Goal: Task Accomplishment & Management: Complete application form

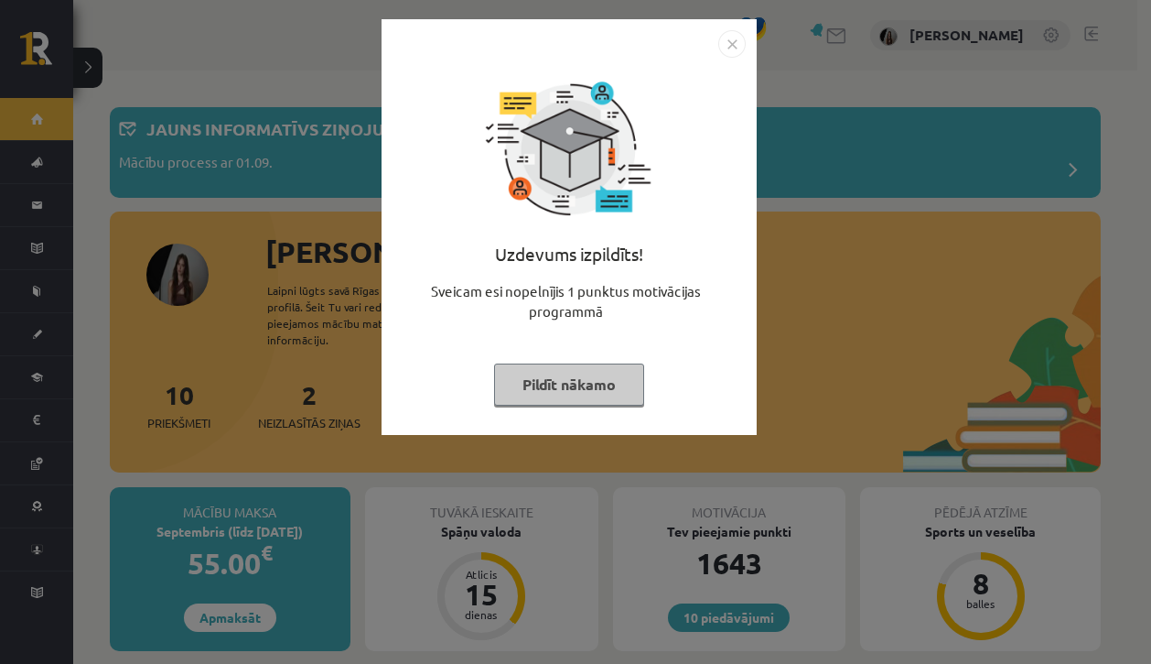
click at [732, 35] on img "Close" at bounding box center [732, 43] width 27 height 27
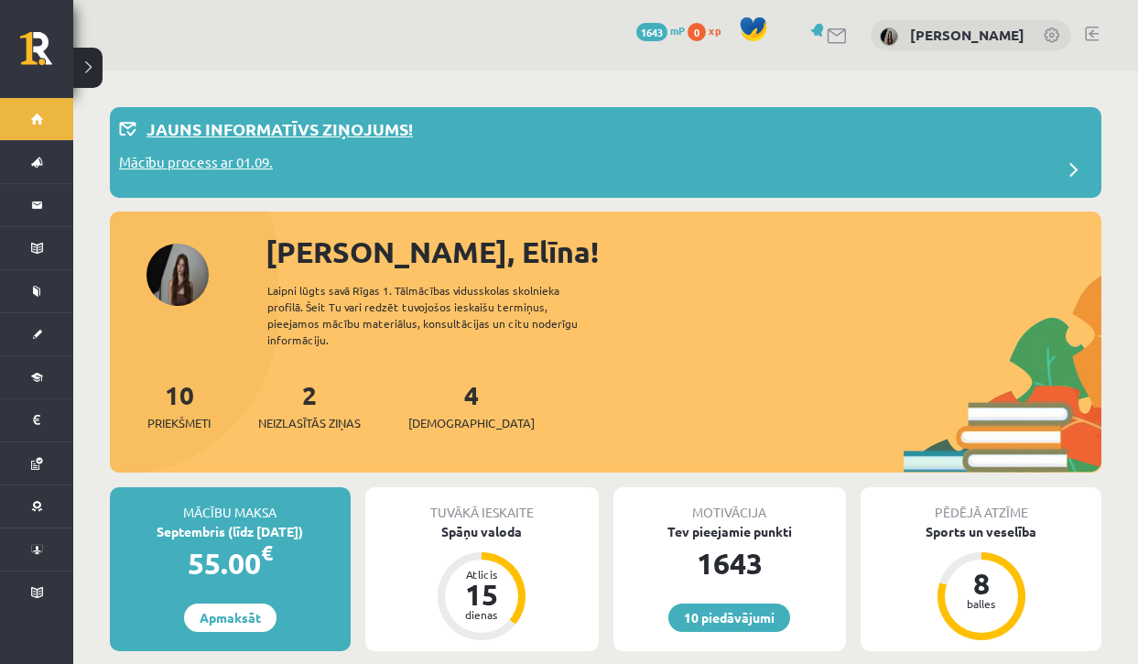
click at [185, 166] on p "Mācību process ar 01.09." at bounding box center [196, 165] width 154 height 26
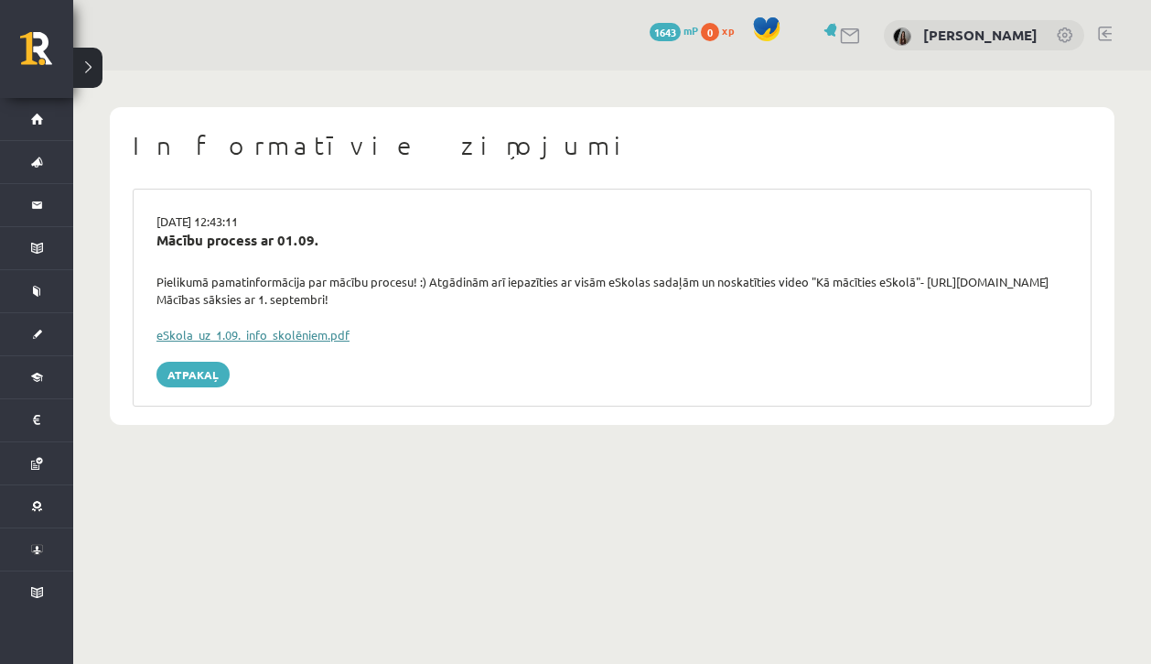
click at [275, 334] on link "eSkola_uz_1.09._info_skolēniem.pdf" at bounding box center [253, 335] width 193 height 16
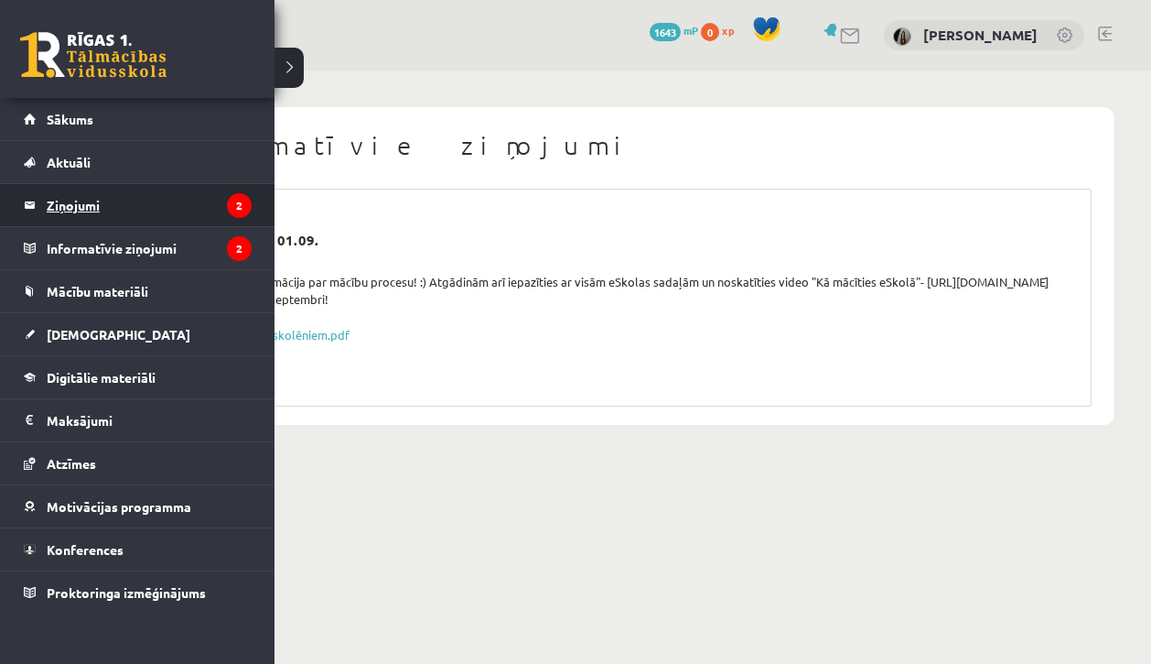
click at [70, 200] on legend "Ziņojumi 2" at bounding box center [149, 205] width 205 height 42
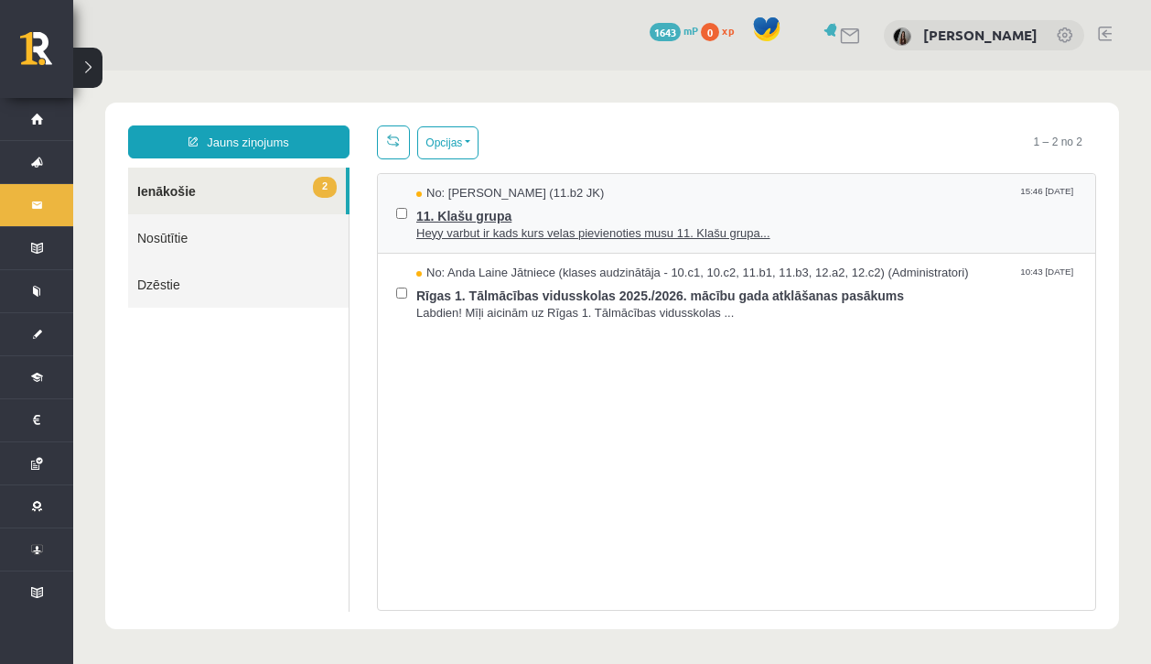
click at [492, 235] on span "Heyy varbut ir kads kurs velas pievienoties musu 11. Klašu grupa..." at bounding box center [746, 233] width 661 height 17
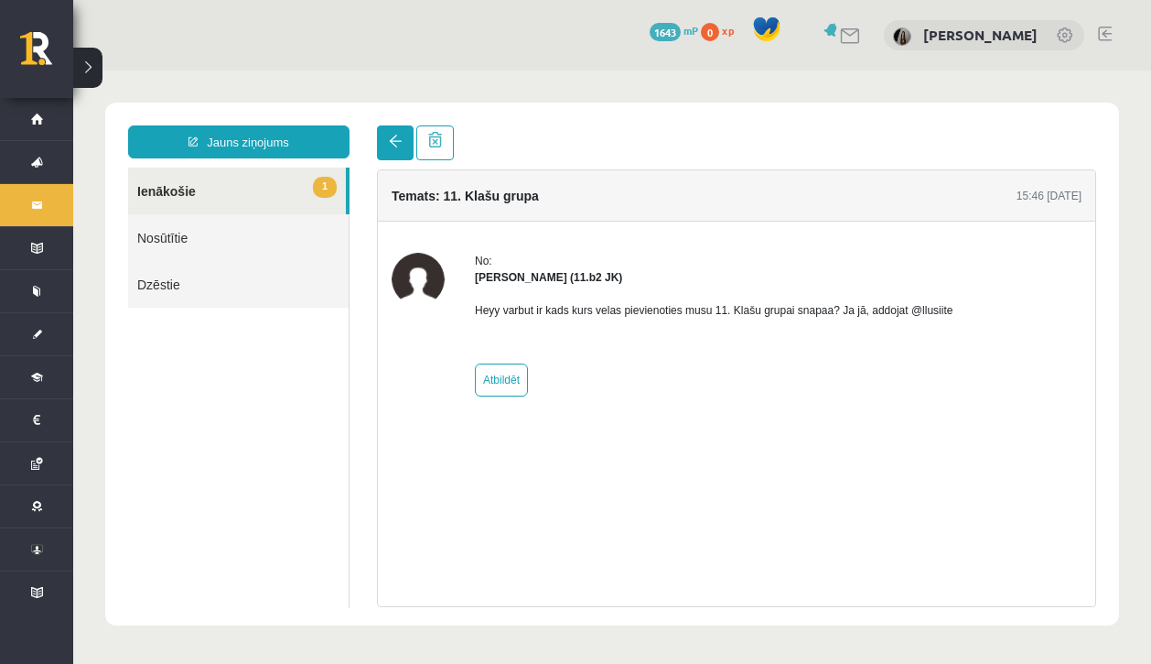
click at [393, 136] on span at bounding box center [395, 141] width 13 height 13
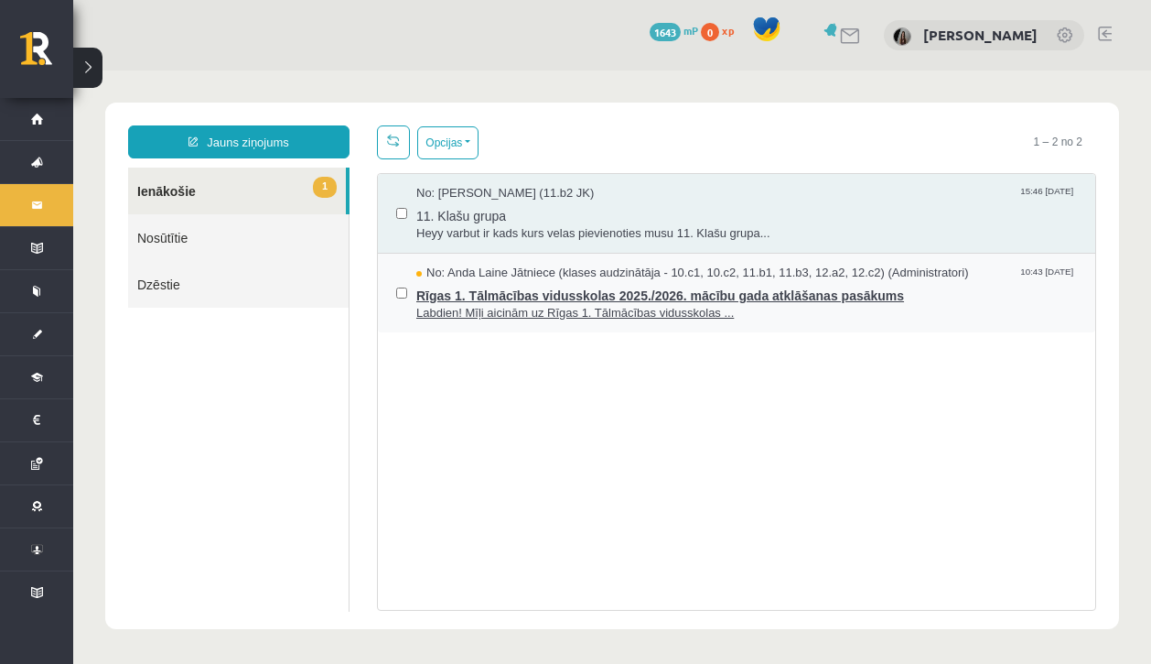
click at [465, 290] on span "Rīgas 1. Tālmācības vidusskolas 2025./2026. mācību gada atklāšanas pasākums" at bounding box center [746, 293] width 661 height 23
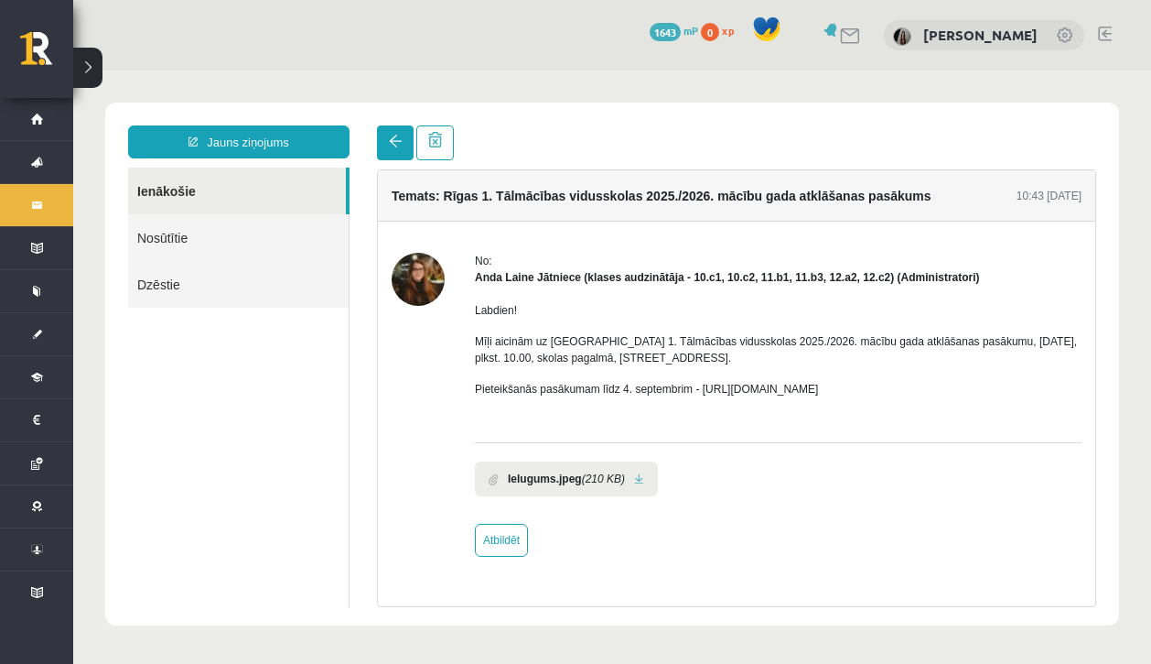
click at [393, 133] on link at bounding box center [395, 142] width 37 height 35
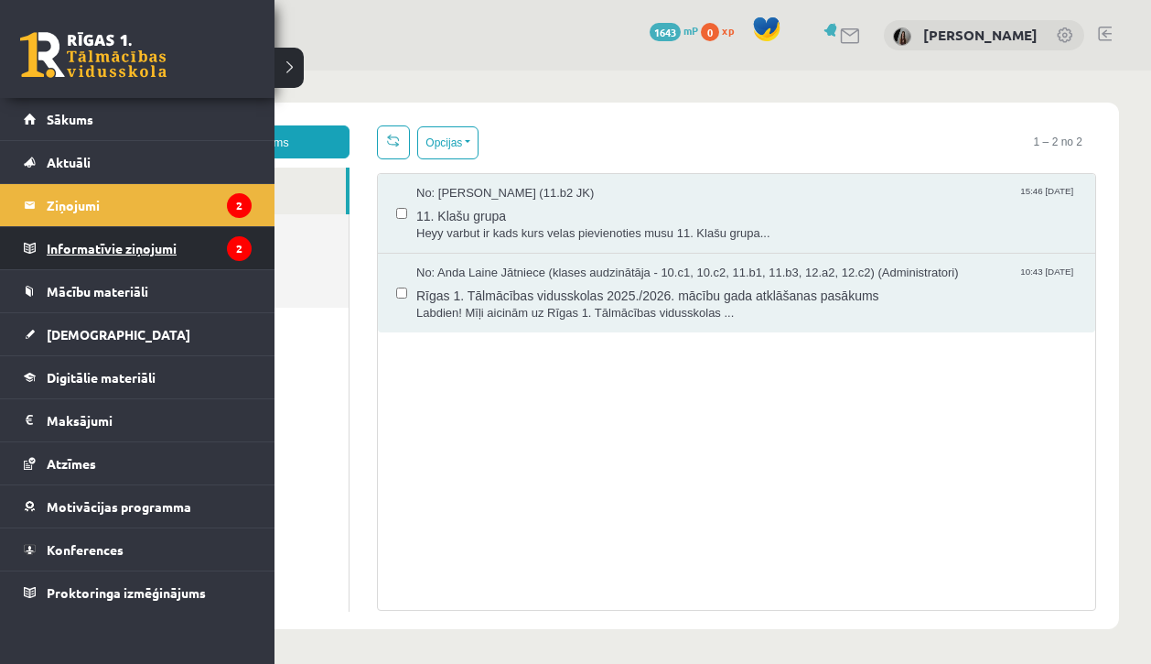
click at [84, 252] on legend "Informatīvie ziņojumi 2" at bounding box center [149, 248] width 205 height 42
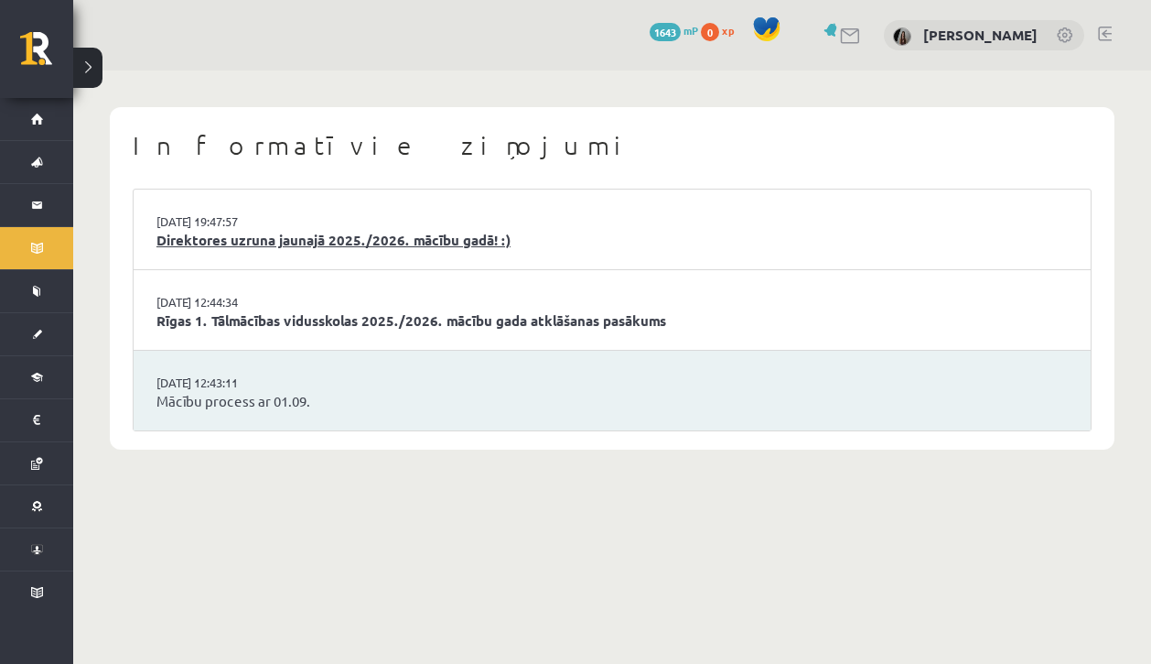
click at [316, 241] on link "Direktores uzruna jaunajā 2025./2026. mācību gadā! :)" at bounding box center [613, 240] width 912 height 21
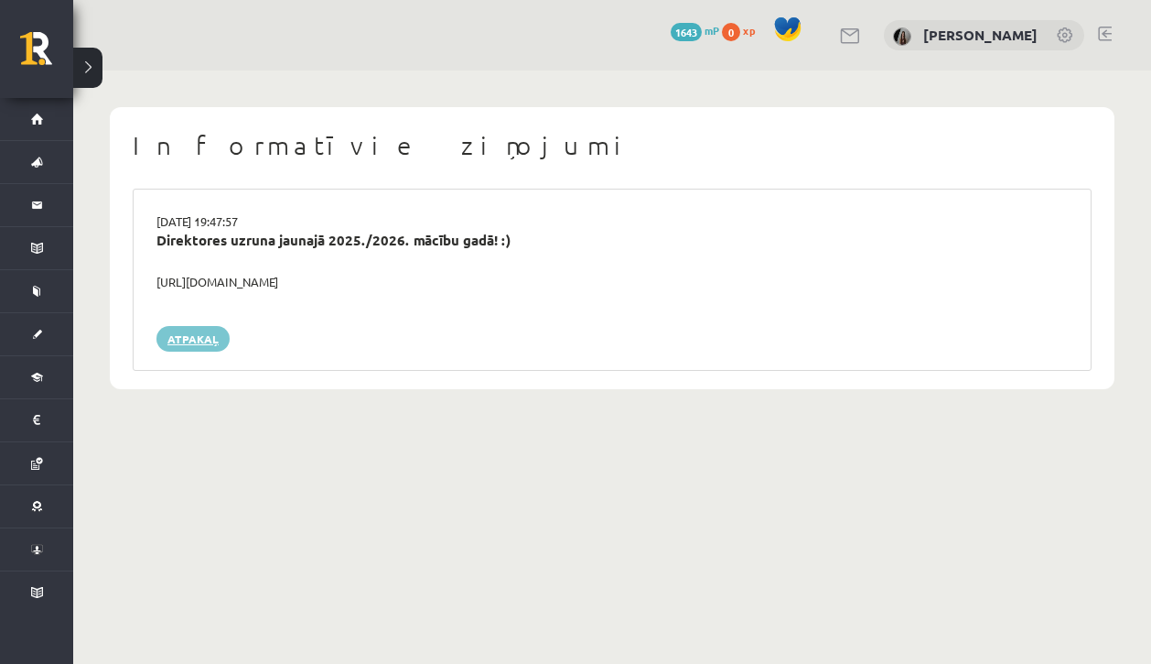
click at [200, 338] on link "Atpakaļ" at bounding box center [193, 339] width 73 height 26
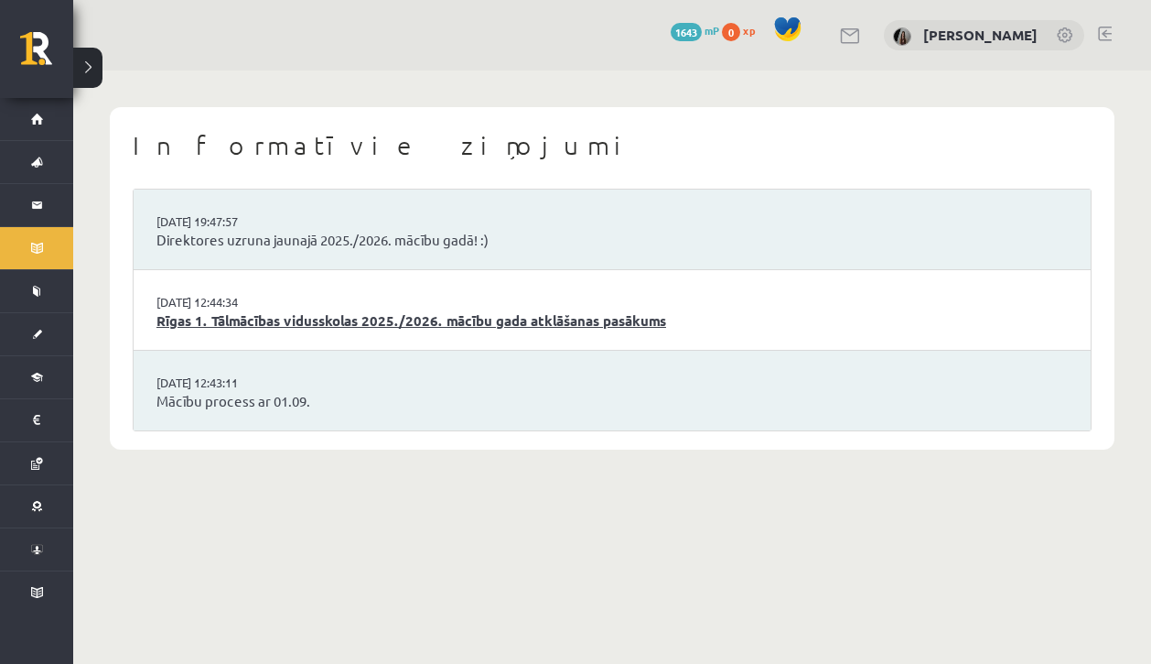
click at [240, 323] on link "Rīgas 1. Tālmācības vidusskolas 2025./2026. mācību gada atklāšanas pasākums" at bounding box center [613, 320] width 912 height 21
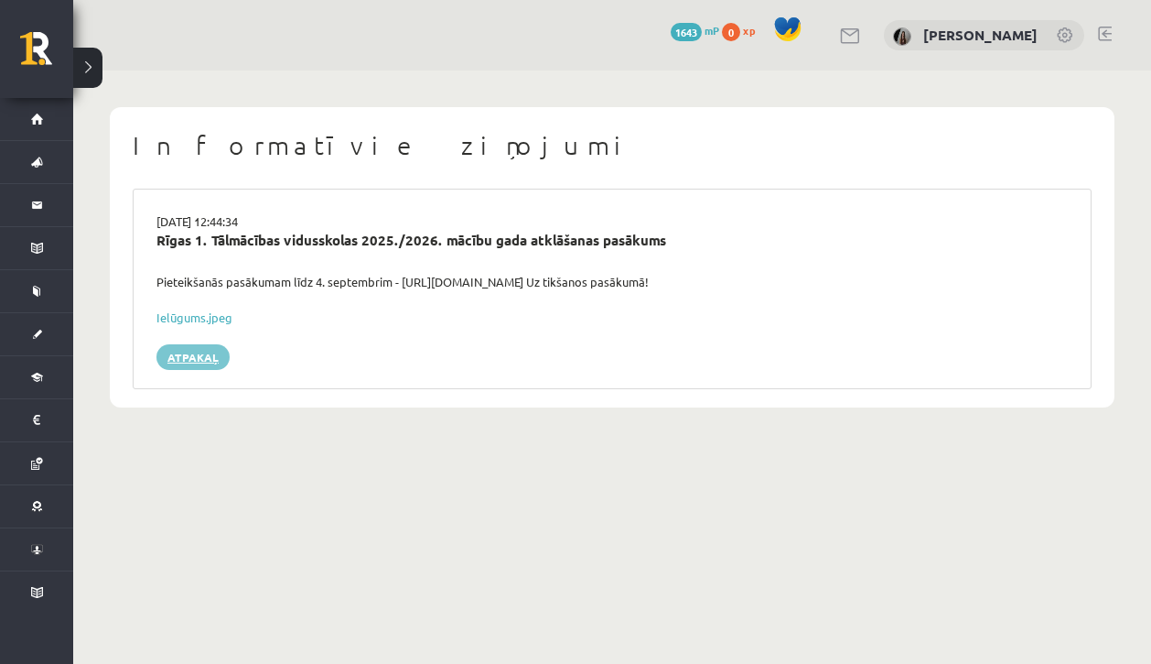
click at [172, 358] on link "Atpakaļ" at bounding box center [193, 357] width 73 height 26
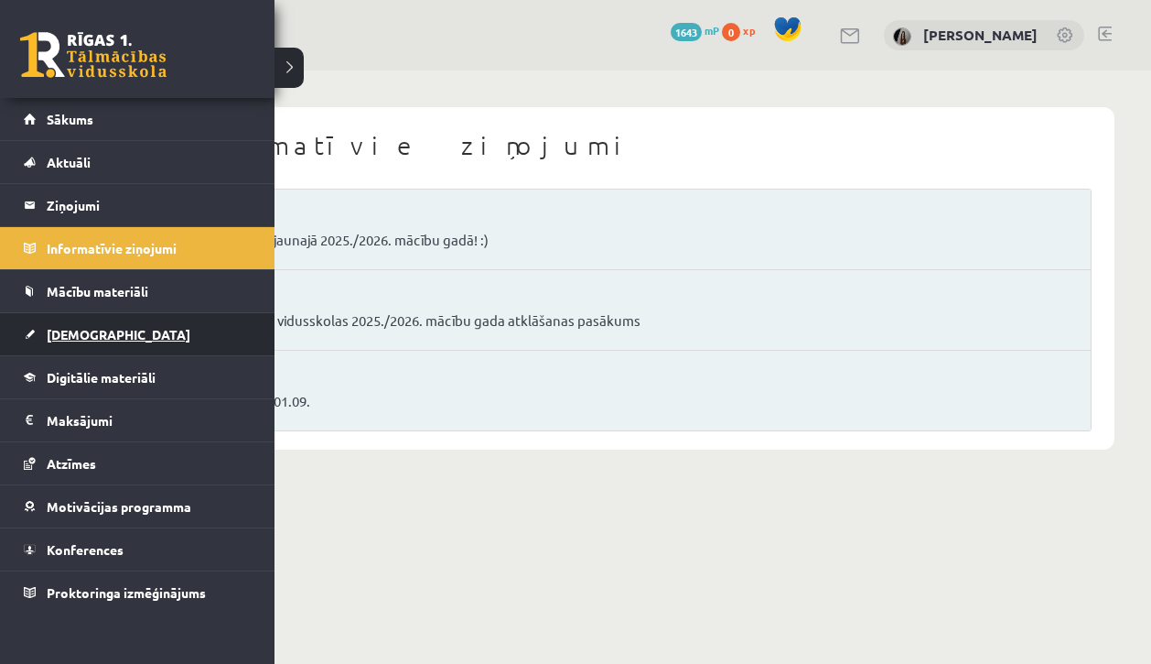
click at [72, 340] on span "[DEMOGRAPHIC_DATA]" at bounding box center [119, 334] width 144 height 16
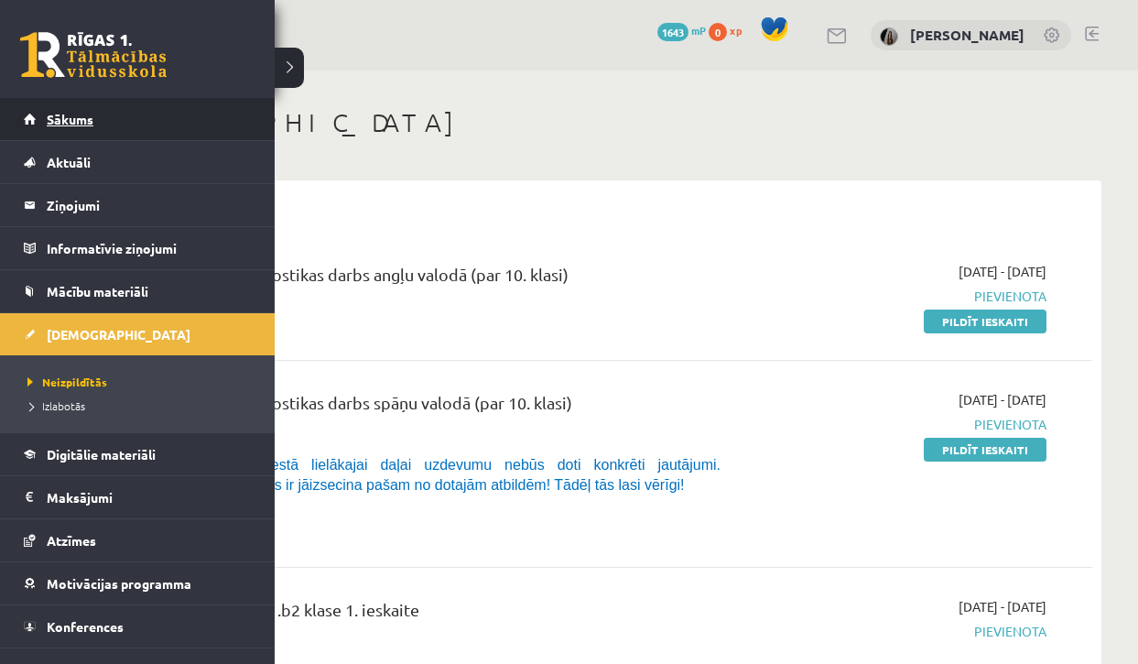
click at [81, 114] on span "Sākums" at bounding box center [70, 119] width 47 height 16
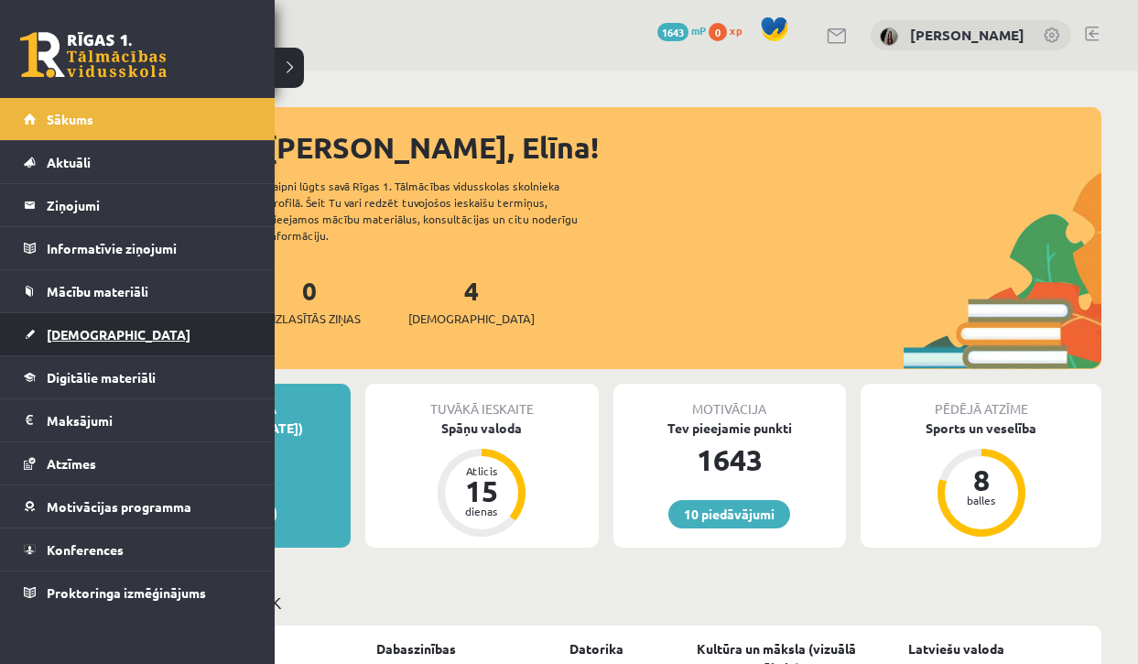
click at [78, 328] on span "[DEMOGRAPHIC_DATA]" at bounding box center [119, 334] width 144 height 16
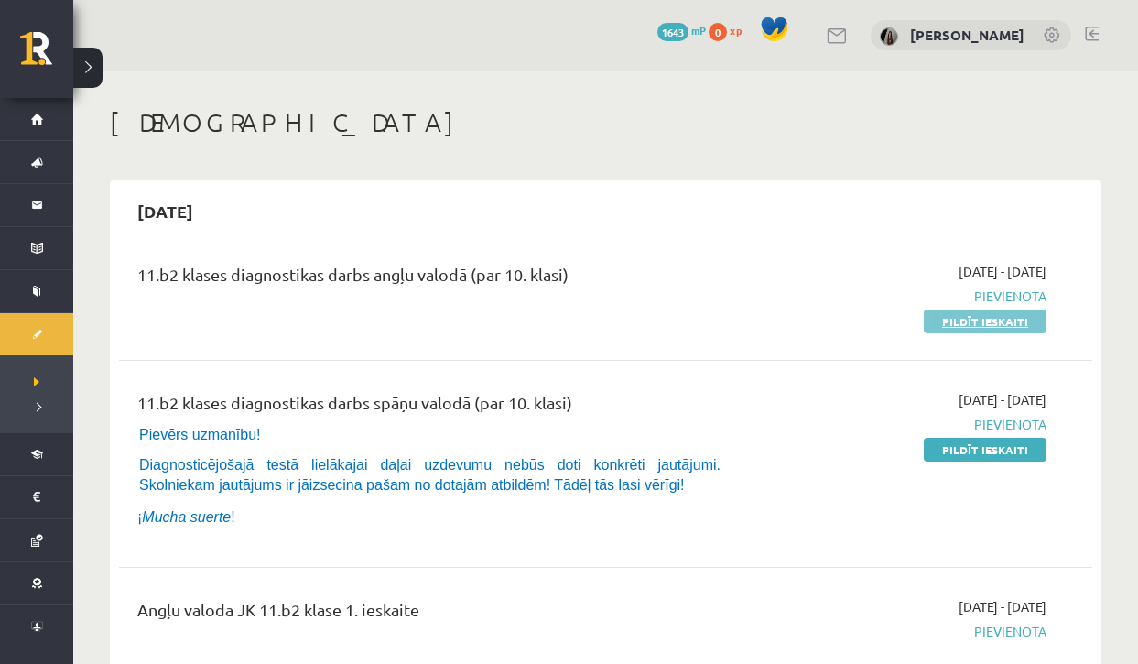
click at [981, 320] on link "Pildīt ieskaiti" at bounding box center [985, 321] width 123 height 24
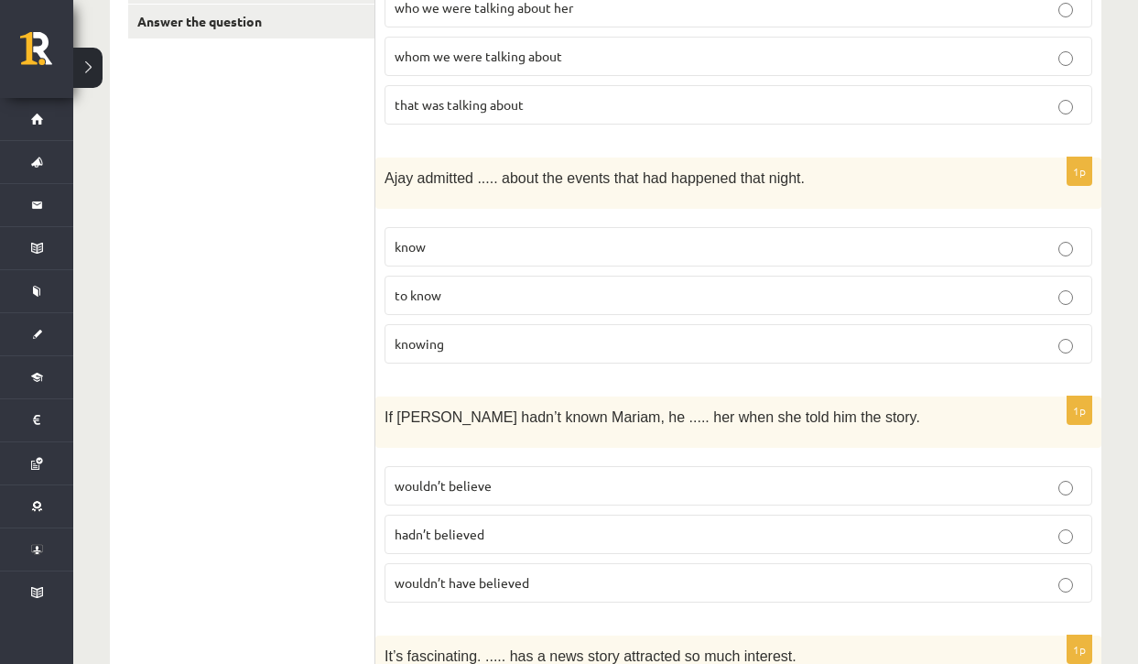
scroll to position [470, 0]
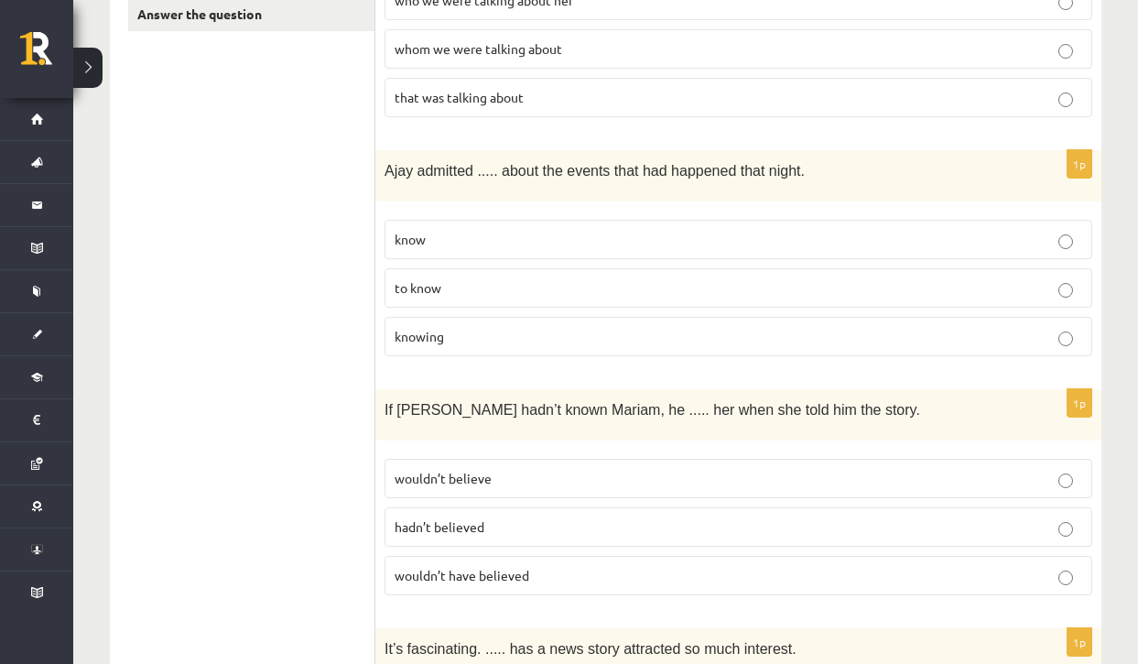
click at [435, 287] on span "to know" at bounding box center [418, 287] width 47 height 16
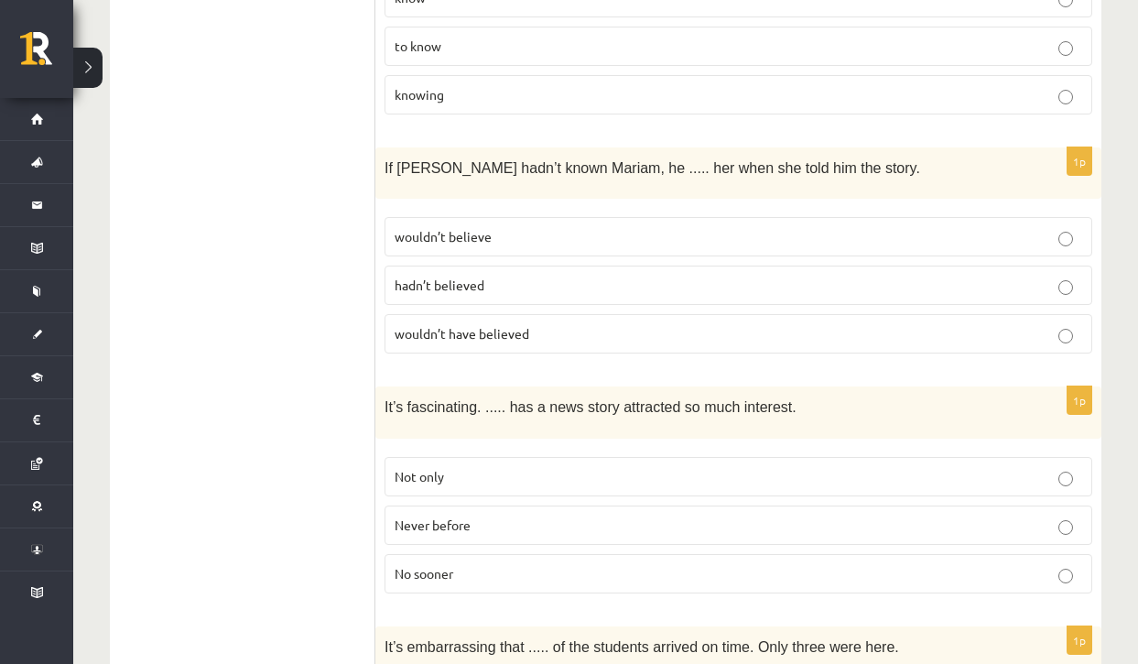
scroll to position [719, 0]
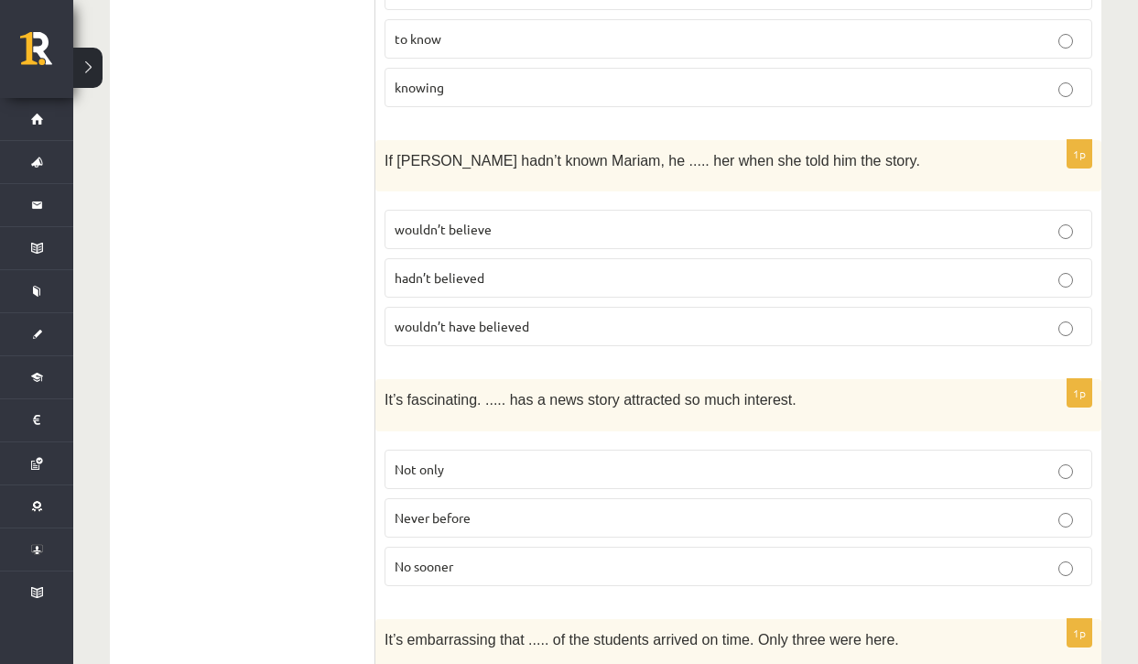
click at [461, 222] on span "wouldn’t believe" at bounding box center [443, 229] width 97 height 16
click at [490, 327] on span "wouldn’t have believed" at bounding box center [462, 326] width 135 height 16
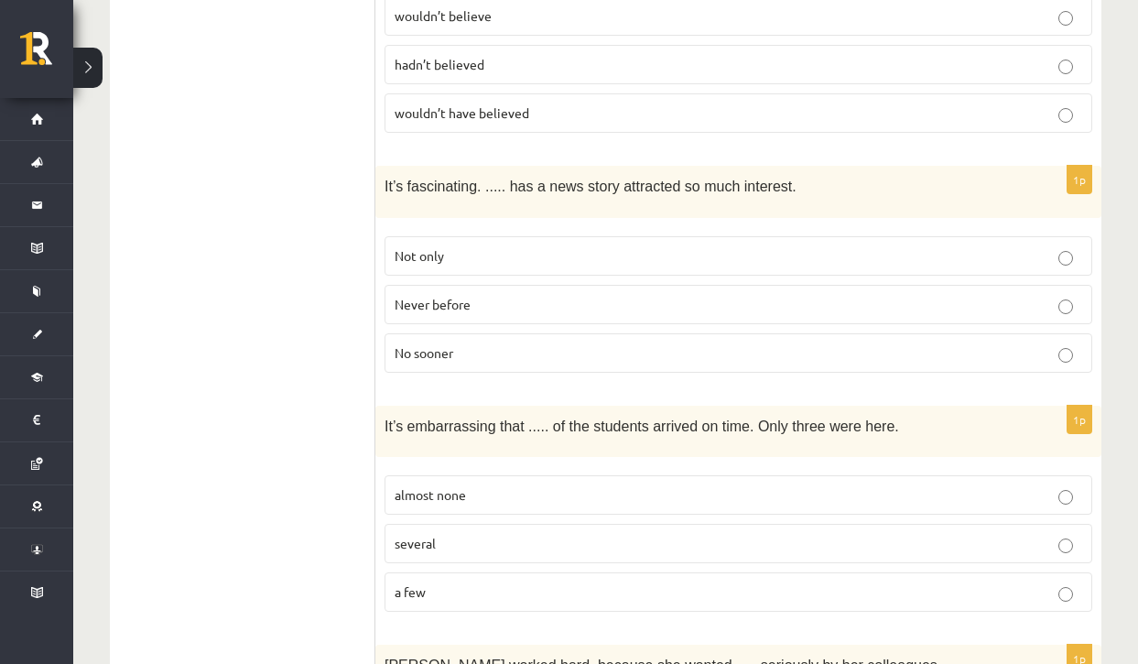
scroll to position [939, 0]
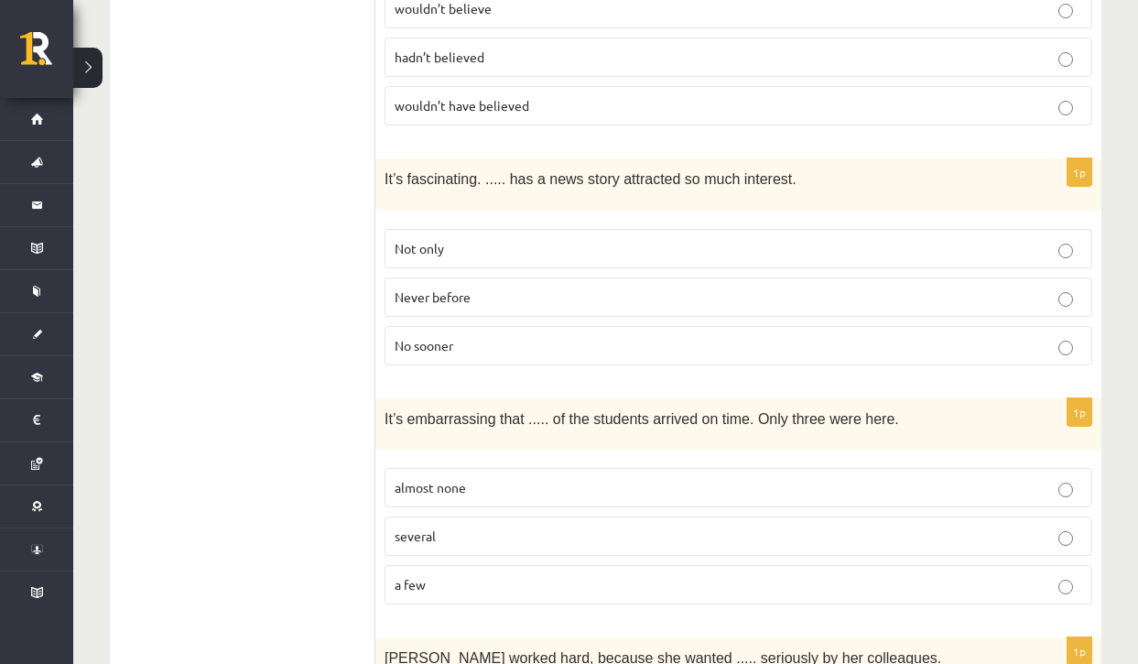
click at [478, 296] on p "Never before" at bounding box center [738, 296] width 687 height 19
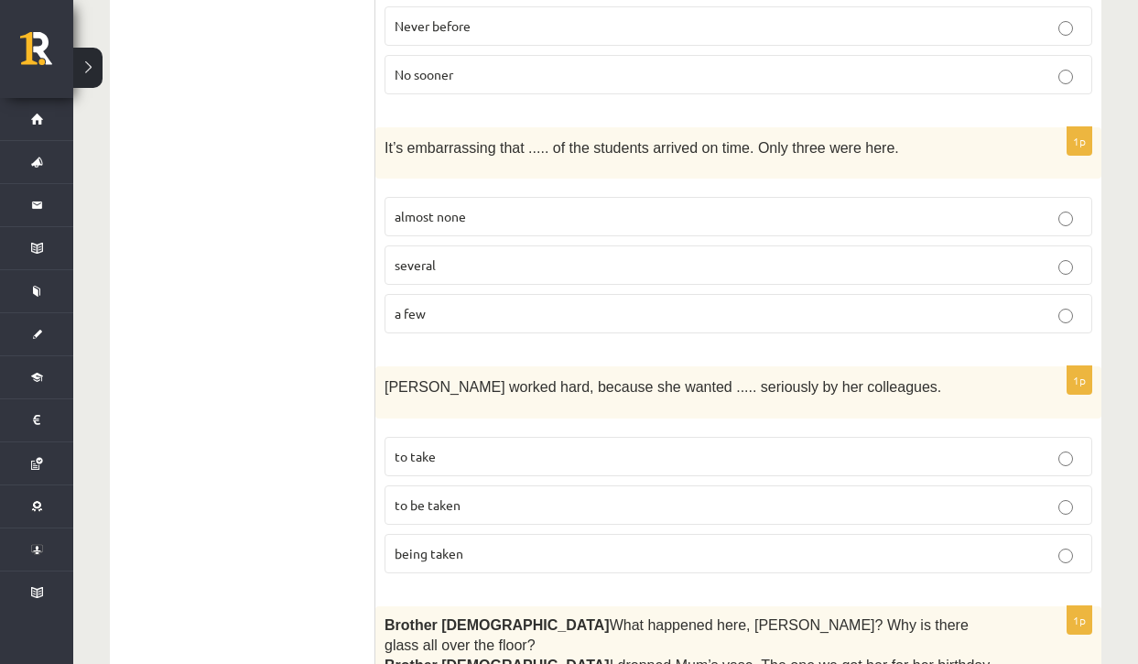
scroll to position [1217, 0]
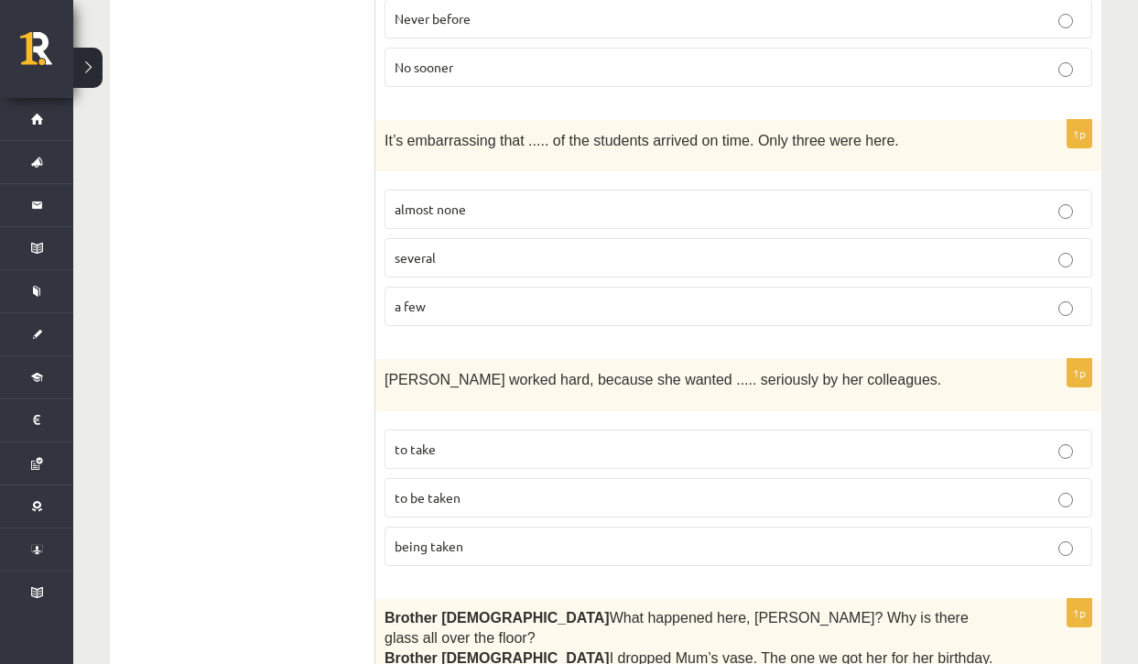
click at [492, 203] on p "almost none" at bounding box center [738, 209] width 687 height 19
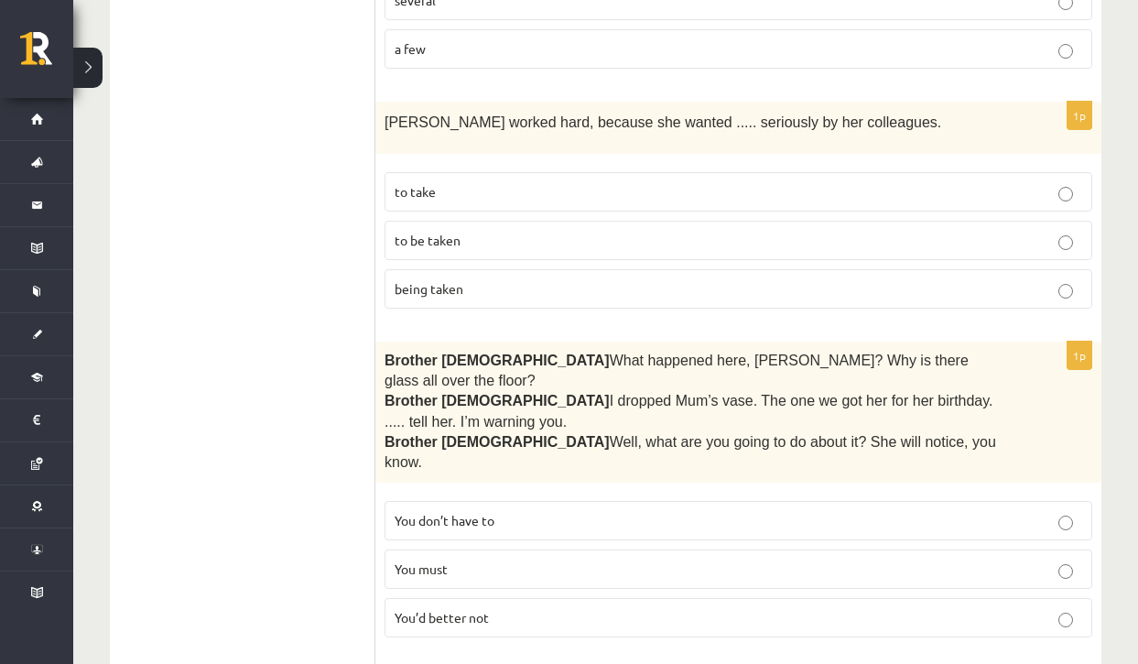
scroll to position [1482, 0]
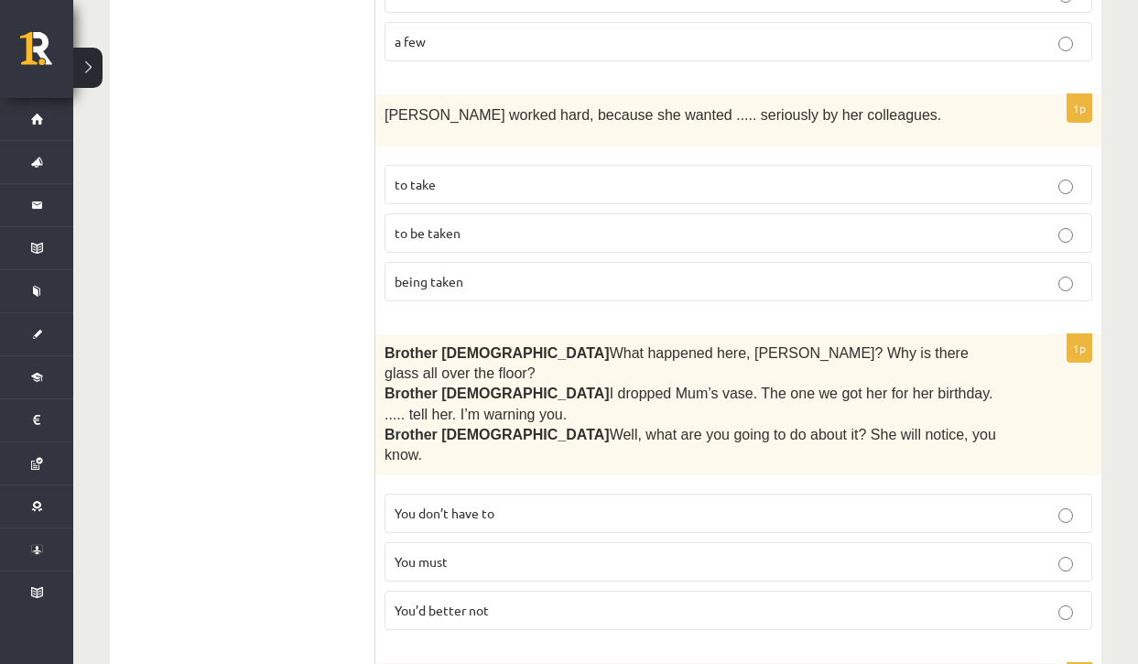
click at [457, 230] on span "to be taken" at bounding box center [428, 232] width 66 height 16
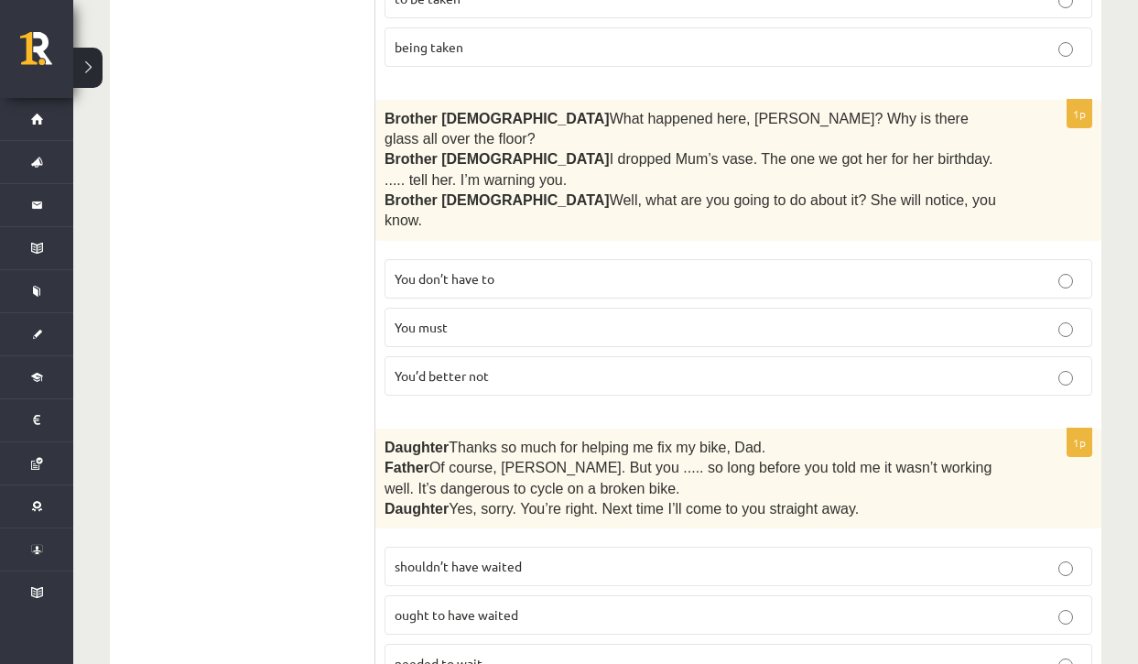
scroll to position [1724, 0]
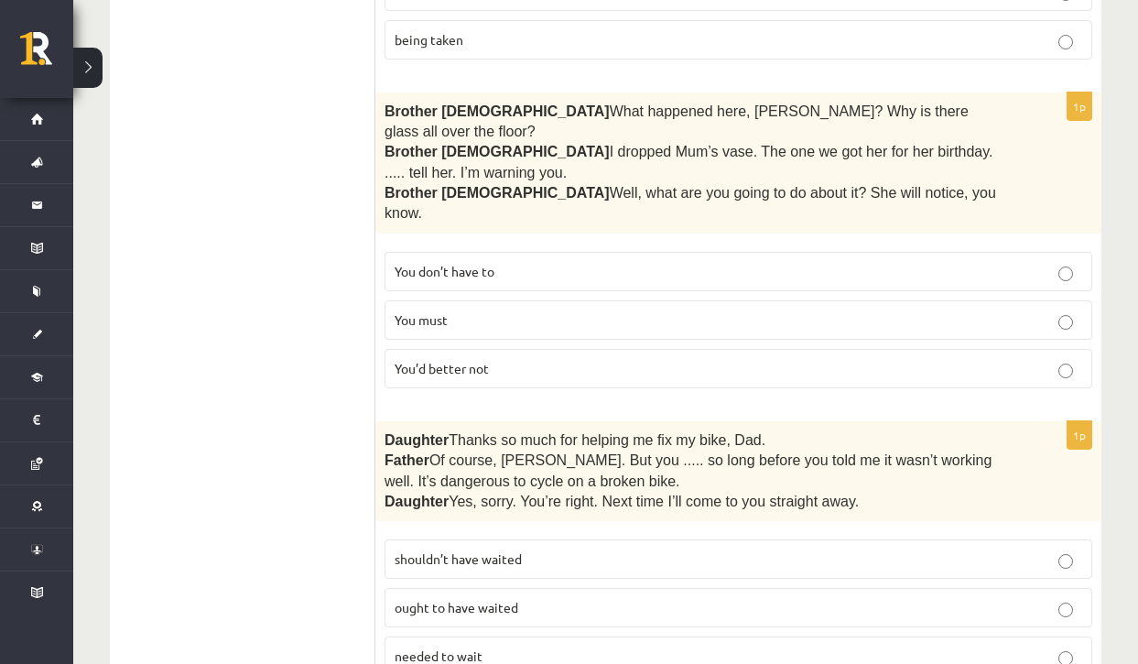
click at [538, 359] on p "You’d better not" at bounding box center [738, 368] width 687 height 19
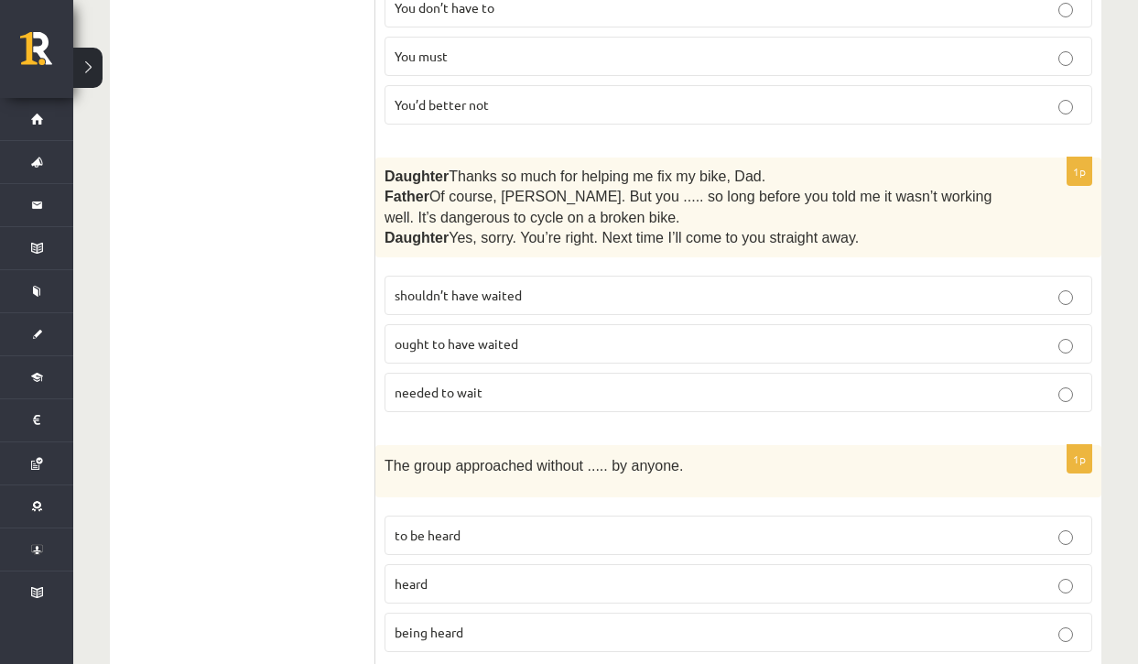
scroll to position [2024, 0]
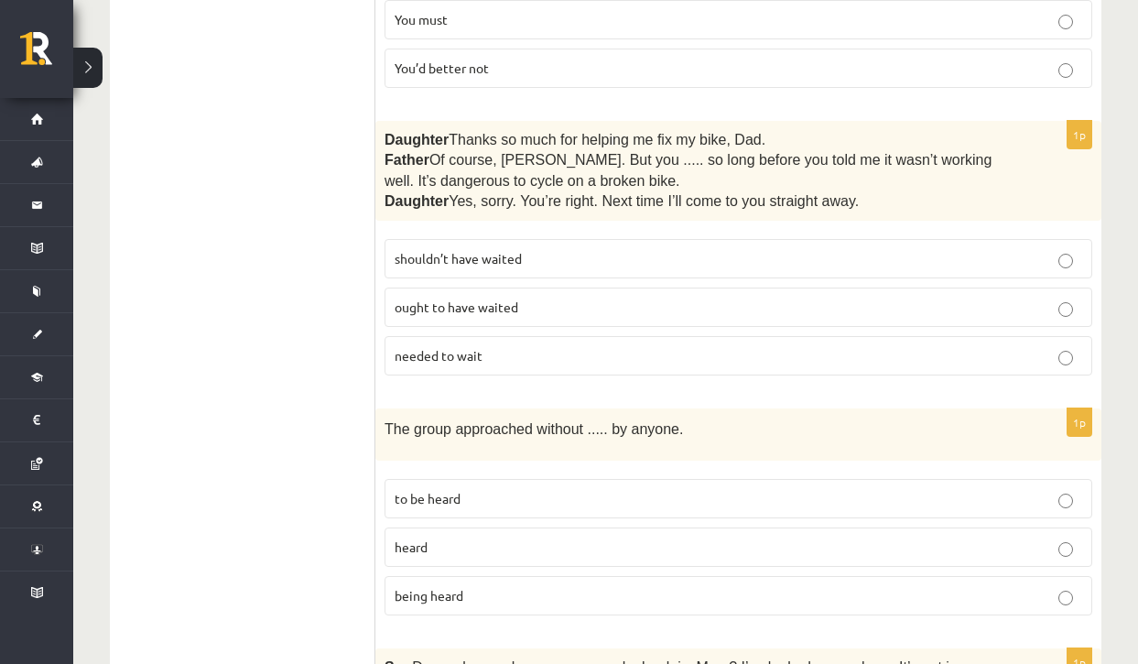
click at [737, 249] on p "shouldn’t have waited" at bounding box center [738, 258] width 687 height 19
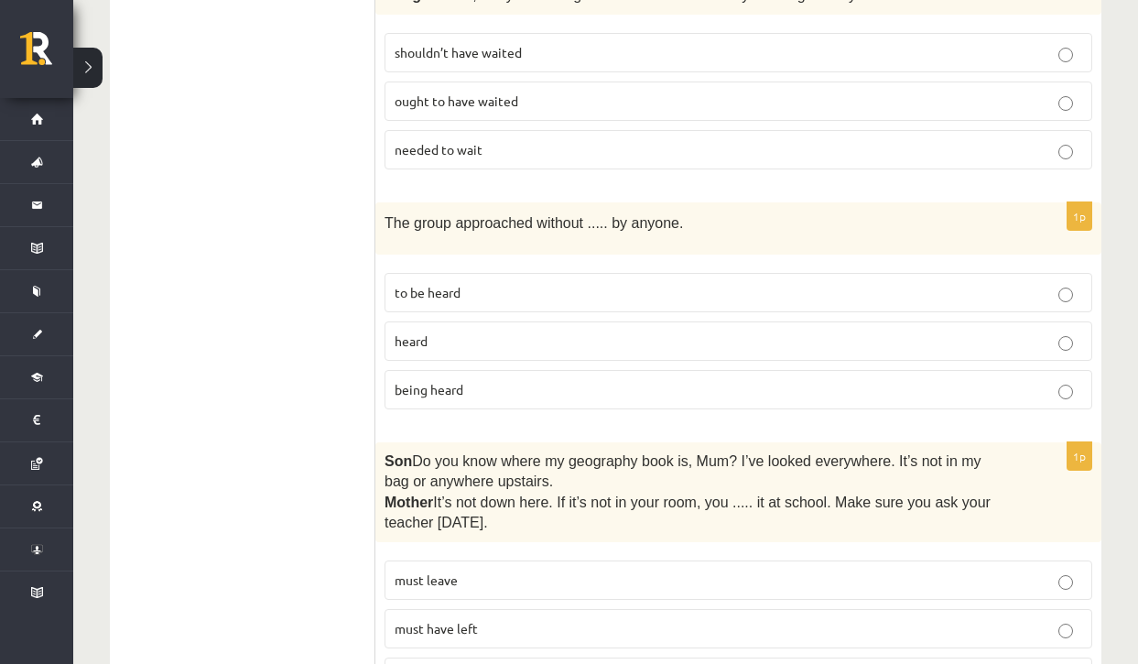
scroll to position [2237, 0]
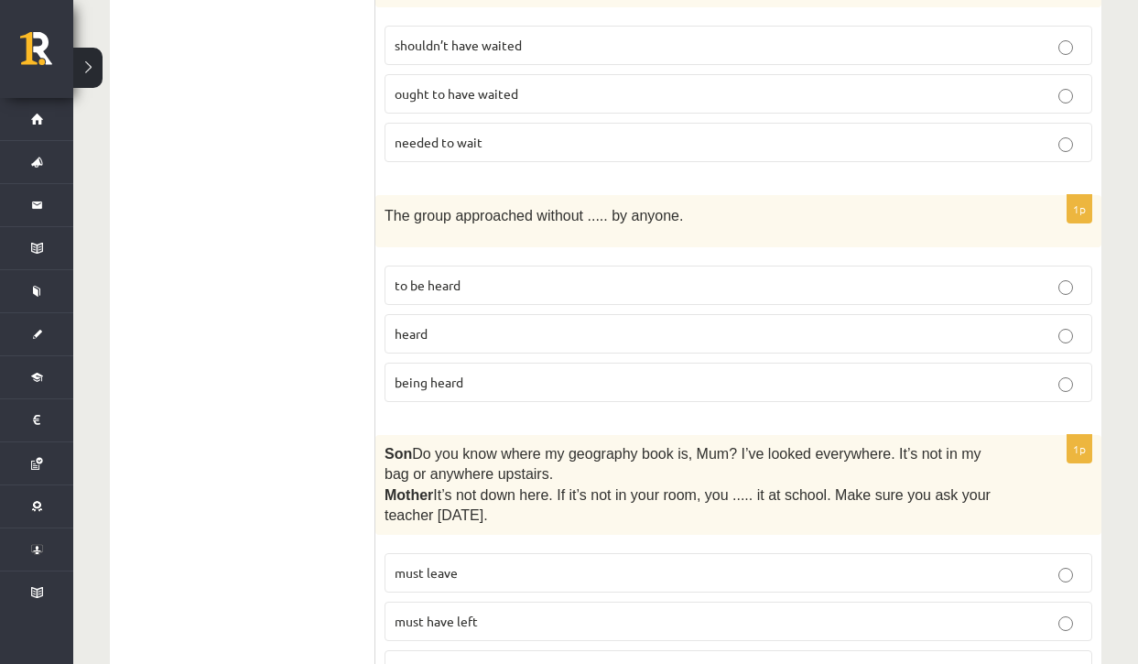
click at [482, 373] on p "being heard" at bounding box center [738, 382] width 687 height 19
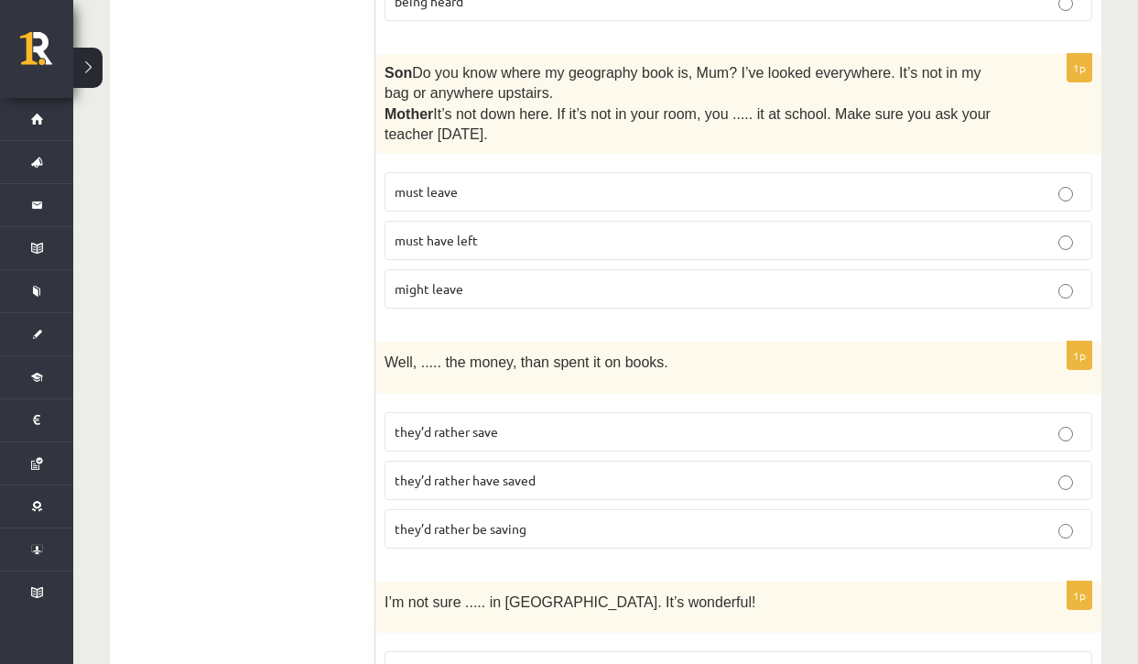
scroll to position [2515, 0]
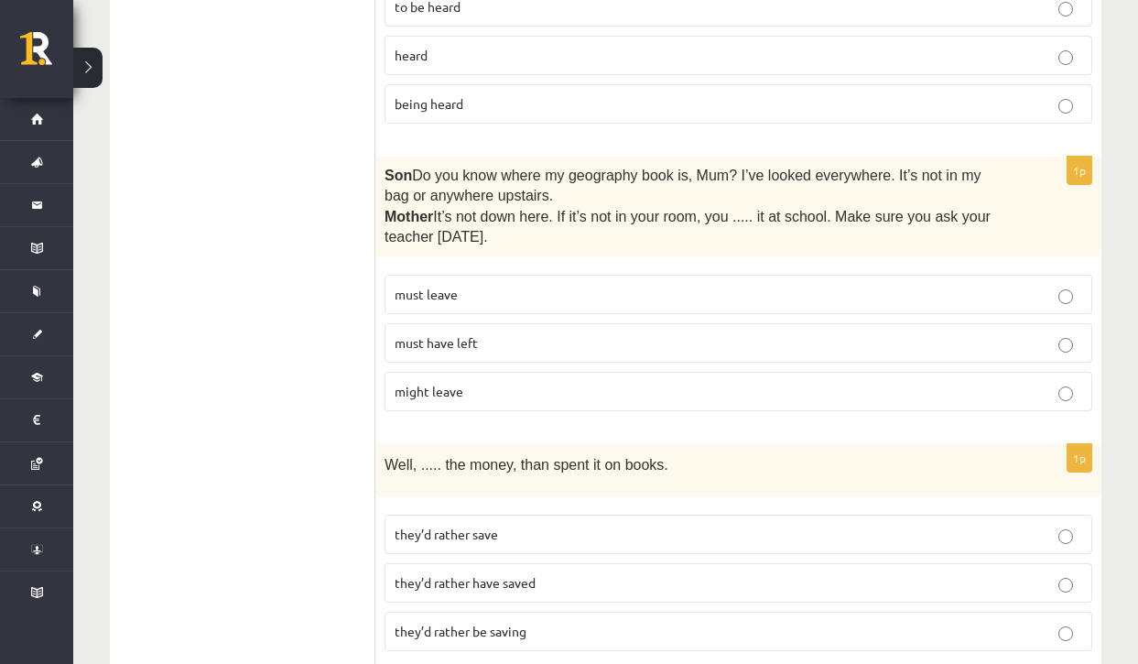
click at [519, 333] on p "must have left" at bounding box center [738, 342] width 687 height 19
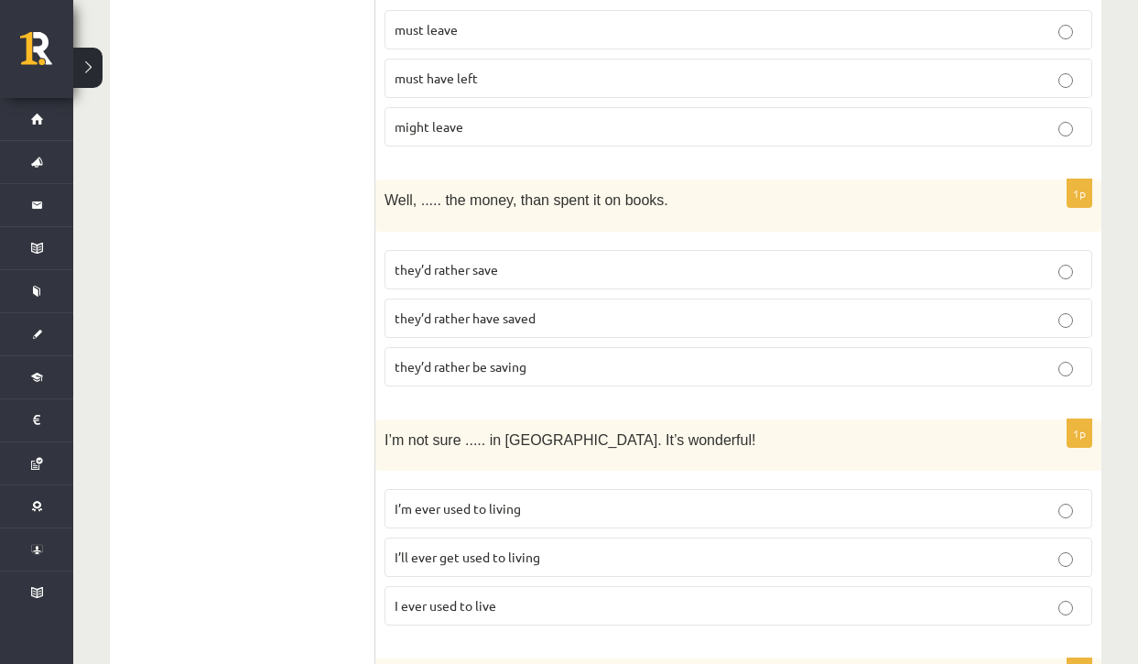
scroll to position [2802, 0]
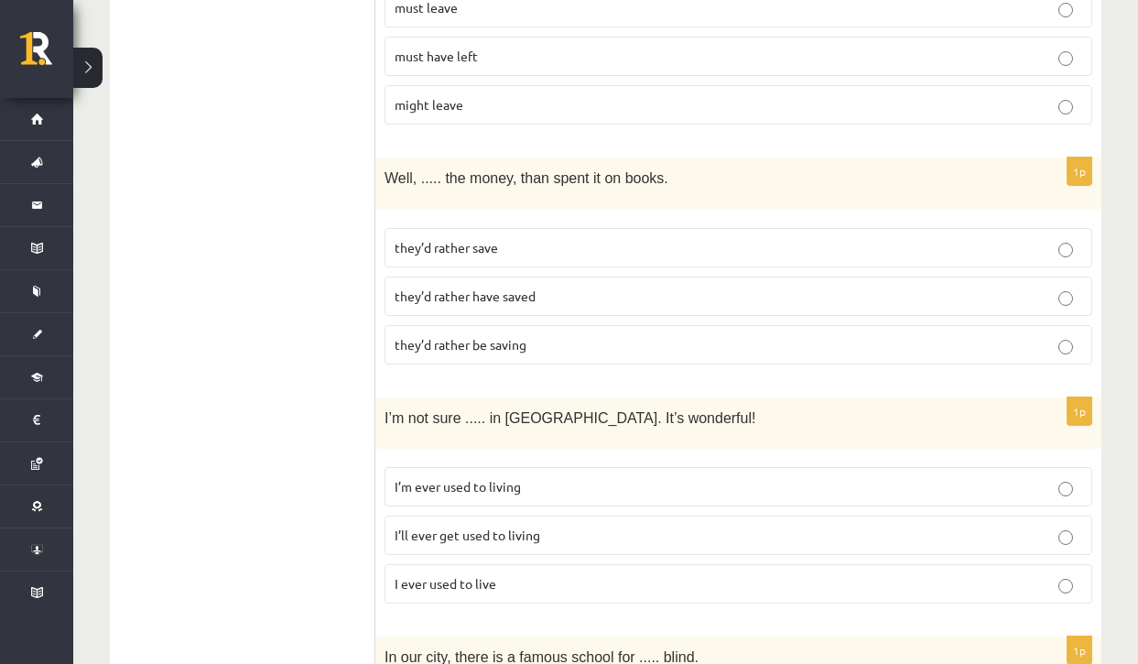
click at [456, 286] on p "they’d rather have saved" at bounding box center [738, 295] width 687 height 19
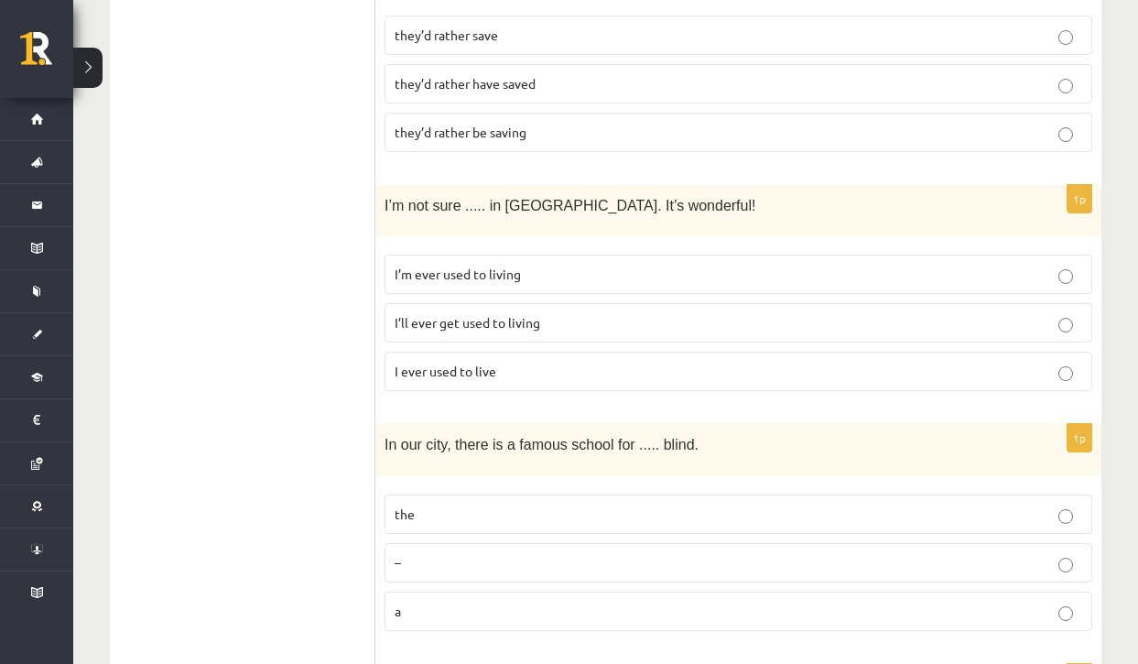
scroll to position [2948, 0]
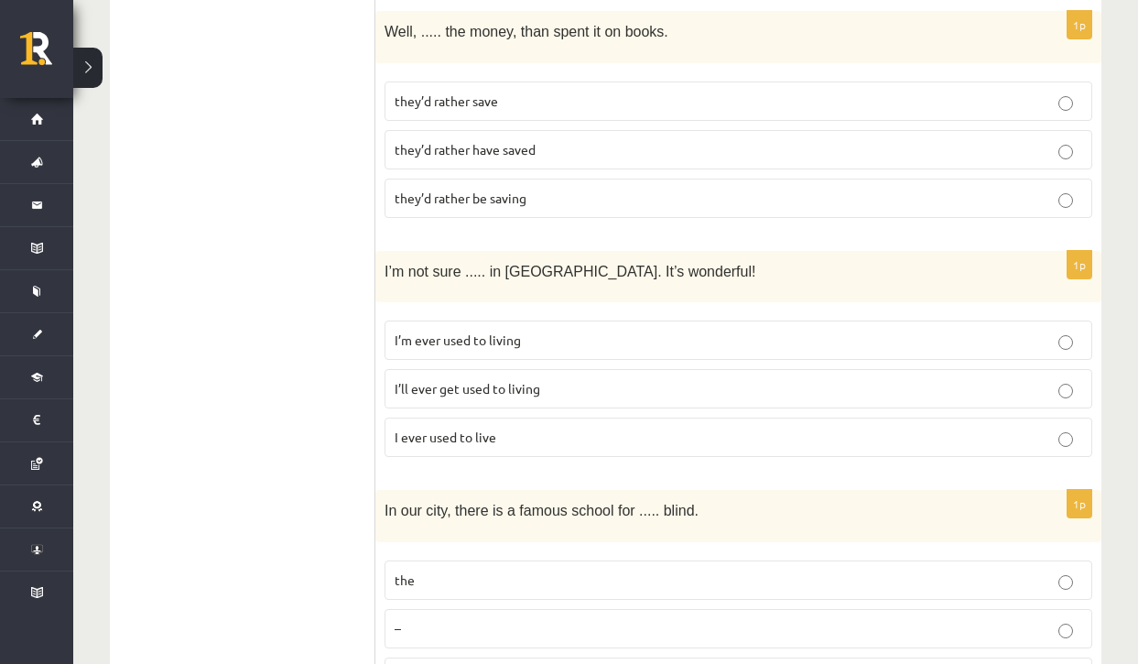
click at [438, 380] on span "I’ll ever get used to living" at bounding box center [468, 388] width 146 height 16
click at [415, 330] on p "I’m ever used to living" at bounding box center [738, 339] width 687 height 19
click at [446, 380] on span "I’ll ever get used to living" at bounding box center [468, 388] width 146 height 16
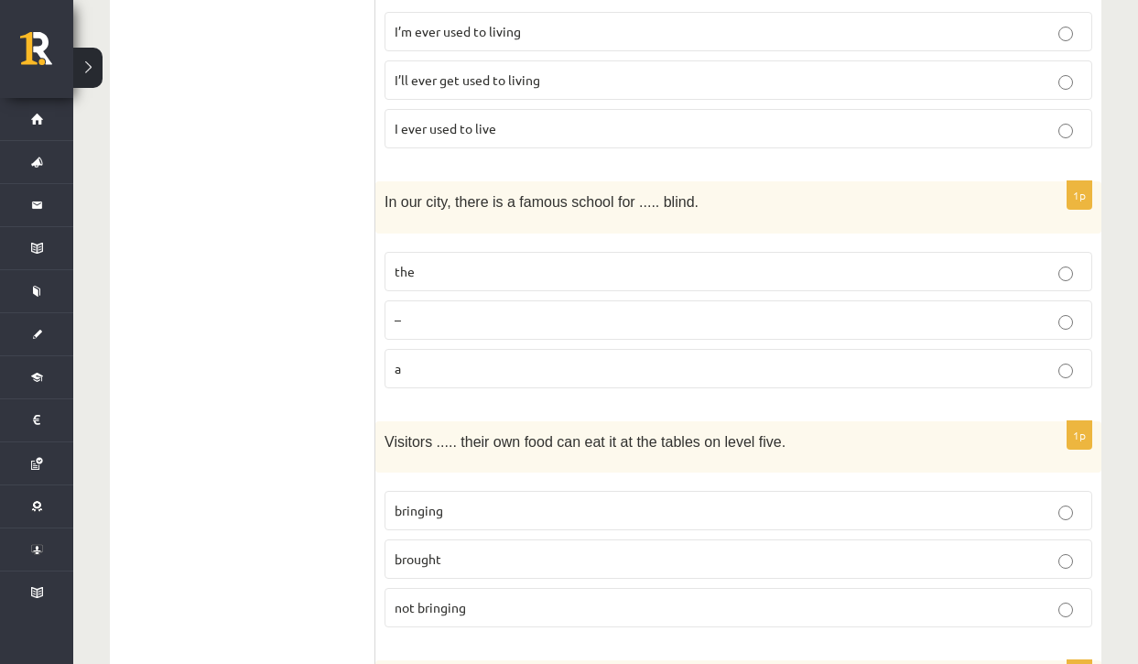
scroll to position [3271, 0]
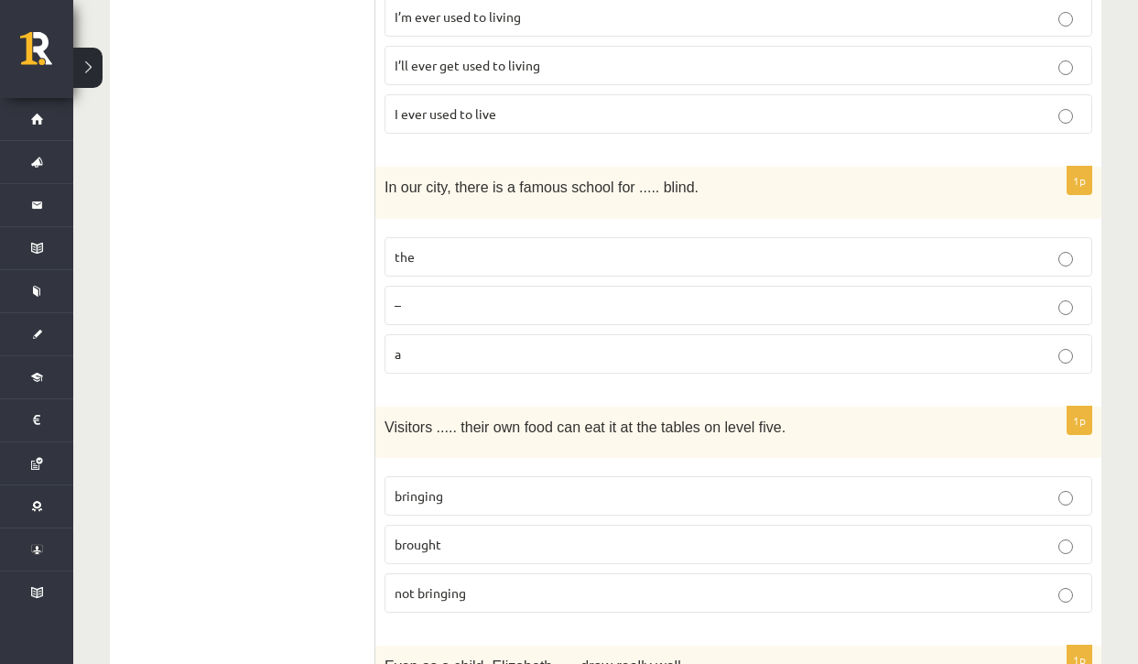
click at [438, 296] on p "–" at bounding box center [738, 305] width 687 height 19
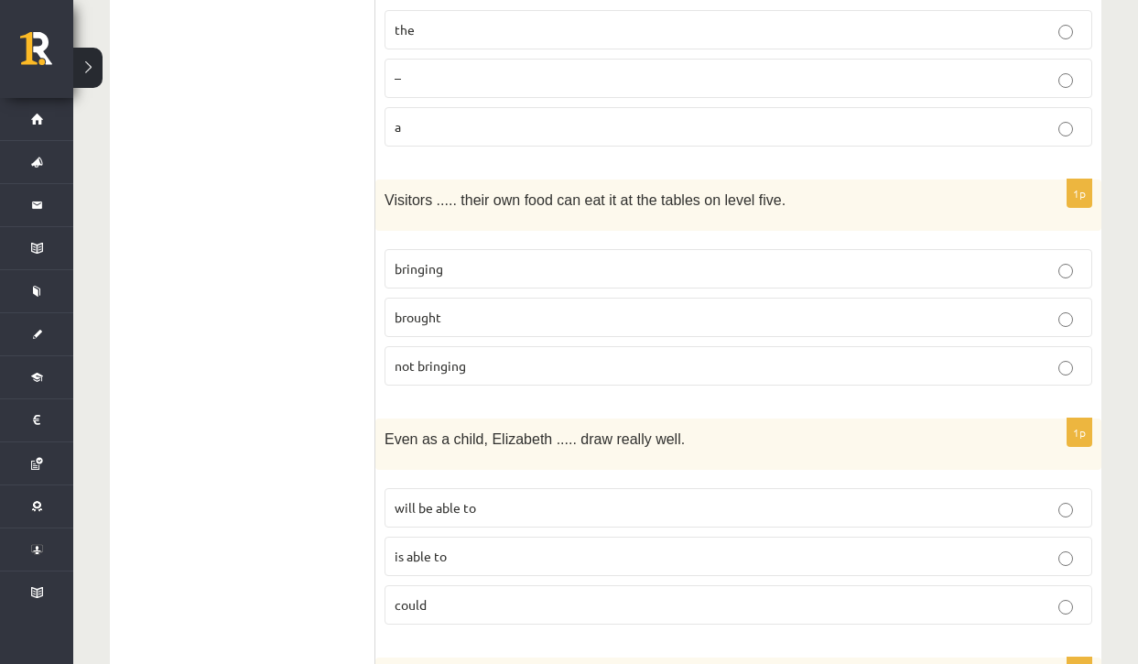
scroll to position [3528, 0]
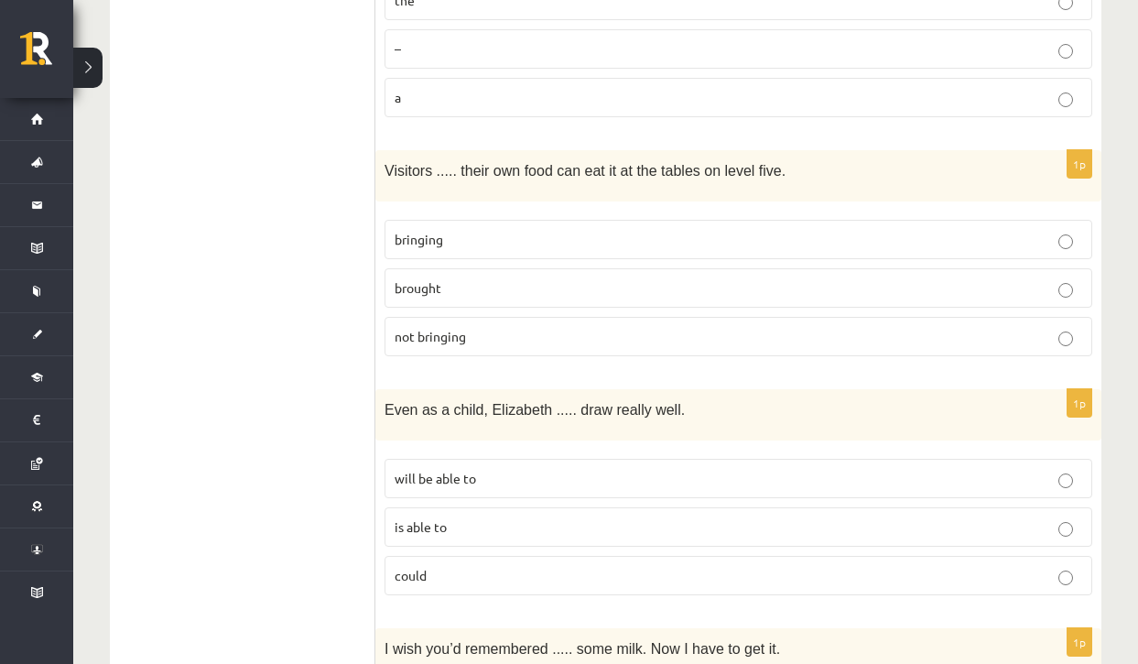
click at [434, 230] on p "bringing" at bounding box center [738, 239] width 687 height 19
drag, startPoint x: 1137, startPoint y: 494, endPoint x: 1144, endPoint y: 525, distance: 32.0
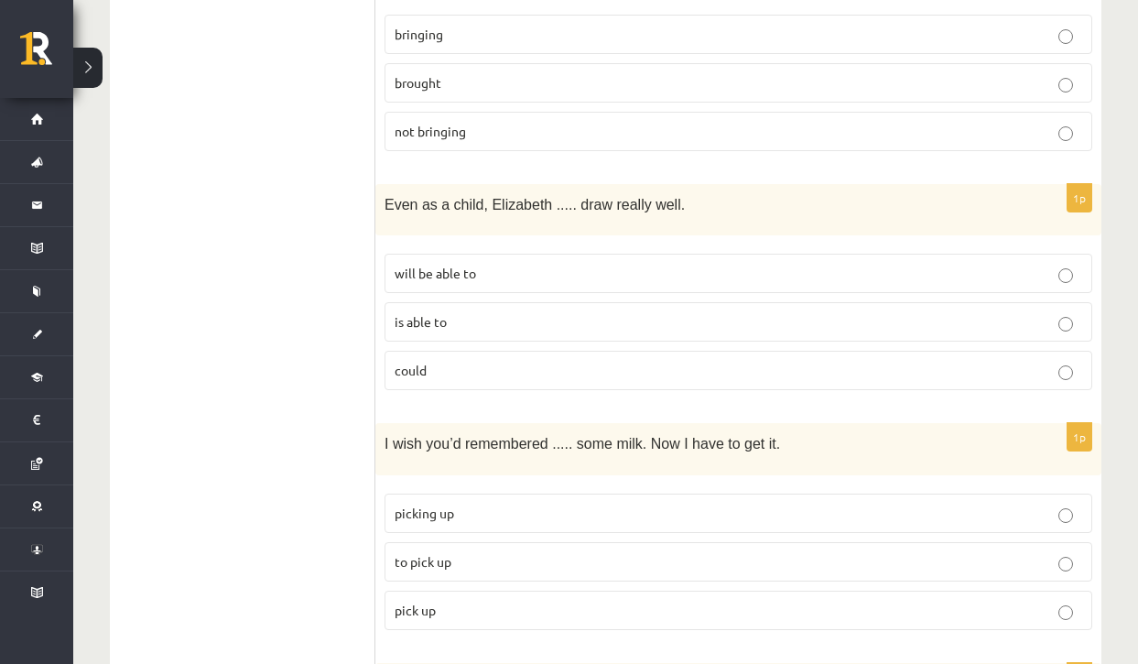
scroll to position [3755, 0]
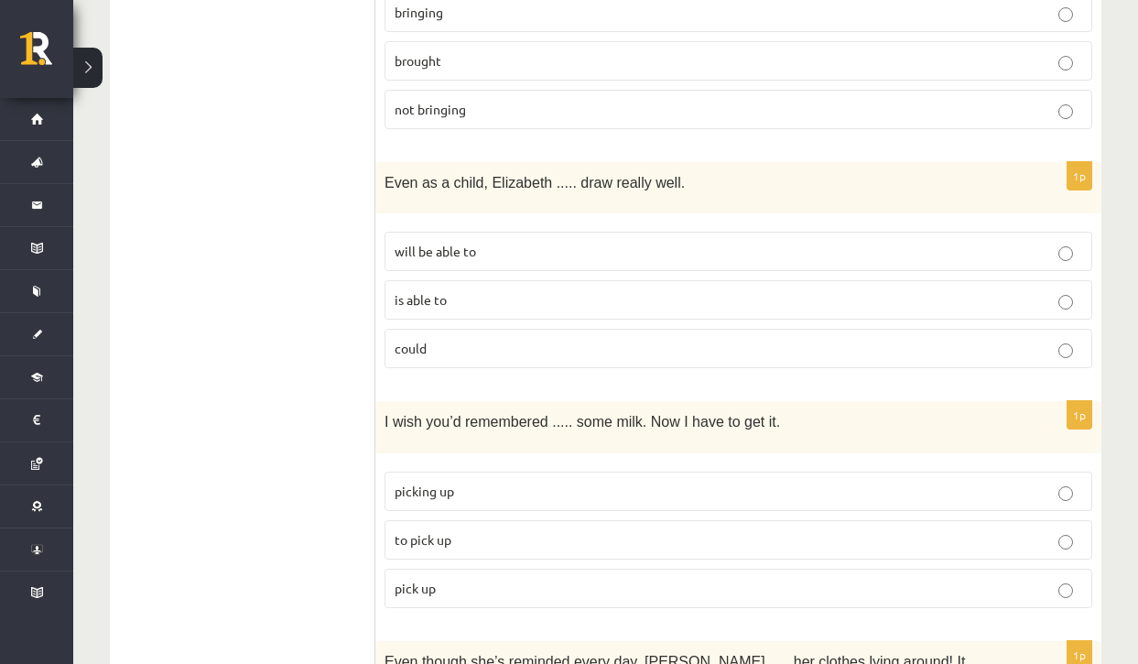
click at [511, 242] on p "will be able to" at bounding box center [738, 251] width 687 height 19
click at [478, 339] on p "could" at bounding box center [738, 348] width 687 height 19
click at [534, 290] on p "is able to" at bounding box center [738, 299] width 687 height 19
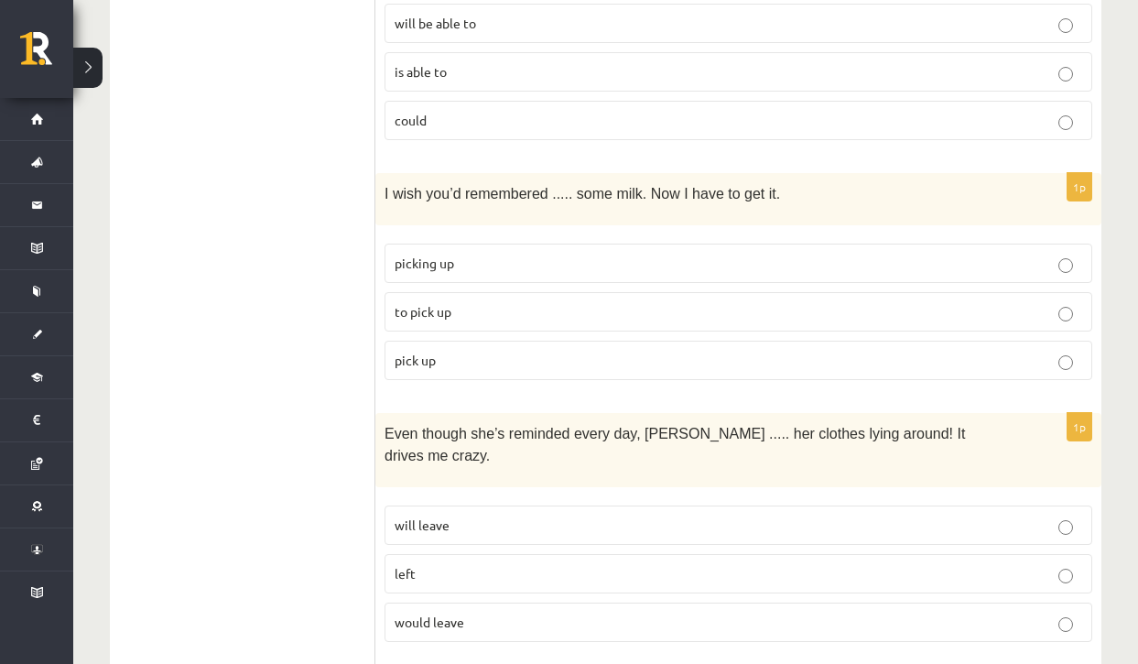
scroll to position [3990, 0]
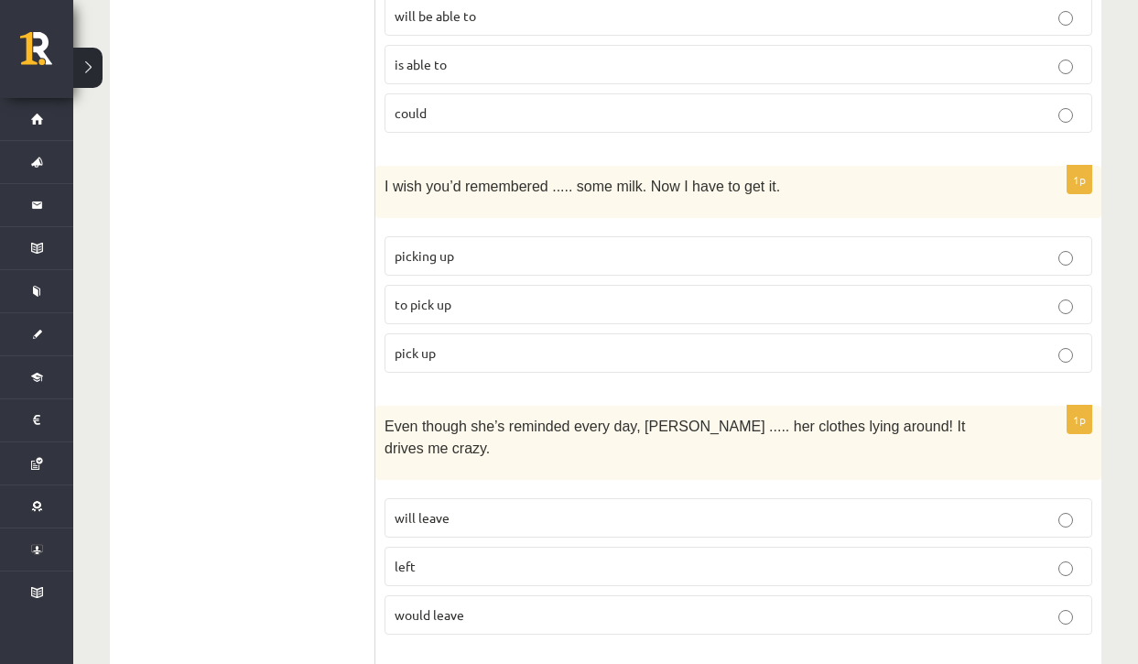
click at [447, 296] on span "to pick up" at bounding box center [423, 304] width 57 height 16
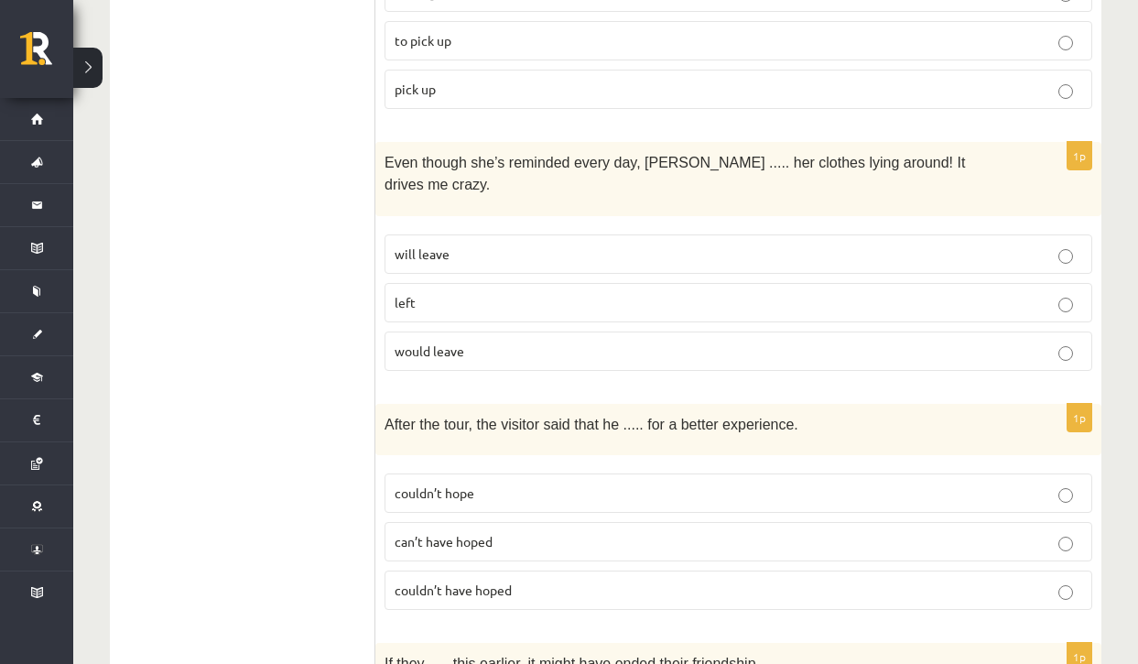
scroll to position [4268, 0]
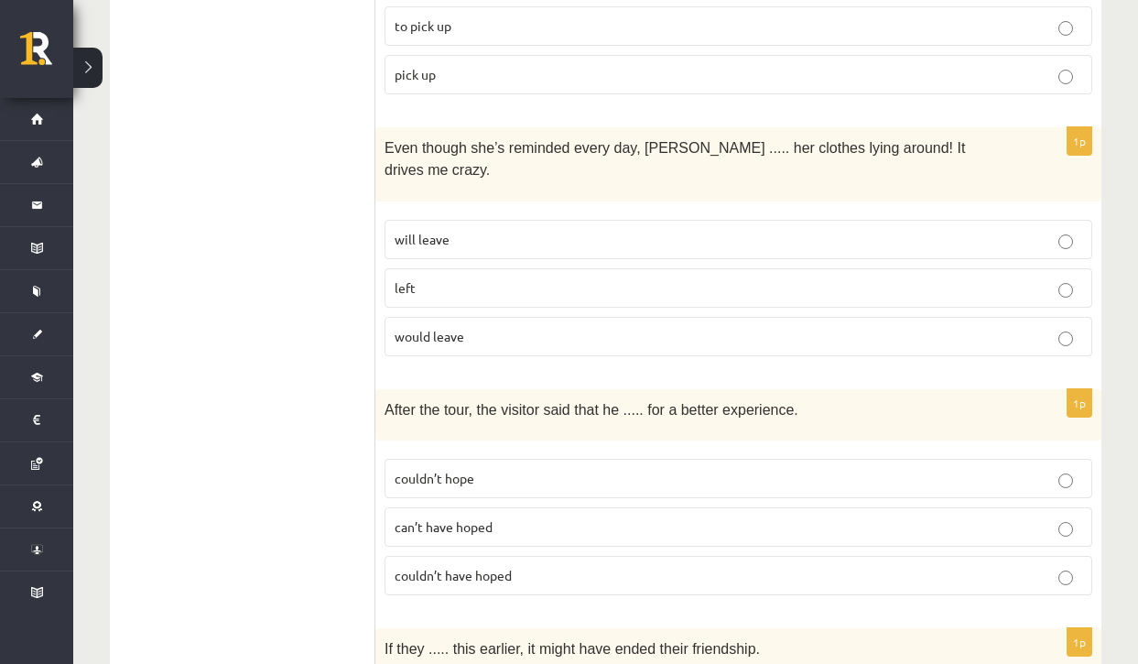
click at [442, 231] on span "will leave" at bounding box center [422, 239] width 55 height 16
click at [449, 328] on span "would leave" at bounding box center [430, 336] width 70 height 16
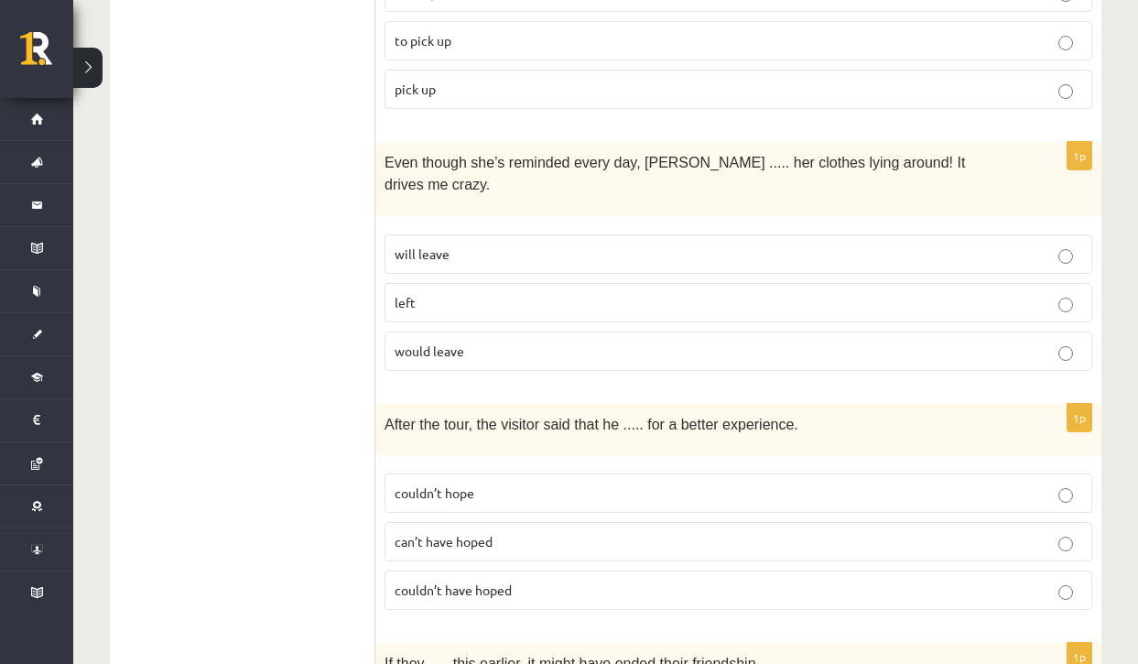
scroll to position [4239, 0]
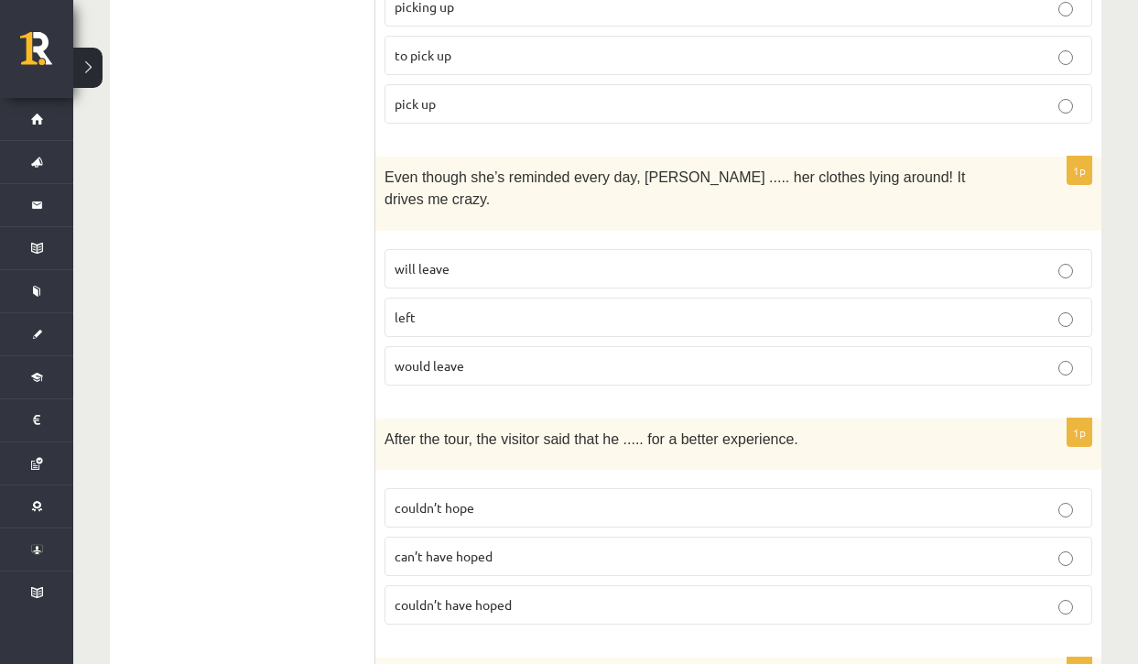
click at [408, 260] on span "will leave" at bounding box center [422, 268] width 55 height 16
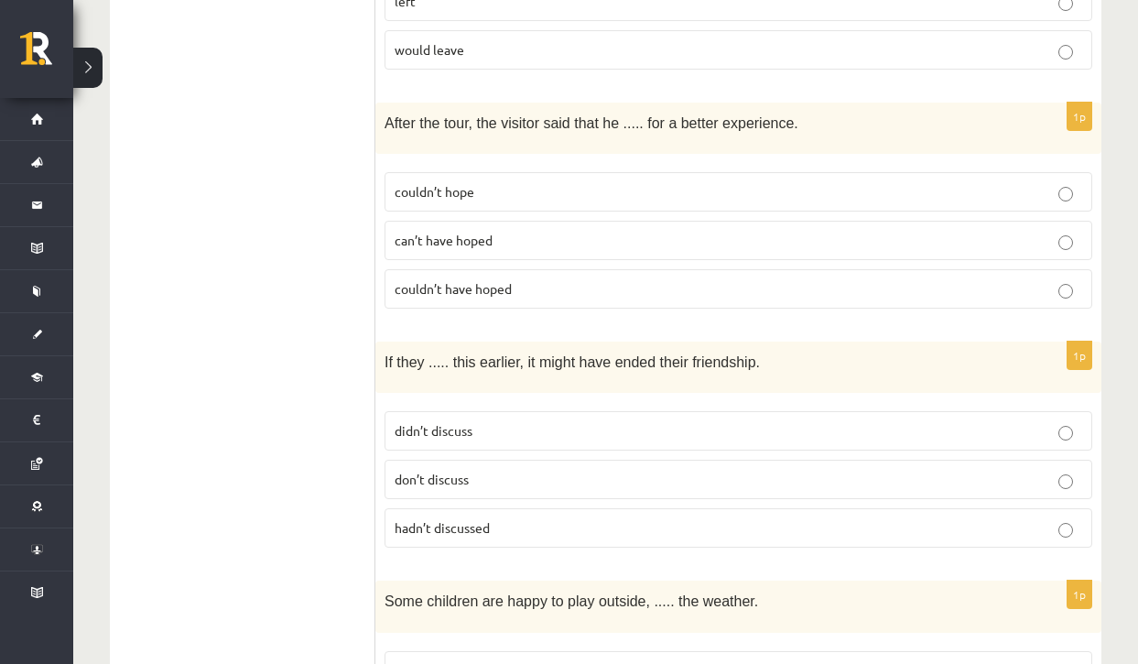
scroll to position [4562, 0]
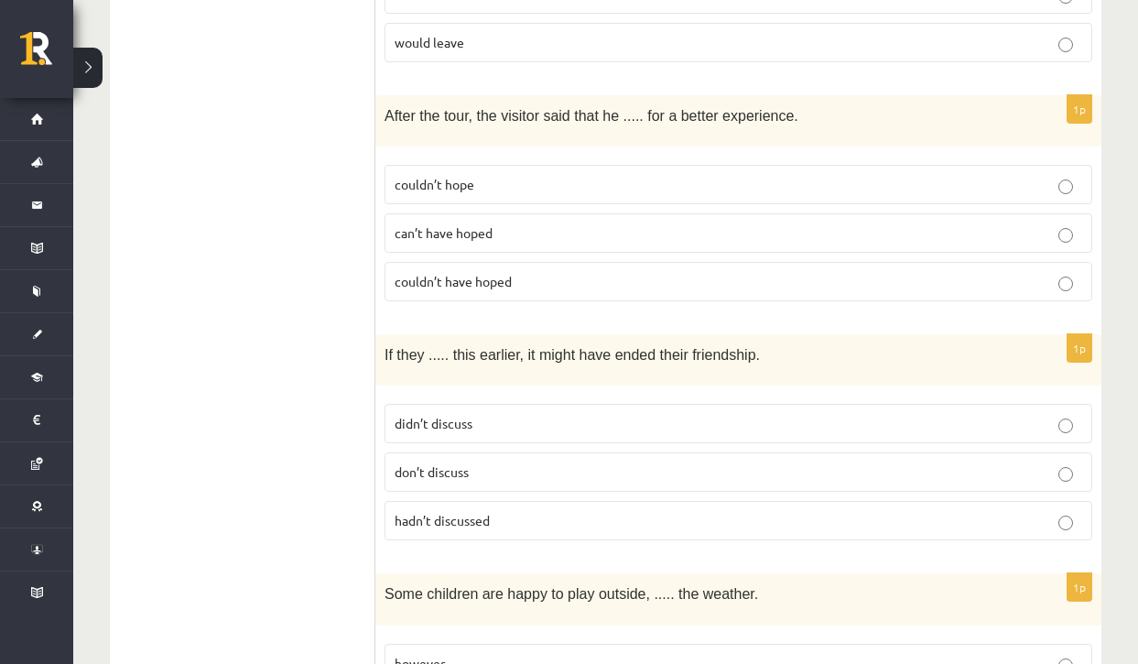
click at [474, 273] on span "couldn’t have hoped" at bounding box center [453, 281] width 117 height 16
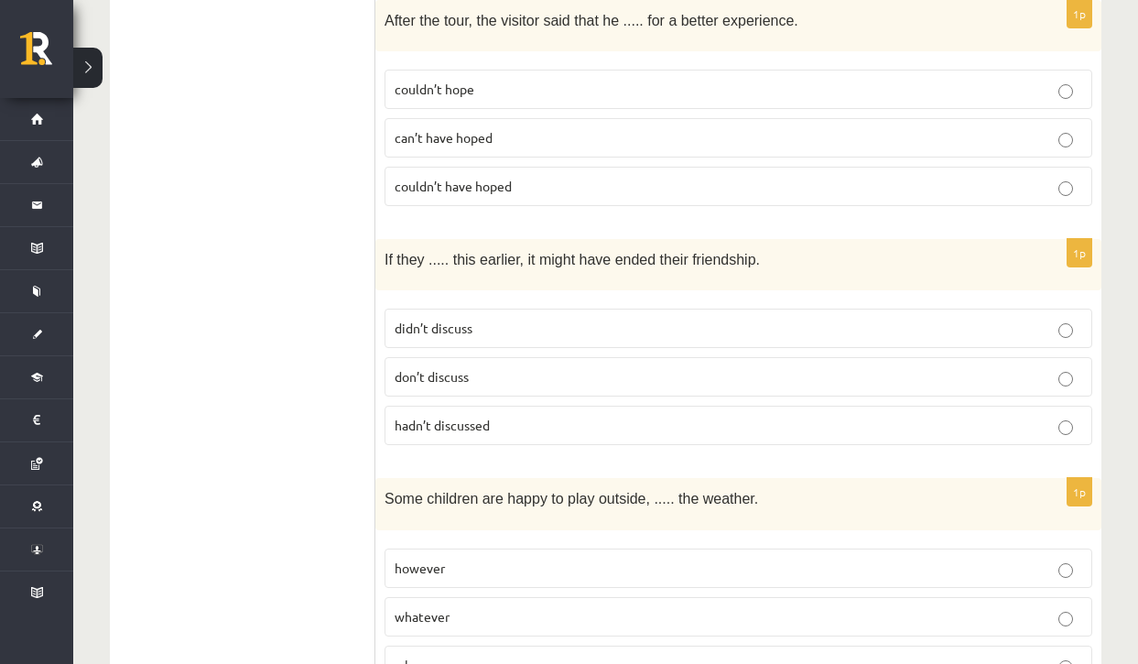
click at [461, 416] on span "hadn’t discussed" at bounding box center [442, 424] width 95 height 16
click at [469, 607] on p "whatever" at bounding box center [738, 616] width 687 height 19
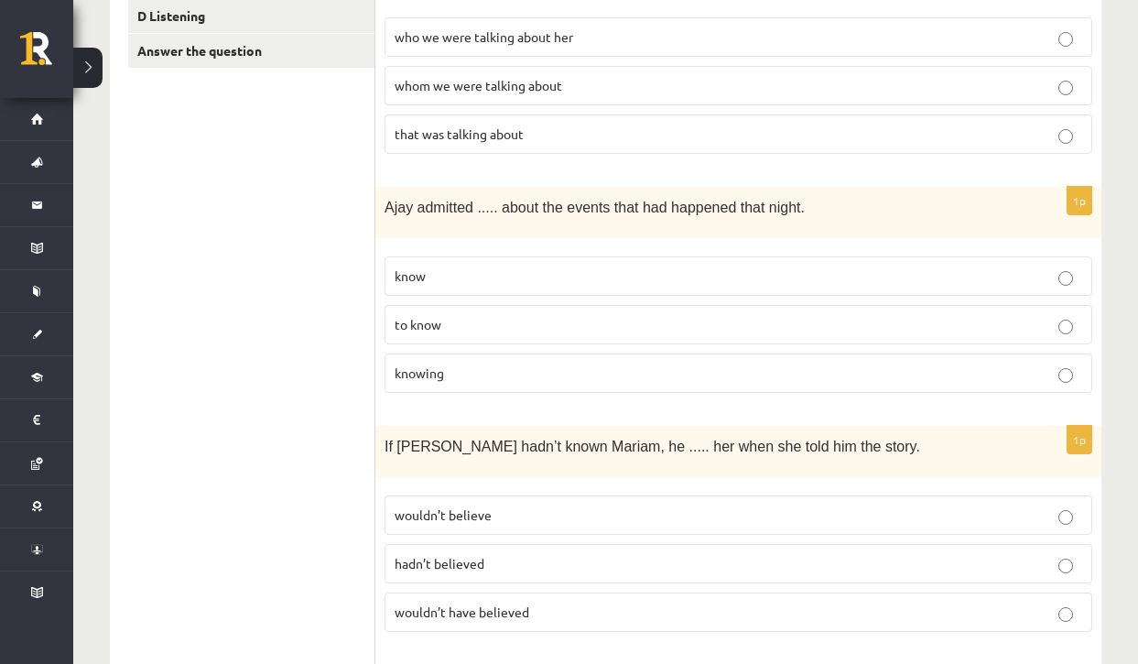
scroll to position [0, 0]
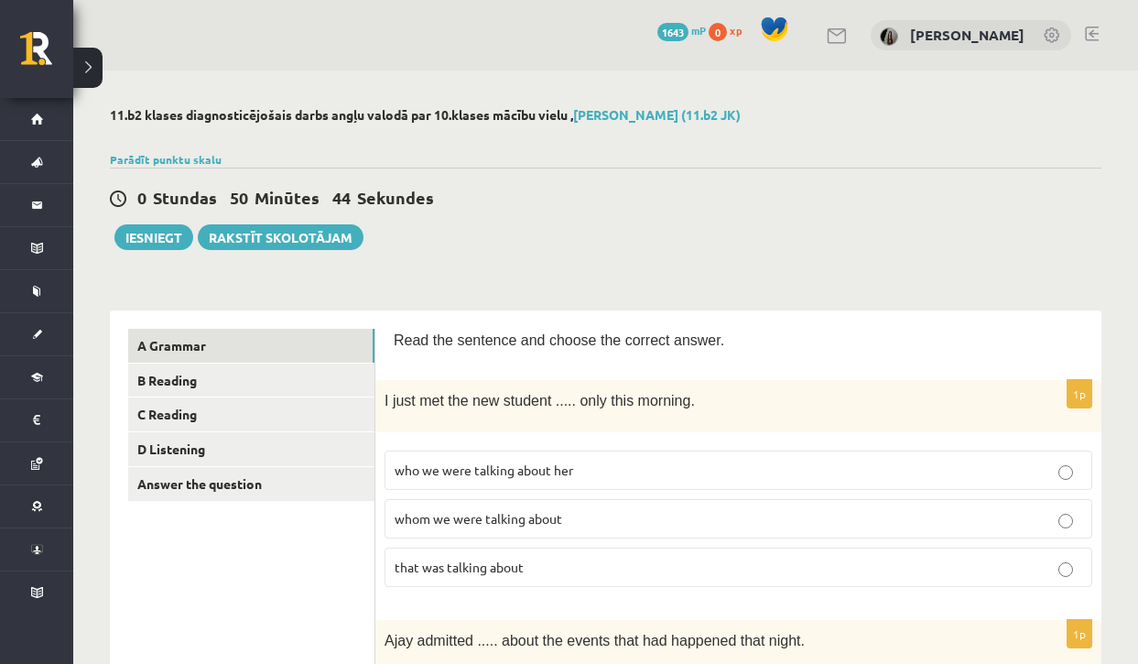
click at [536, 571] on p "that was talking about" at bounding box center [738, 566] width 687 height 19
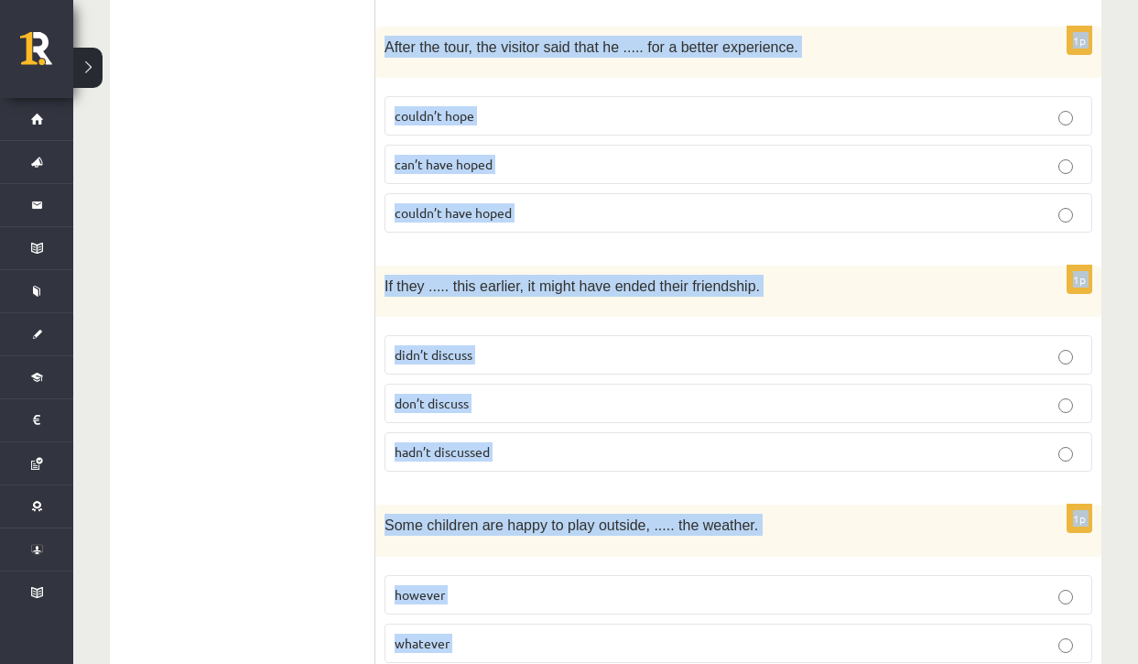
scroll to position [4657, 0]
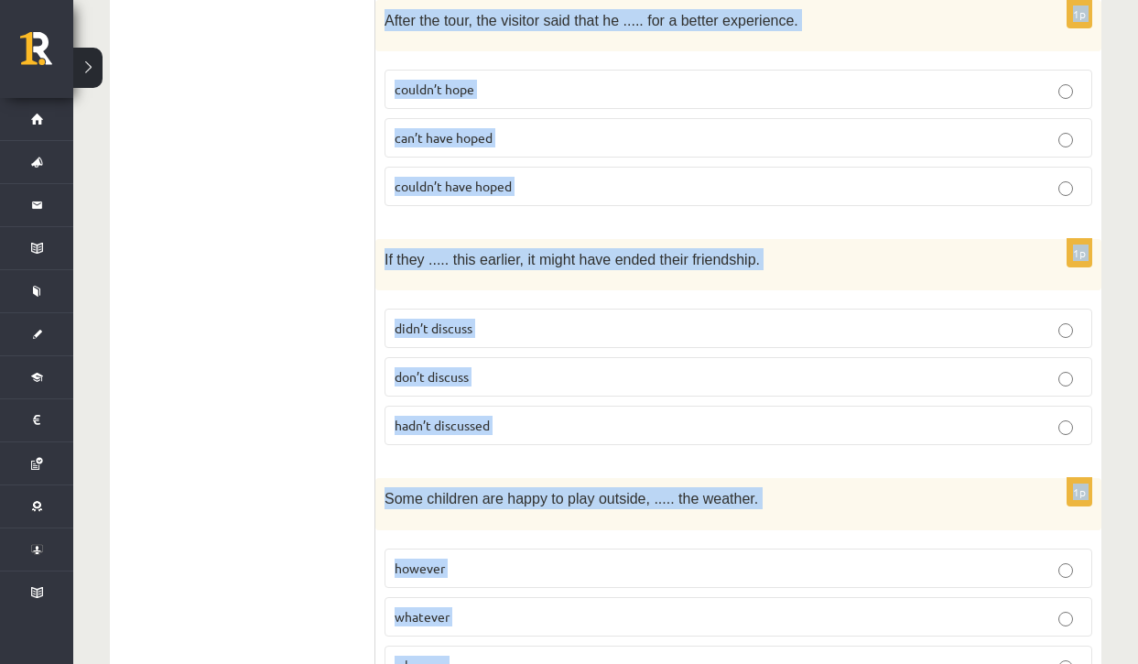
drag, startPoint x: 380, startPoint y: 395, endPoint x: 1113, endPoint y: 726, distance: 804.2
copy form "I just met the new student ..... only this morning. who we were talking about h…"
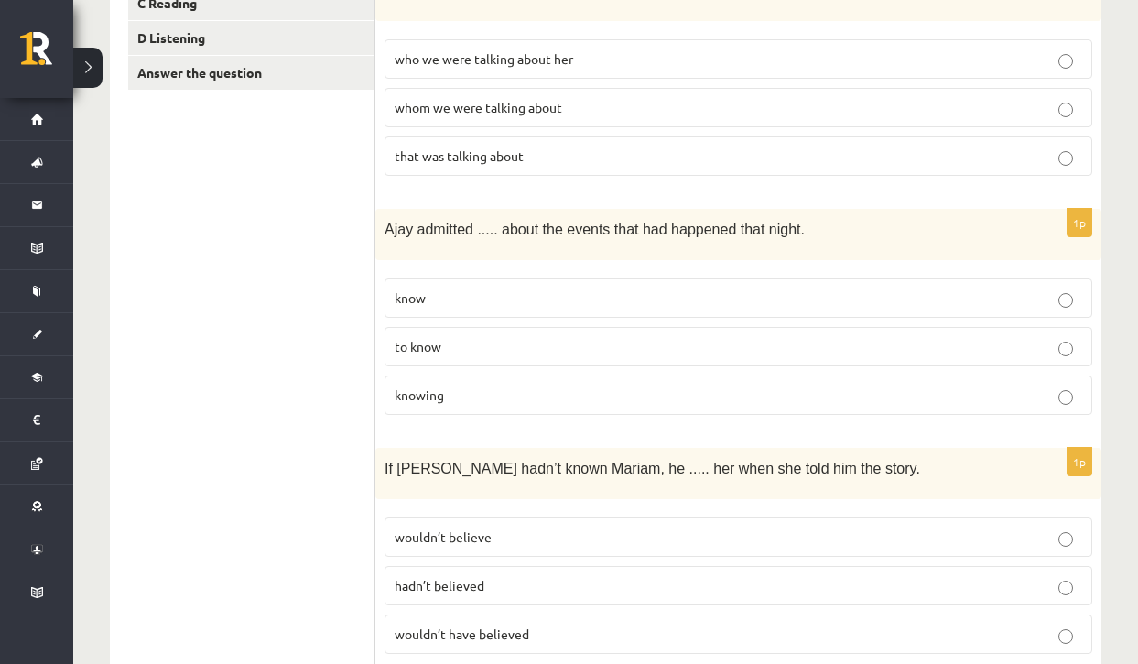
scroll to position [0, 0]
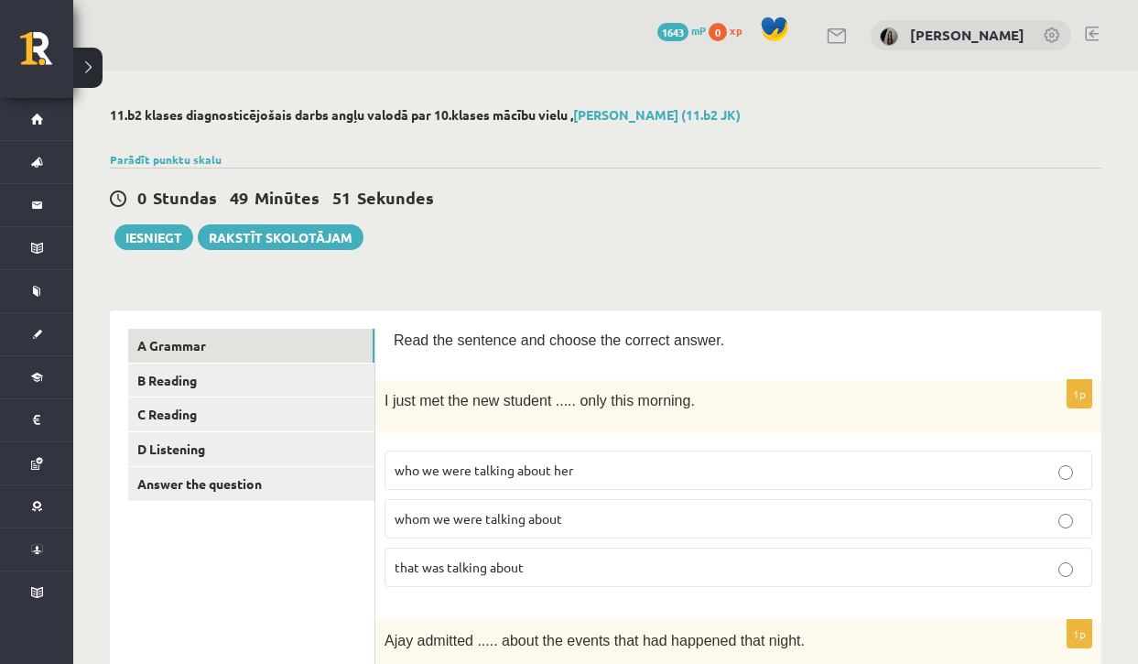
click at [547, 517] on span "whom we were talking about" at bounding box center [479, 518] width 168 height 16
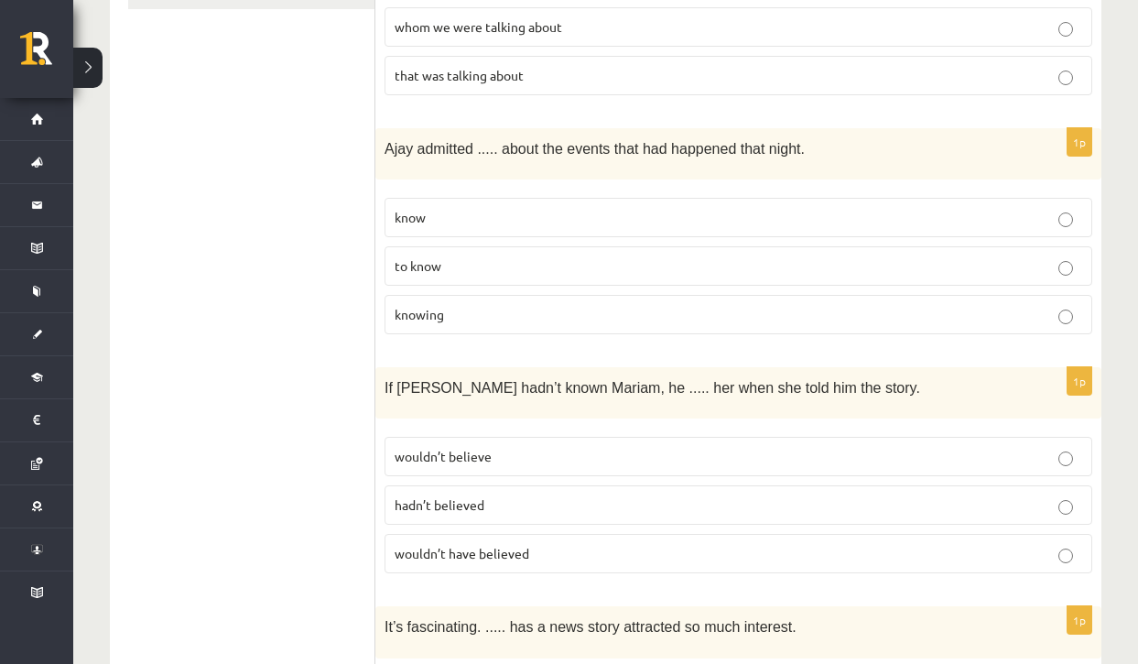
scroll to position [484, 0]
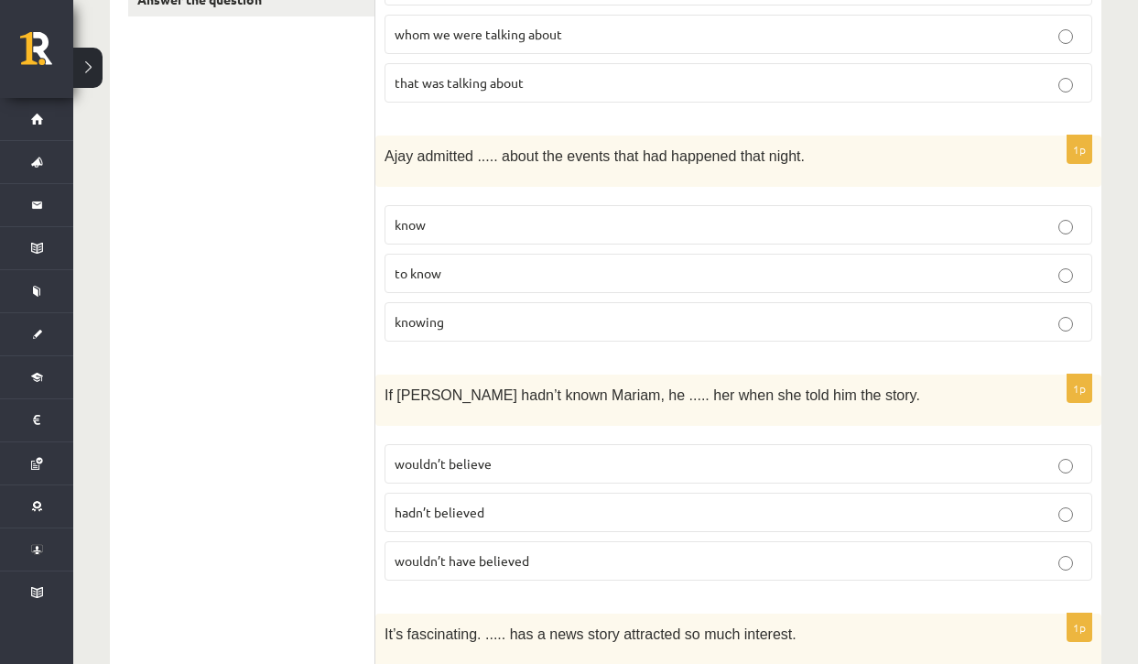
click at [525, 314] on p "knowing" at bounding box center [738, 321] width 687 height 19
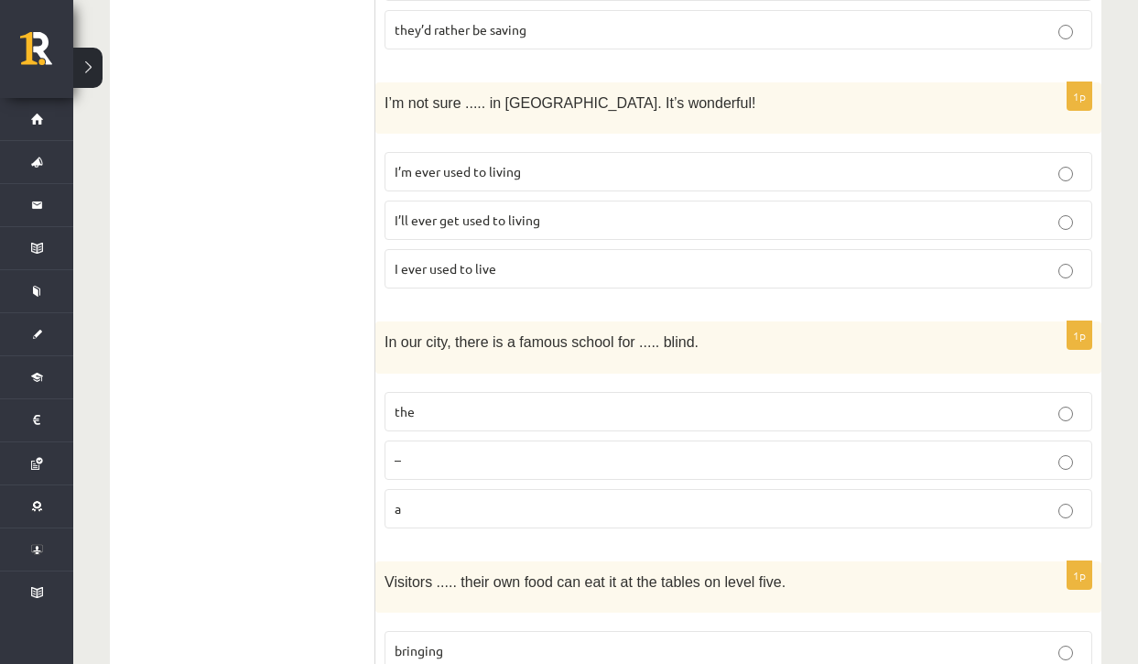
scroll to position [3131, 0]
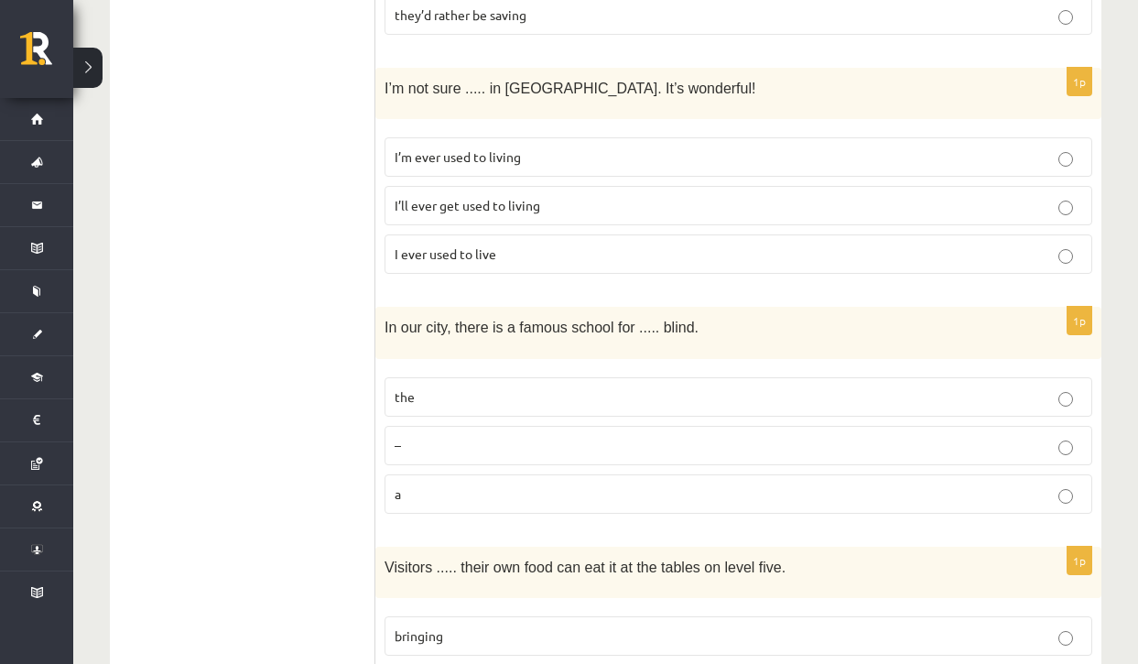
click at [448, 387] on p "the" at bounding box center [738, 396] width 687 height 19
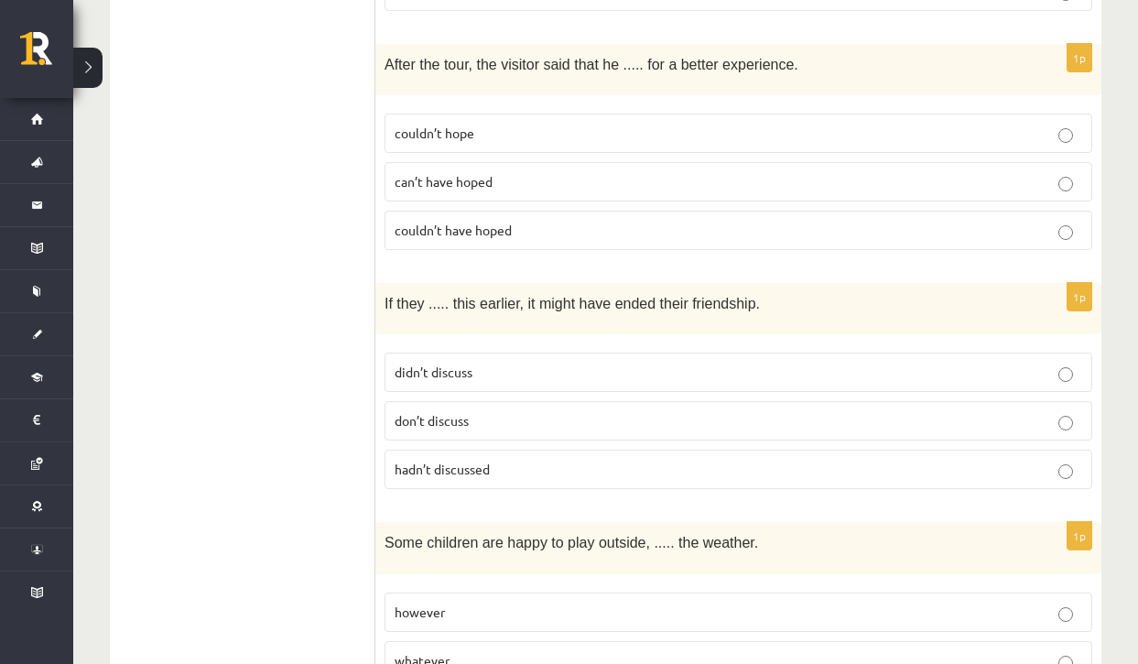
scroll to position [4657, 0]
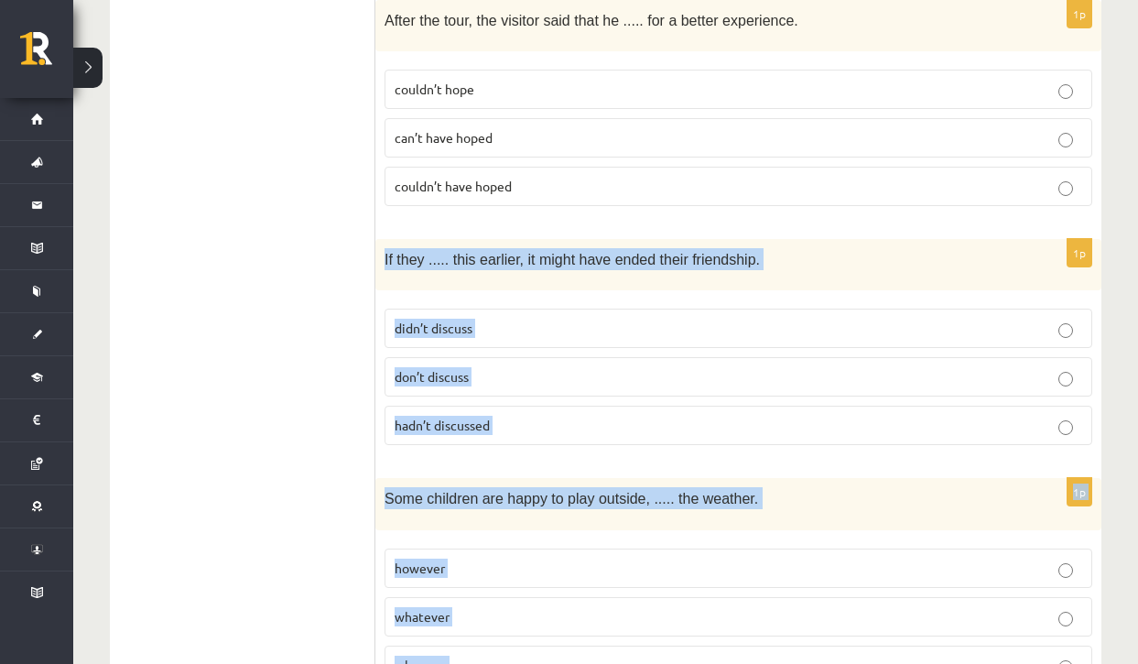
drag, startPoint x: 384, startPoint y: 168, endPoint x: 609, endPoint y: 616, distance: 501.9
copy form "If they ..... this earlier, it might have ended their friendship. didn’t discus…"
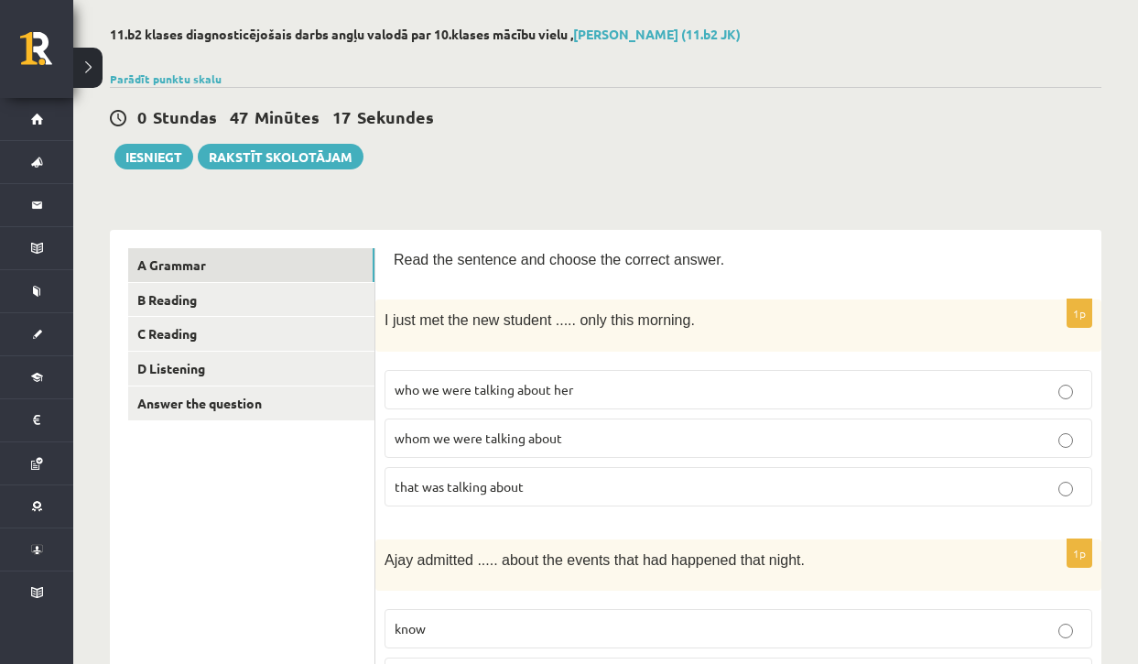
scroll to position [51, 0]
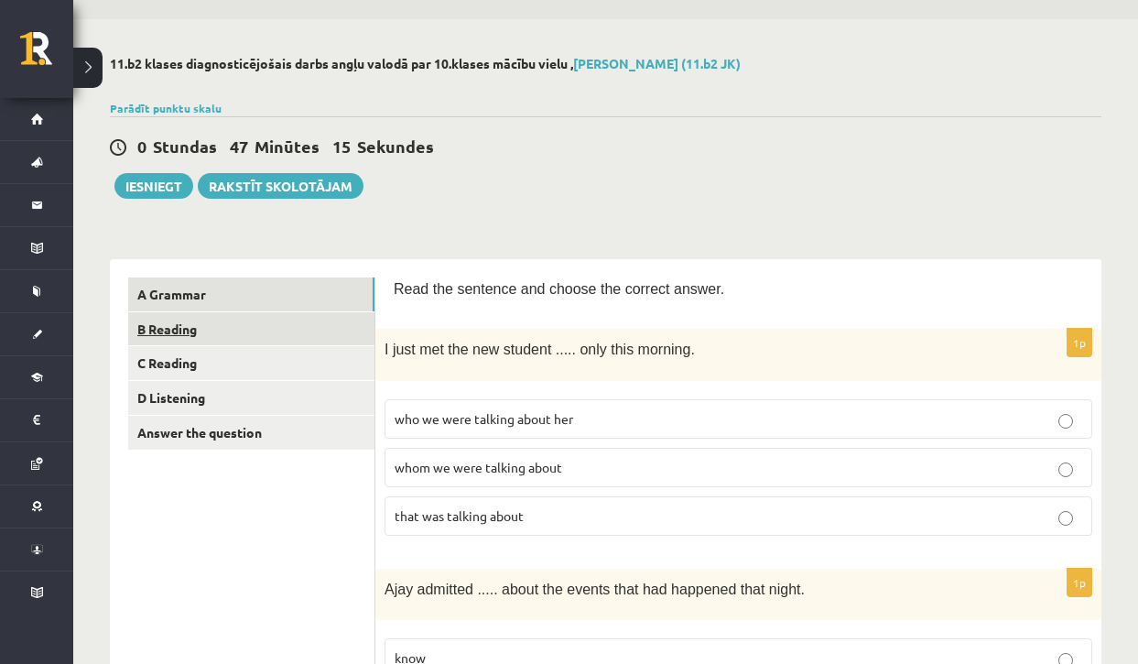
click at [351, 323] on link "B Reading" at bounding box center [251, 329] width 246 height 34
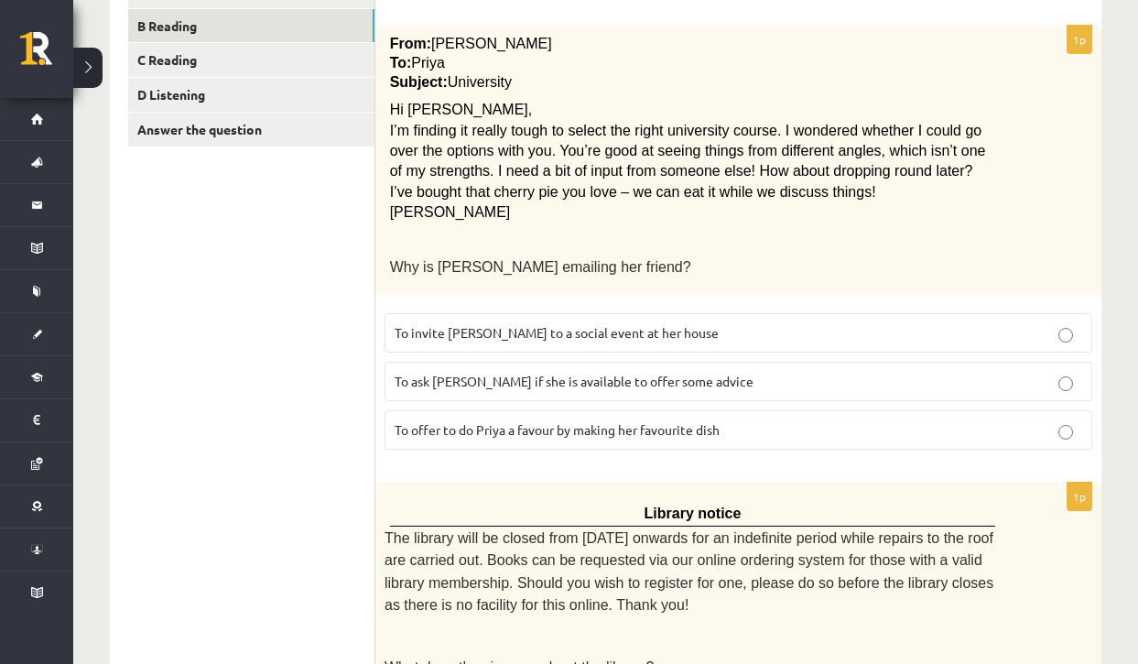
scroll to position [358, 0]
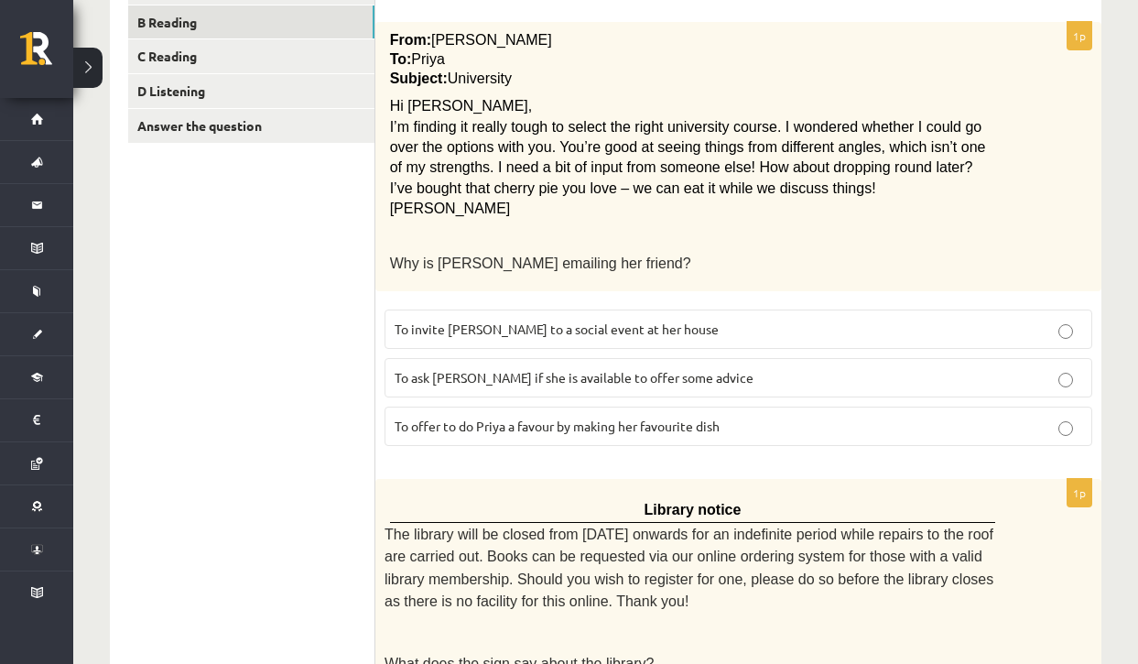
click at [444, 380] on p "To ask Priya if she is available to offer some advice" at bounding box center [738, 377] width 687 height 19
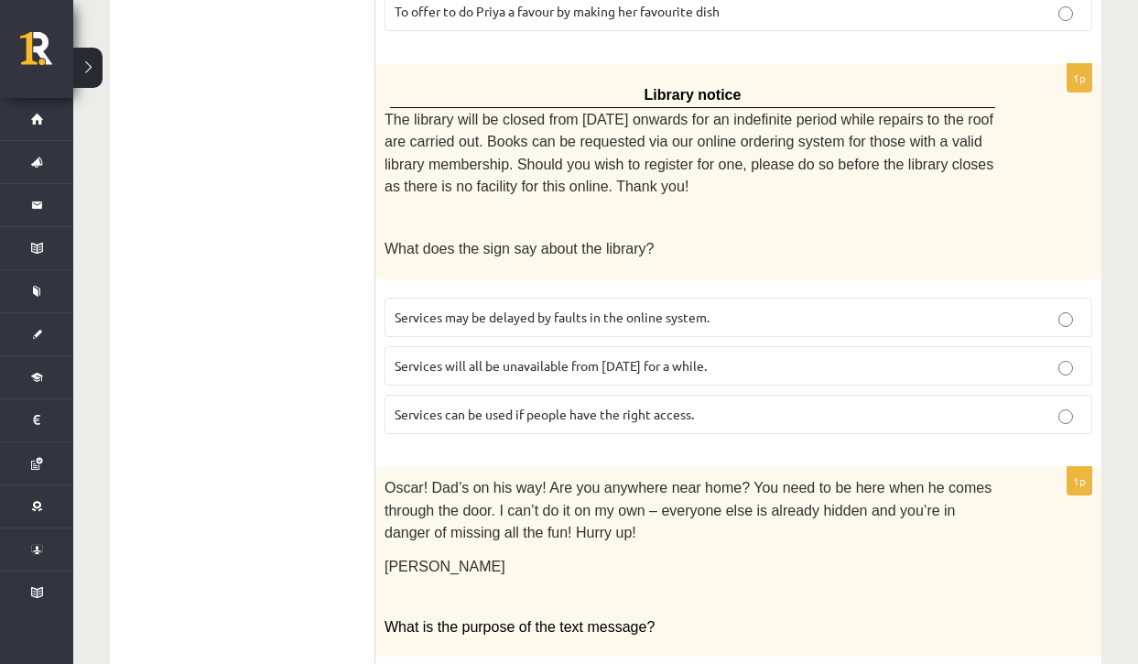
scroll to position [800, 0]
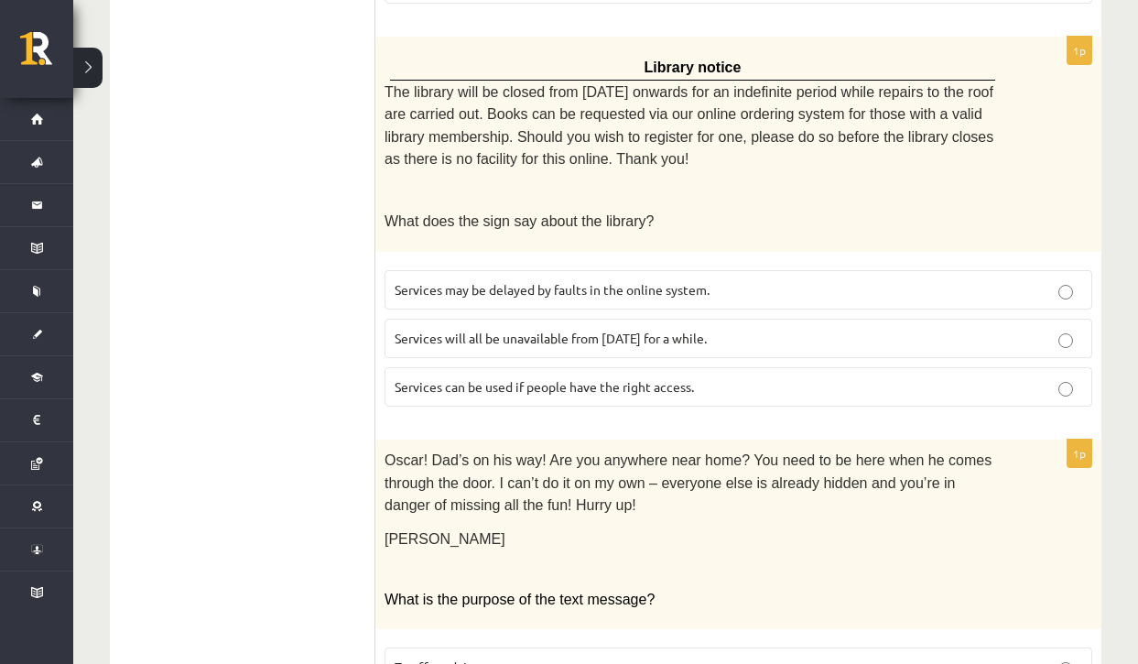
click at [477, 285] on p "Services may be delayed by faults in the online system." at bounding box center [738, 289] width 687 height 19
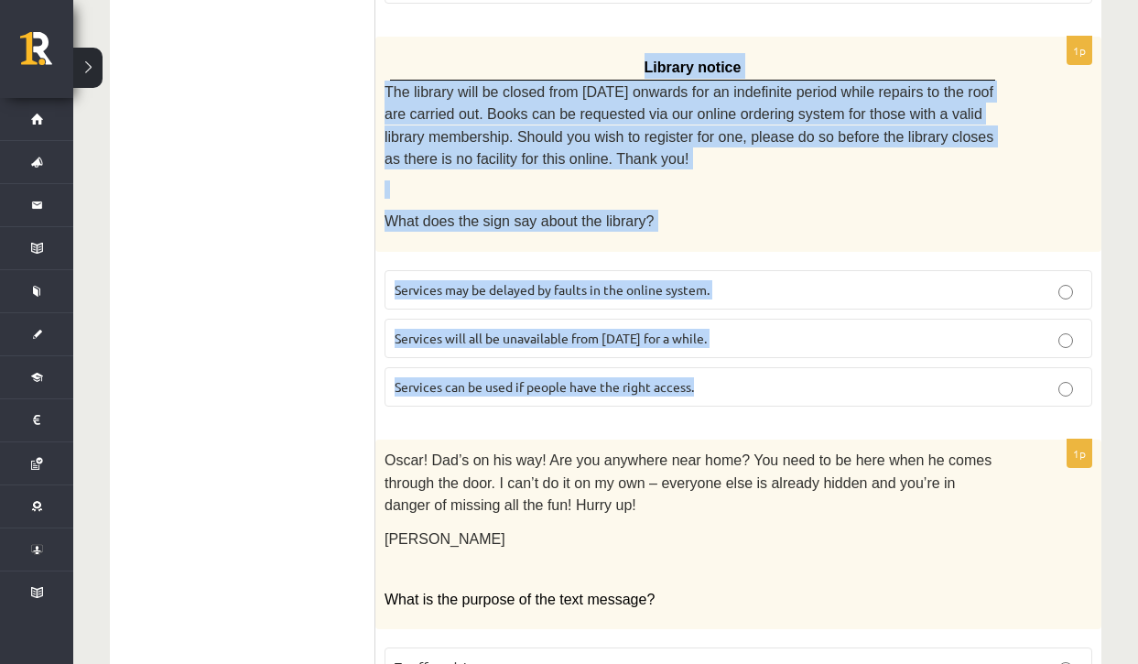
drag, startPoint x: 636, startPoint y: 54, endPoint x: 753, endPoint y: 386, distance: 352.3
click at [753, 386] on div "1p Library notice The library will be closed from Monday onwards for an indefin…" at bounding box center [738, 229] width 726 height 385
copy div "Library notice The library will be closed from Monday onwards for an indefinite…"
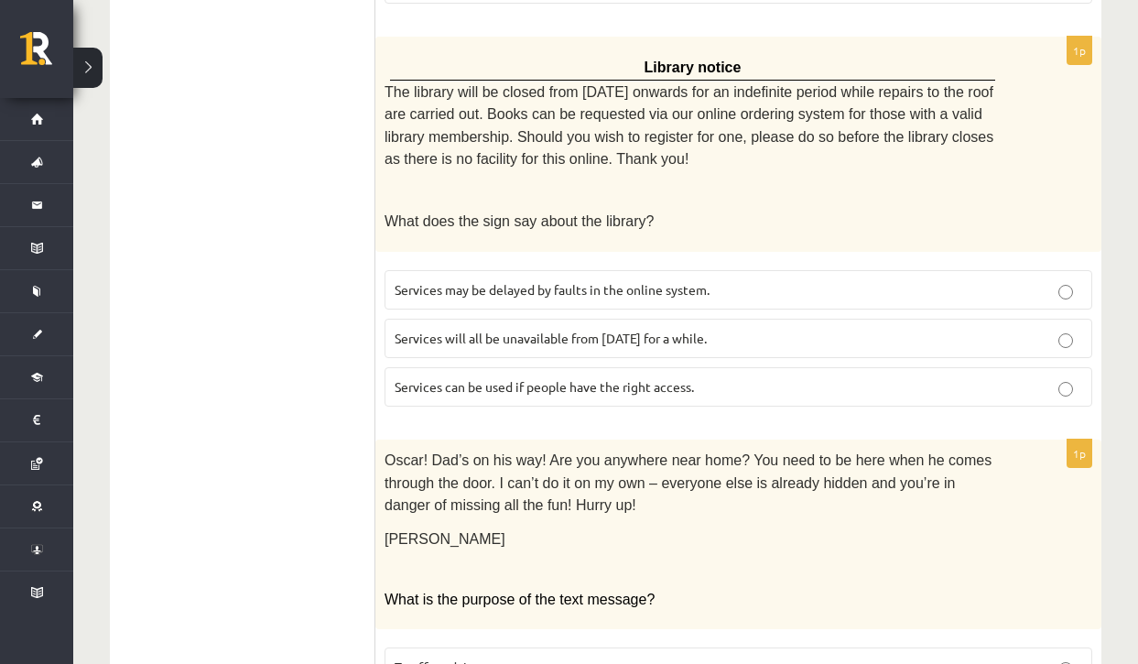
click at [736, 439] on div "Oscar! Dad’s on his way! Are you anywhere near home? You need to be here when h…" at bounding box center [738, 533] width 726 height 189
click at [604, 378] on span "Services can be used if people have the right access." at bounding box center [544, 386] width 299 height 16
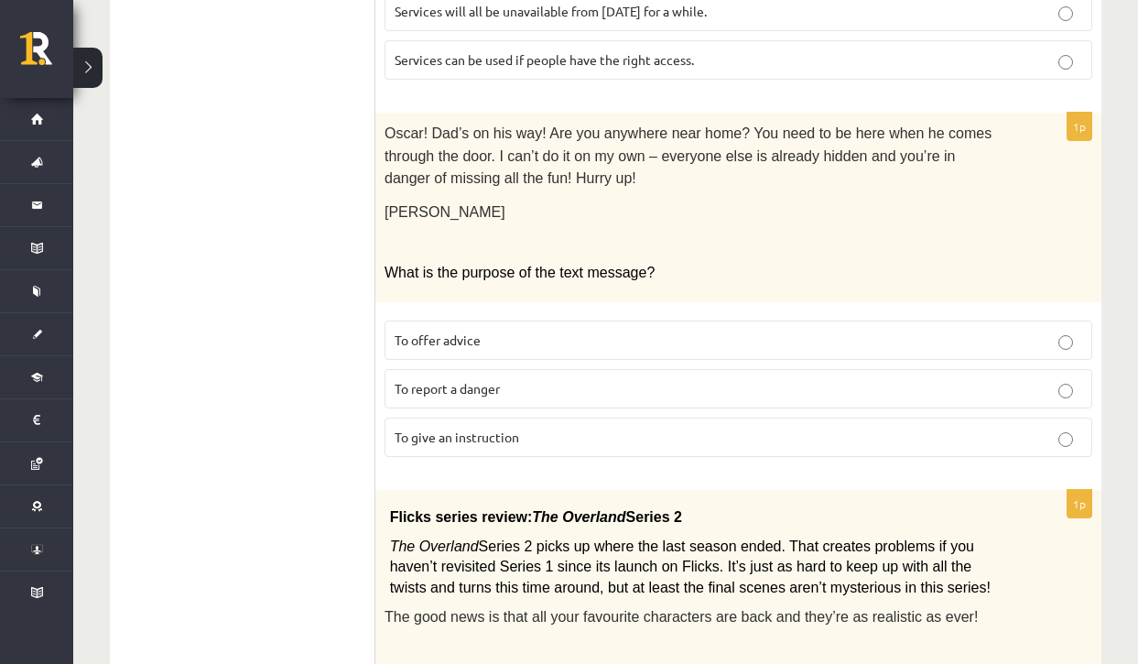
scroll to position [1115, 0]
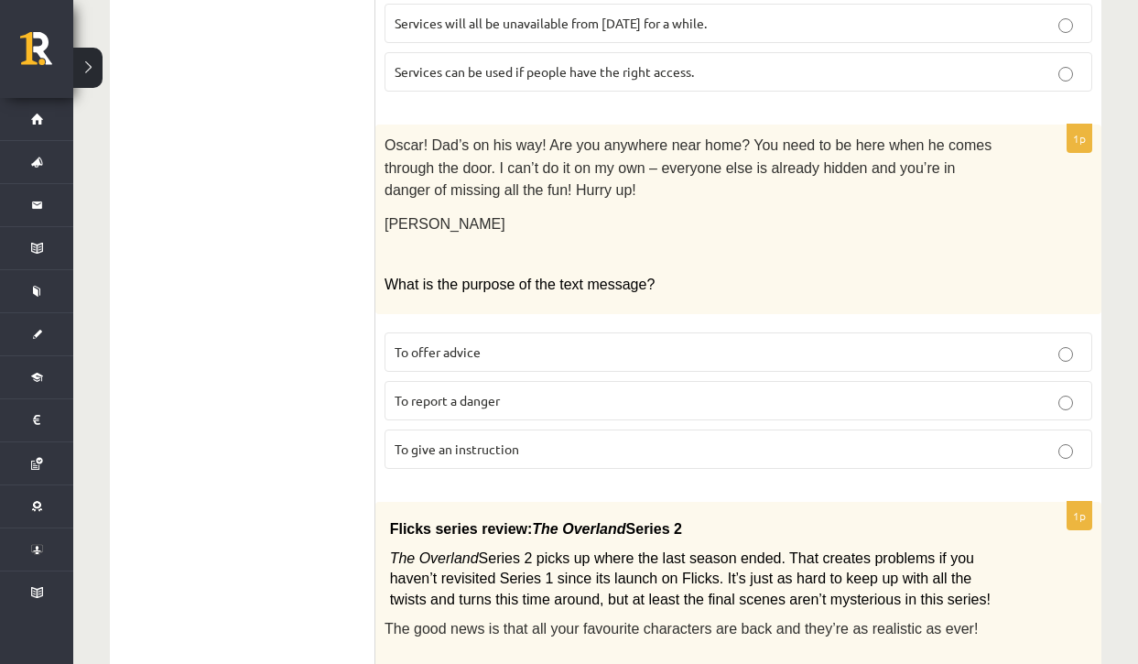
click at [462, 440] on span "To give an instruction" at bounding box center [457, 448] width 124 height 16
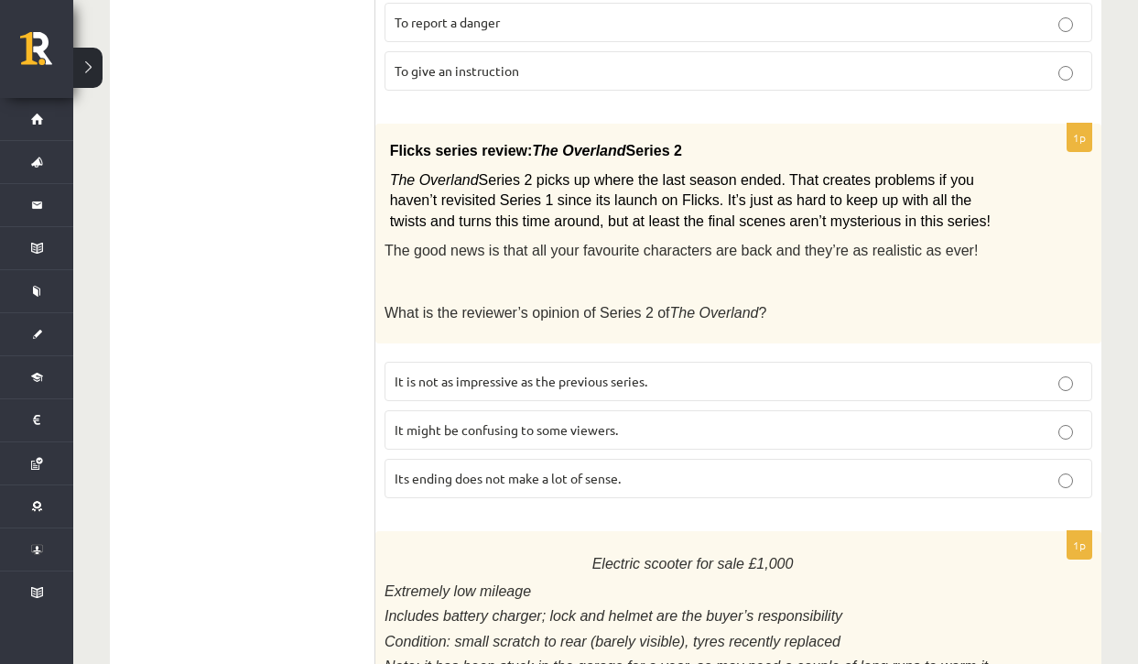
scroll to position [1497, 0]
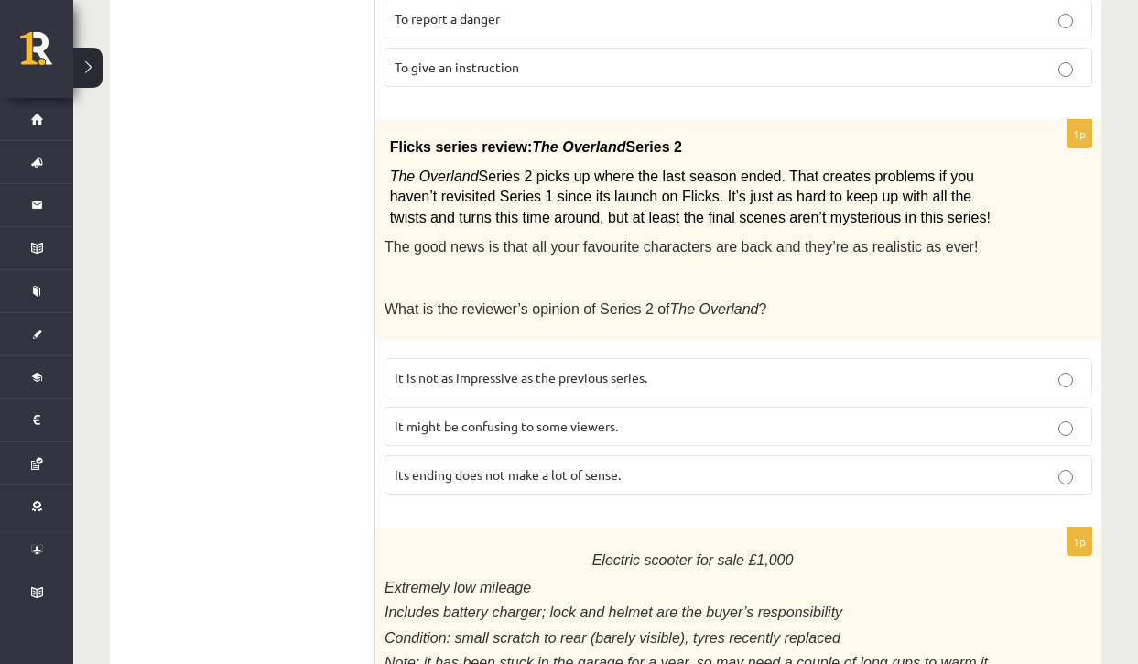
click at [424, 417] on span "It might be confusing to some viewers." at bounding box center [506, 425] width 223 height 16
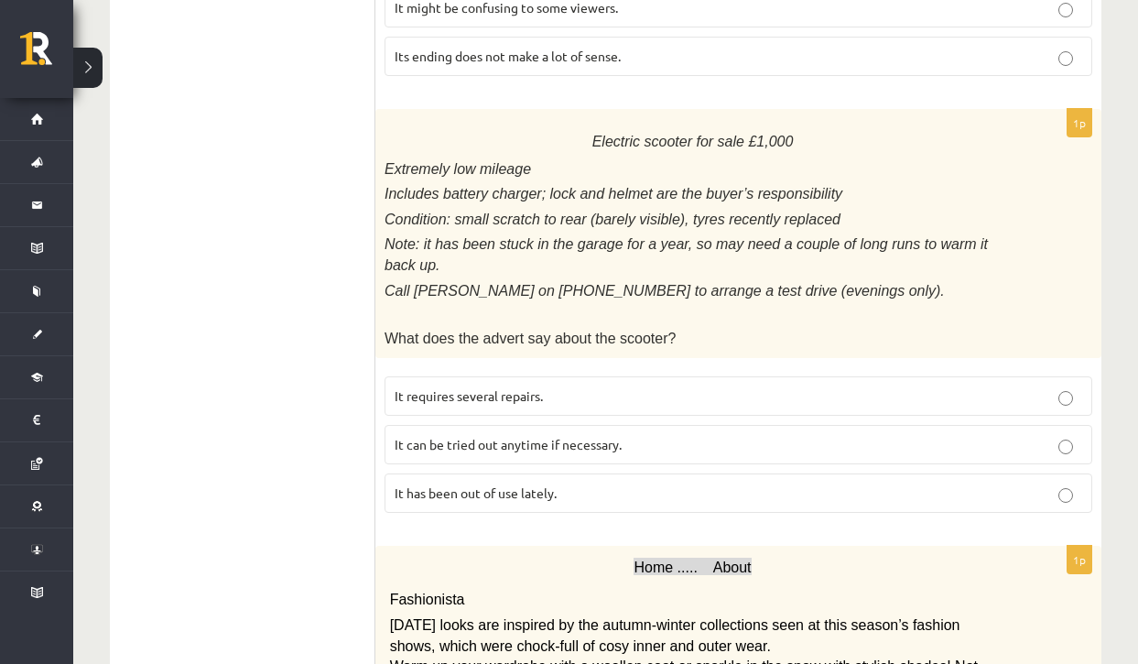
scroll to position [1939, 0]
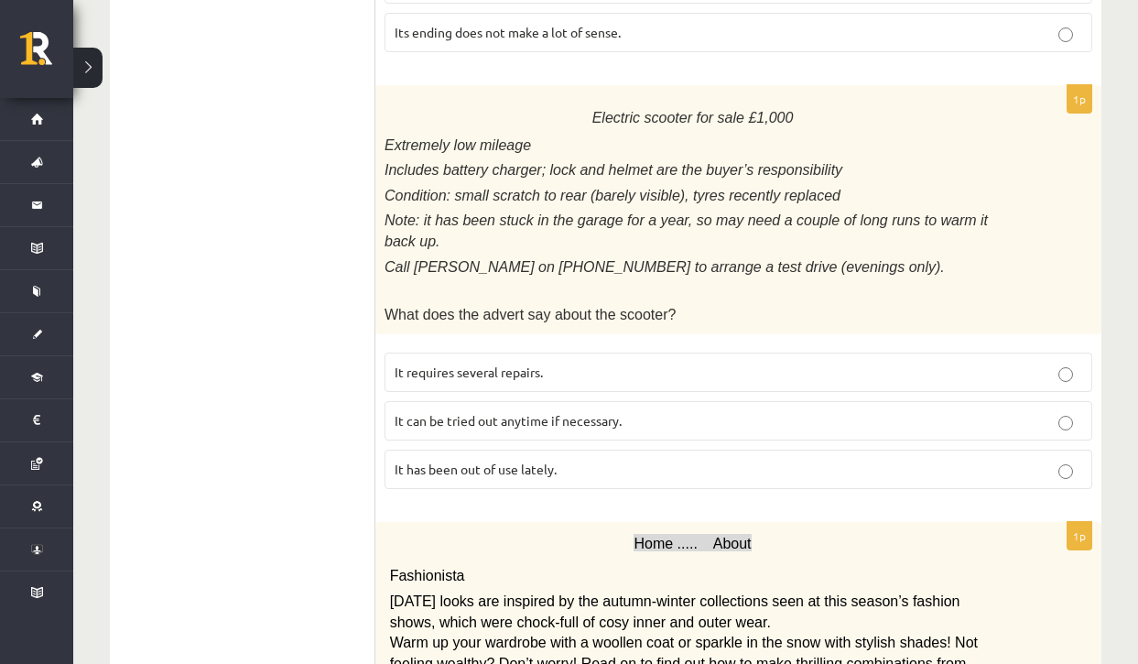
click at [467, 363] on span "It requires several repairs." at bounding box center [469, 371] width 148 height 16
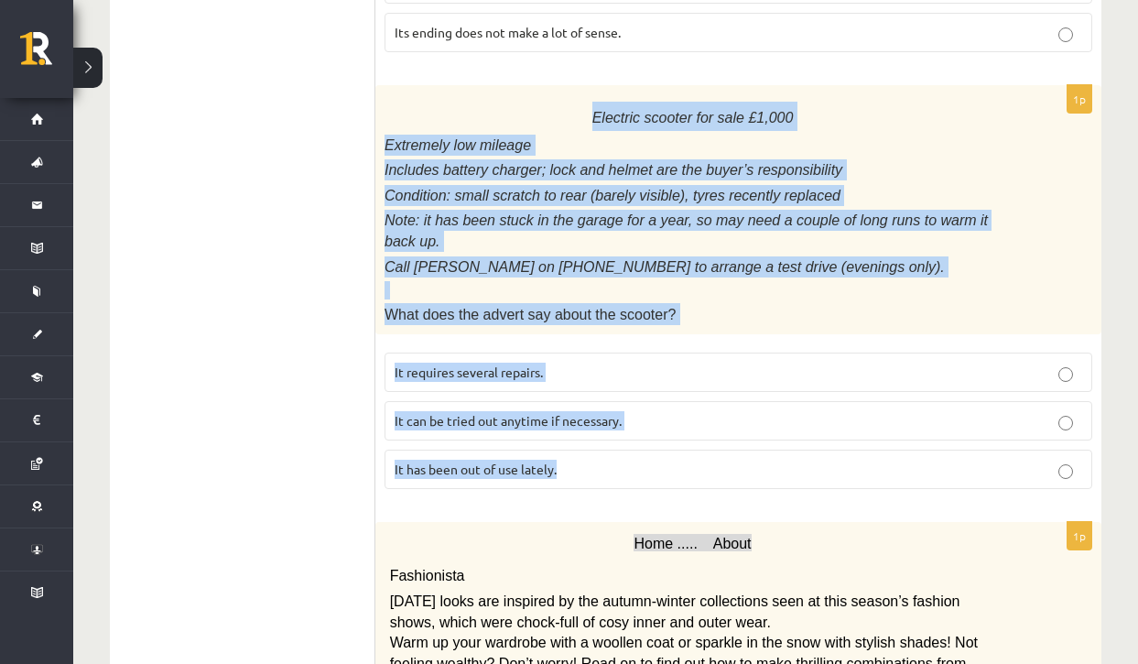
drag, startPoint x: 589, startPoint y: 90, endPoint x: 701, endPoint y: 428, distance: 356.6
click at [701, 428] on div "1p Electric scooter for sale £1,000 Extremely low mileage Includes battery char…" at bounding box center [738, 294] width 726 height 418
copy div "Electric scooter for sale £1,000 Extremely low mileage Includes battery charger…"
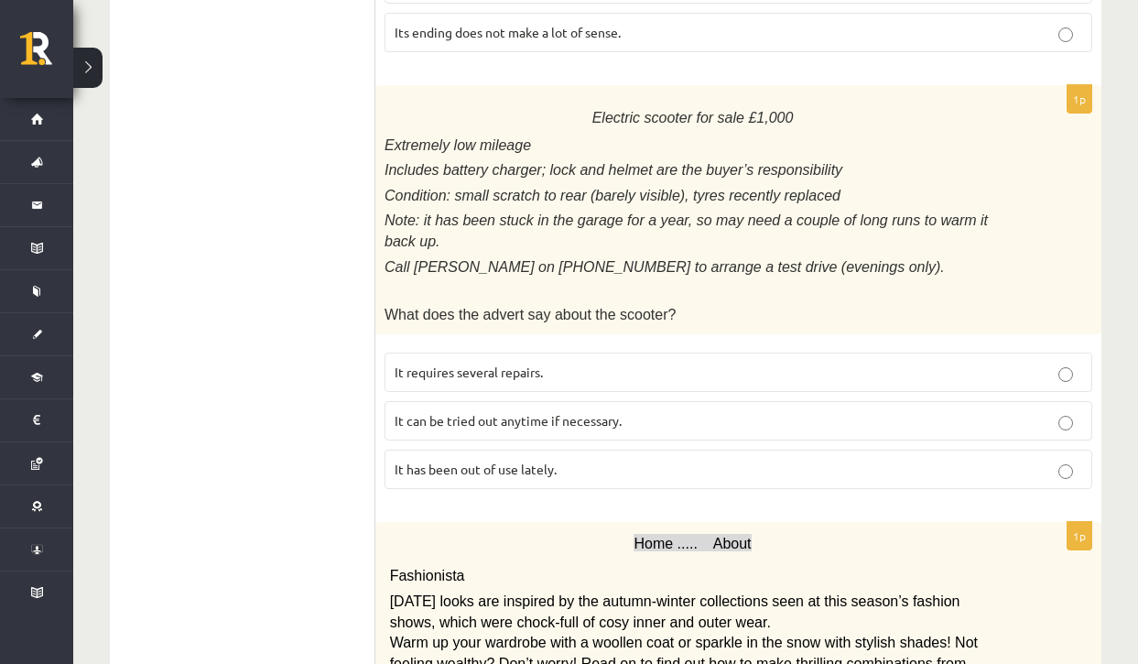
click at [598, 522] on div "Home ..... About Fashionista Today’s looks are inspired by the autumn-winter co…" at bounding box center [738, 643] width 726 height 243
click at [546, 460] on span "It has been out of use lately." at bounding box center [476, 468] width 162 height 16
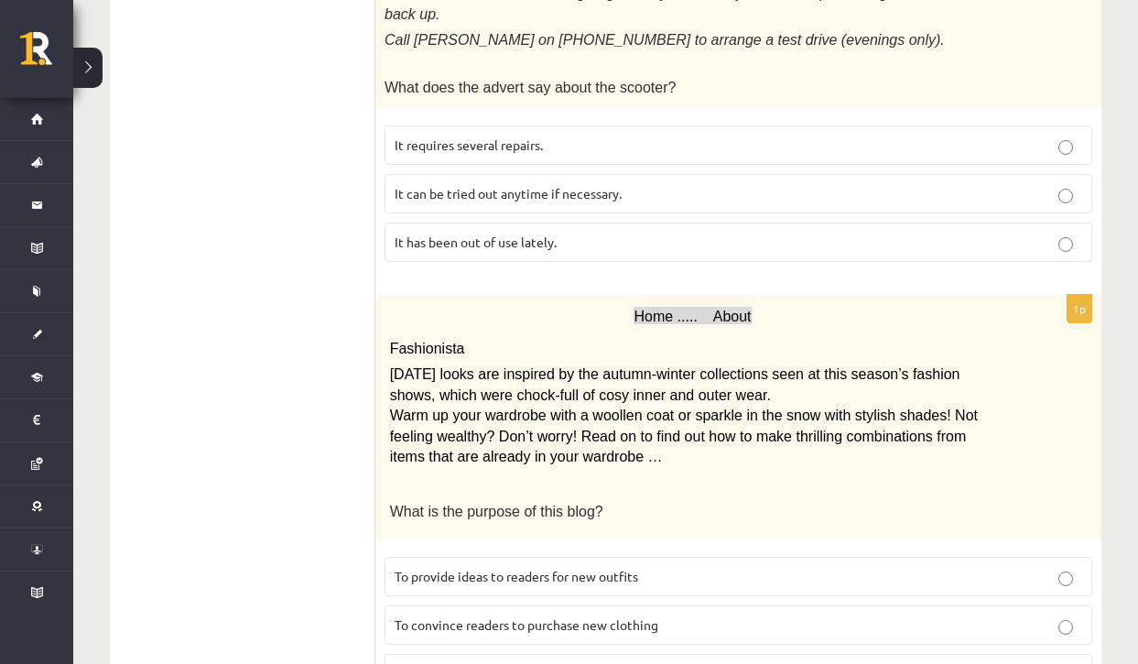
scroll to position [2182, 0]
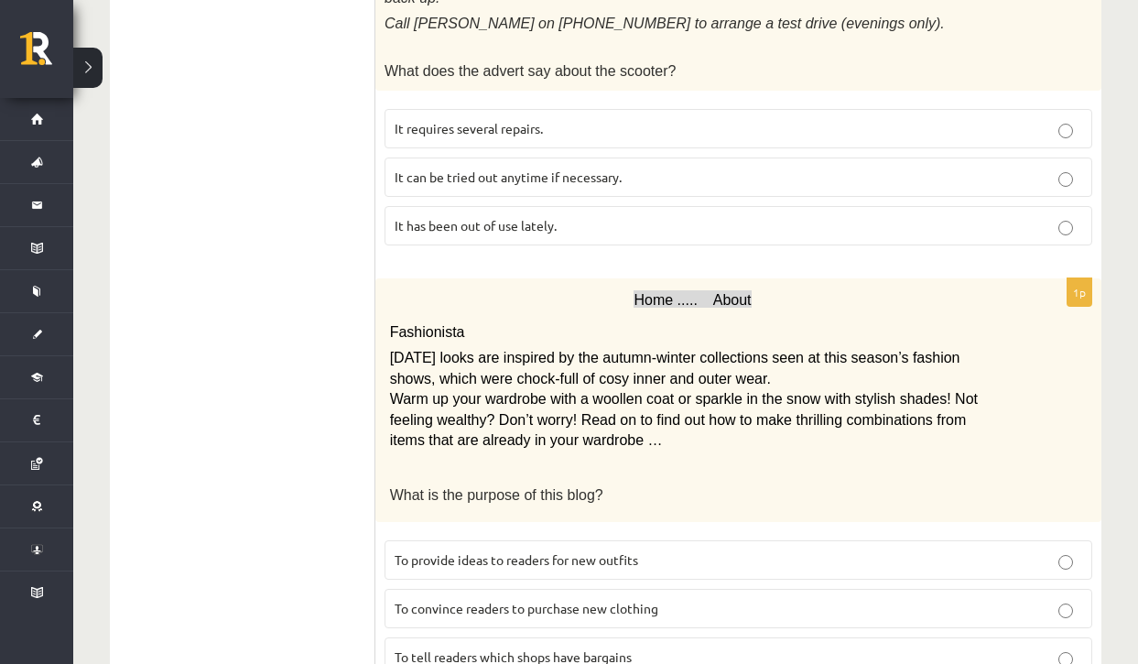
click at [841, 483] on p "What is the purpose of this blog?" at bounding box center [693, 494] width 606 height 22
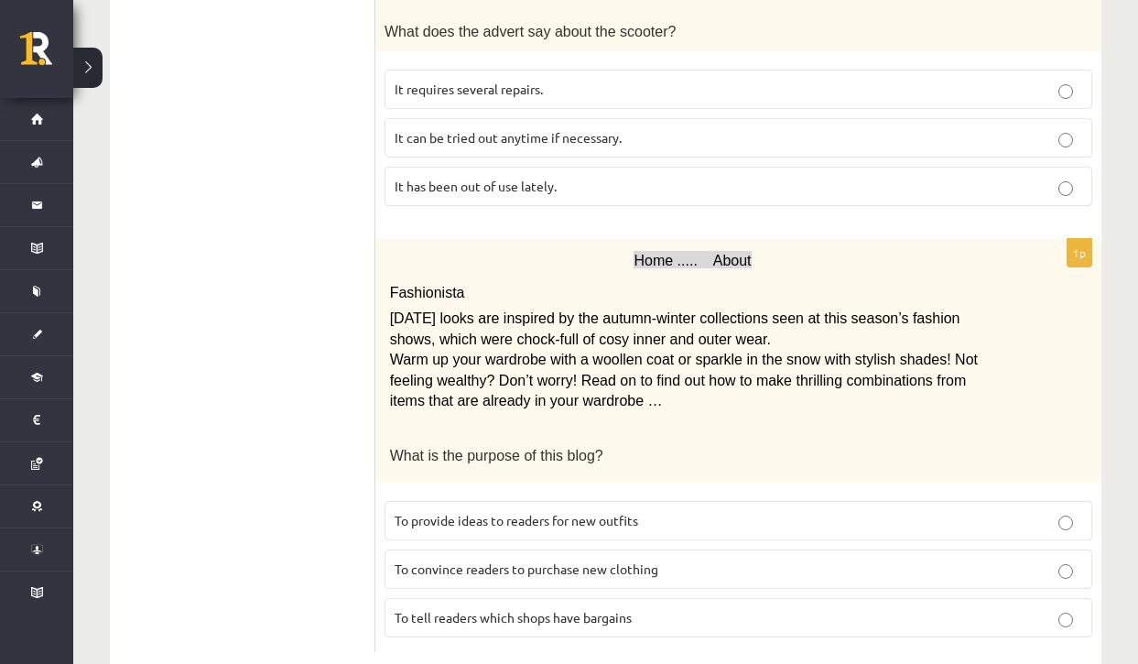
click at [708, 248] on p "Home ..... About" at bounding box center [693, 261] width 606 height 26
click at [701, 253] on span "Home ..... About" at bounding box center [691, 261] width 117 height 16
click at [459, 512] on span "To provide ideas to readers for new outfits" at bounding box center [516, 520] width 243 height 16
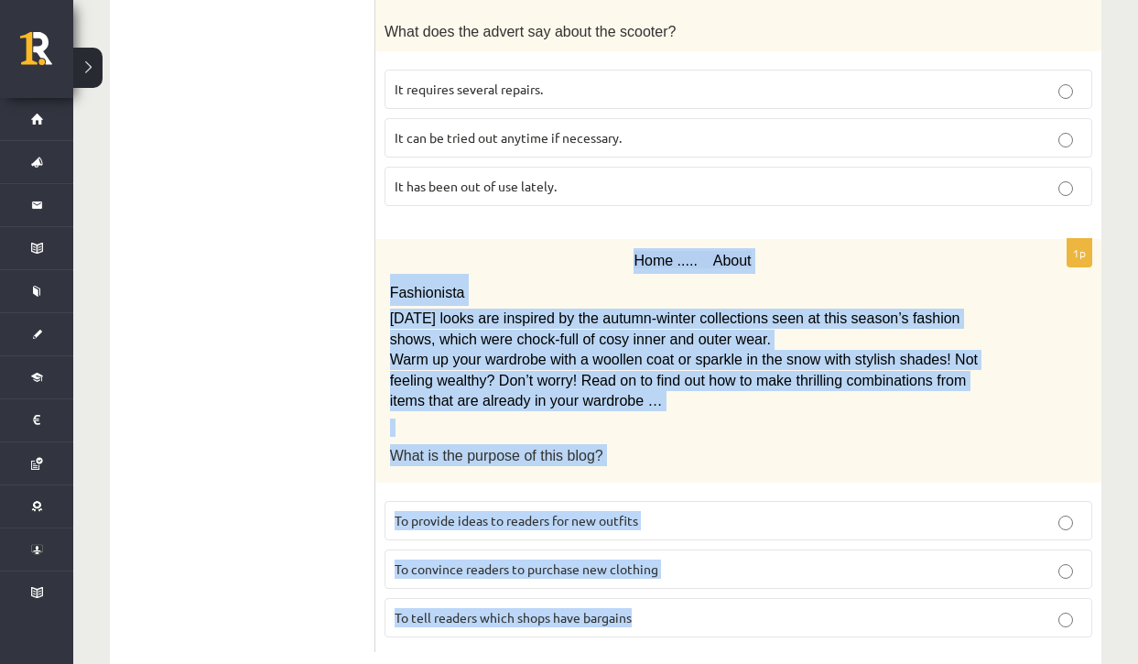
drag, startPoint x: 630, startPoint y: 222, endPoint x: 711, endPoint y: 573, distance: 360.8
click at [711, 573] on div "1p Home ..... About Fashionista Today’s looks are inspired by the autumn-winter…" at bounding box center [738, 445] width 726 height 413
copy div "Home ..... About Fashionista Today’s looks are inspired by the autumn-winter co…"
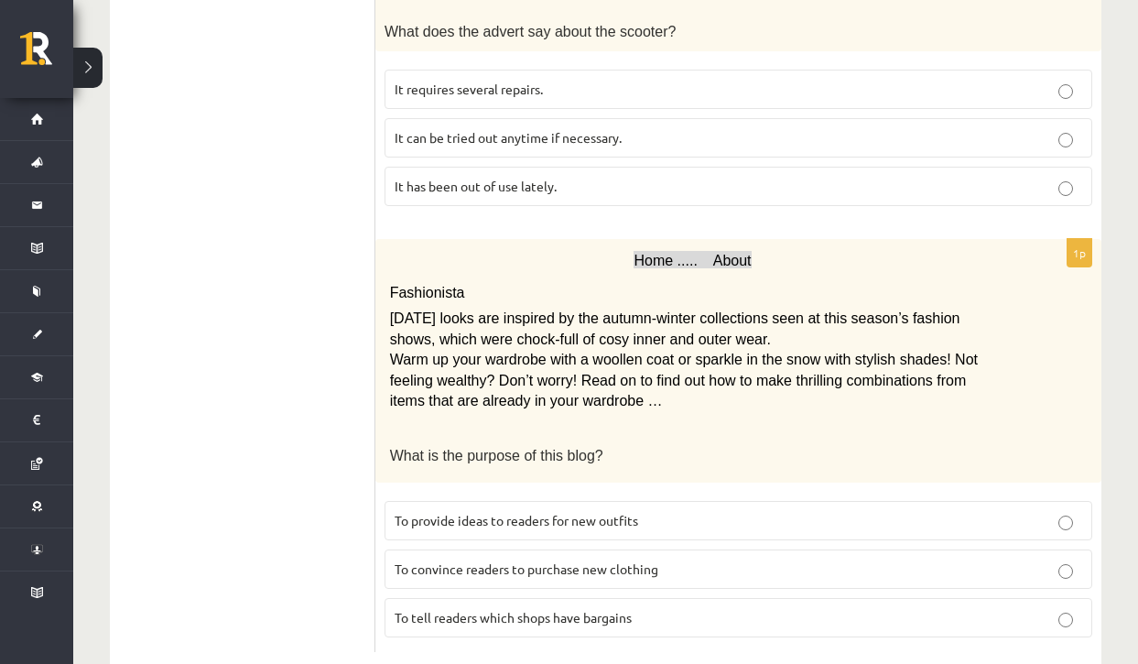
click at [1054, 330] on div "Home ..... About Fashionista Today’s looks are inspired by the autumn-winter co…" at bounding box center [738, 360] width 726 height 243
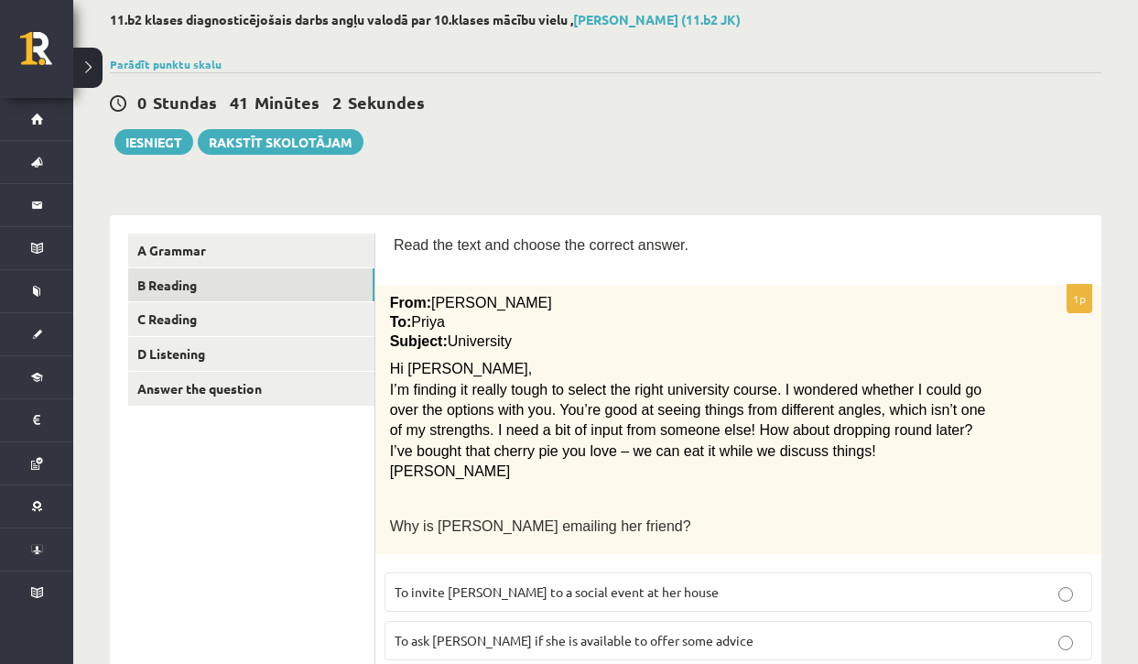
scroll to position [59, 0]
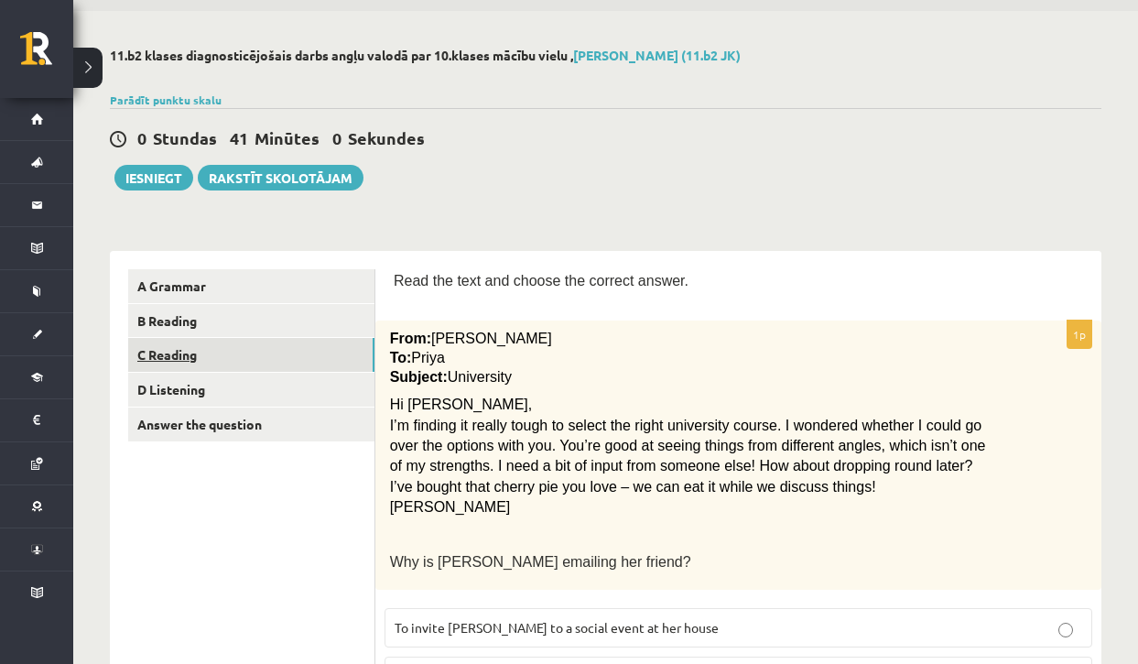
click at [202, 357] on link "C Reading" at bounding box center [251, 355] width 246 height 34
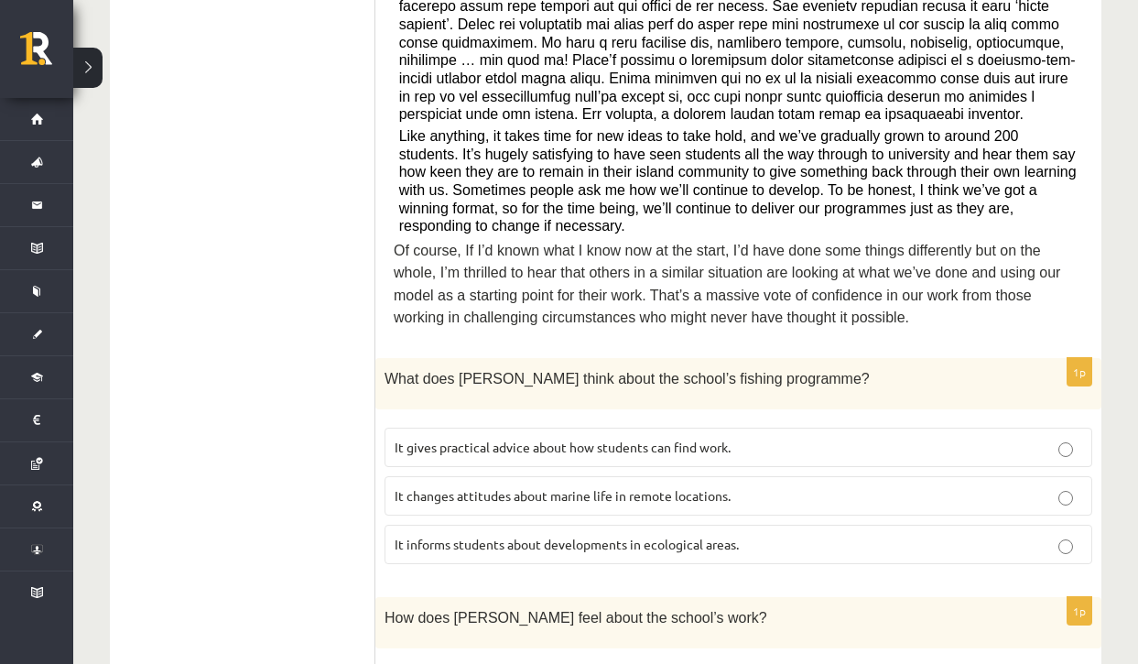
scroll to position [0, 0]
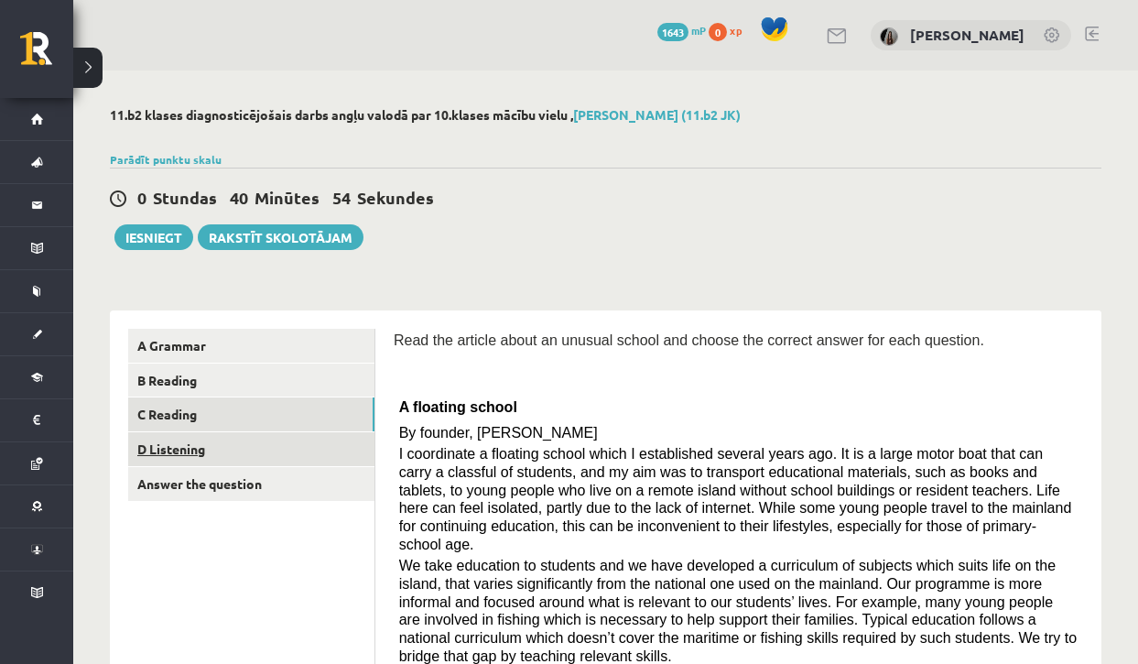
click at [247, 453] on link "D Listening" at bounding box center [251, 449] width 246 height 34
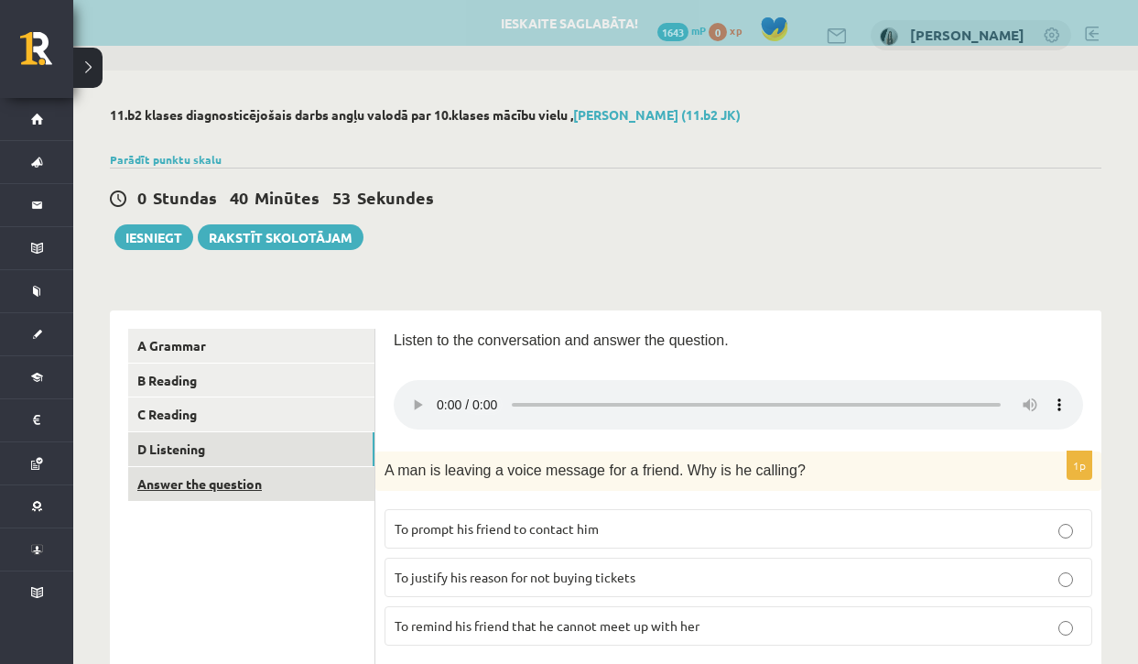
click at [255, 488] on link "Answer the question" at bounding box center [251, 484] width 246 height 34
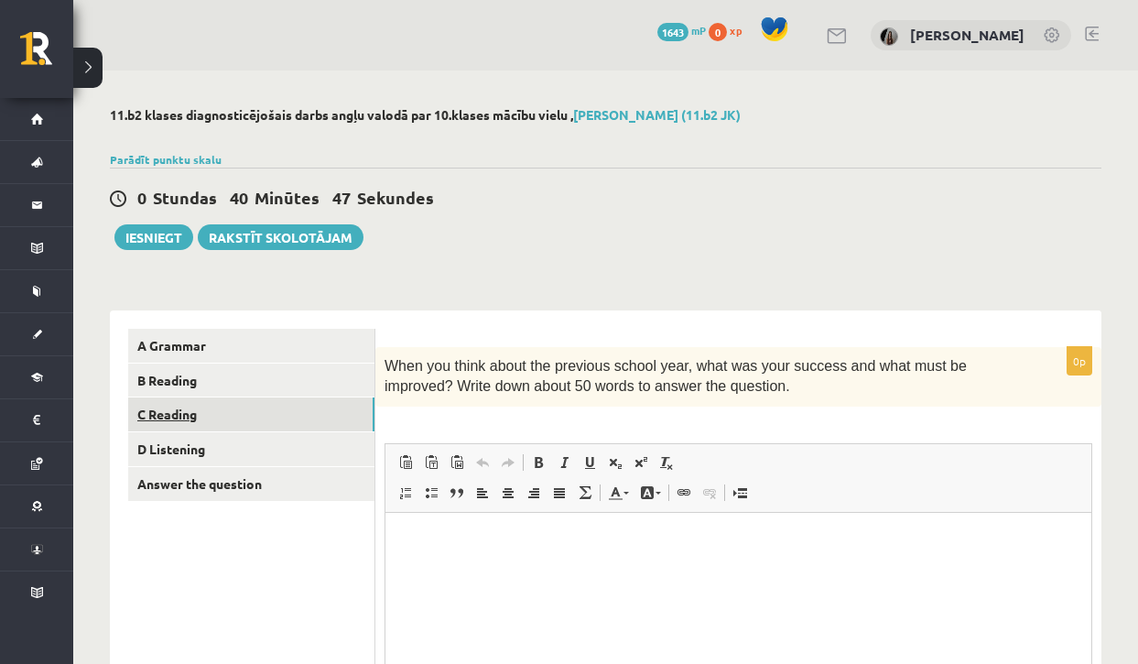
click at [230, 418] on link "C Reading" at bounding box center [251, 414] width 246 height 34
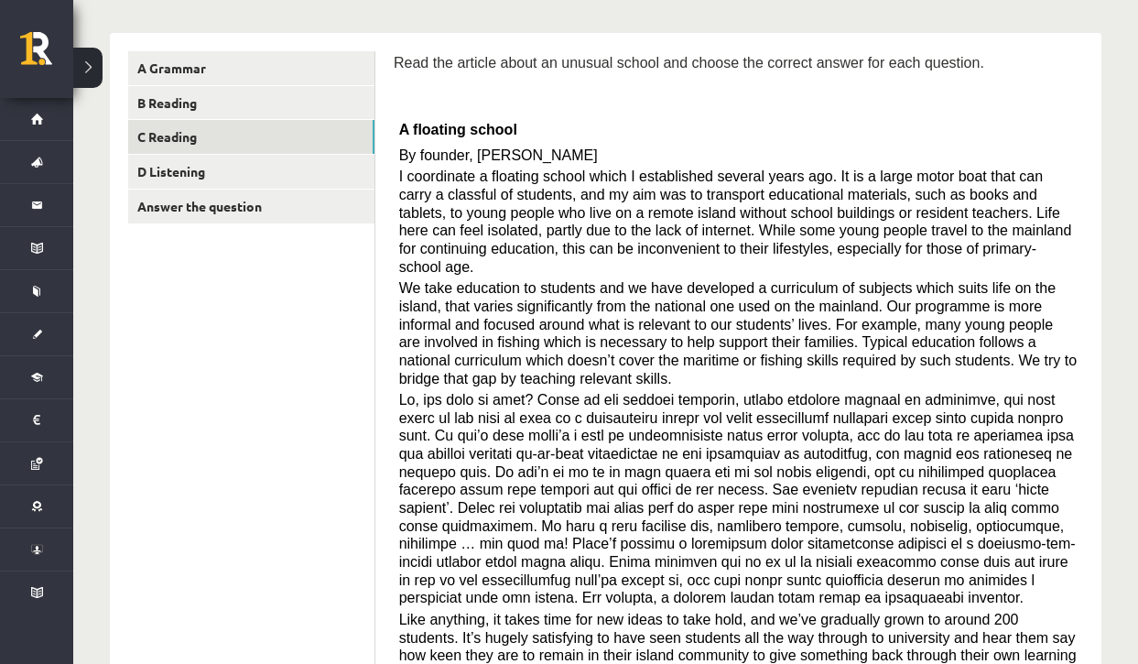
scroll to position [324, 0]
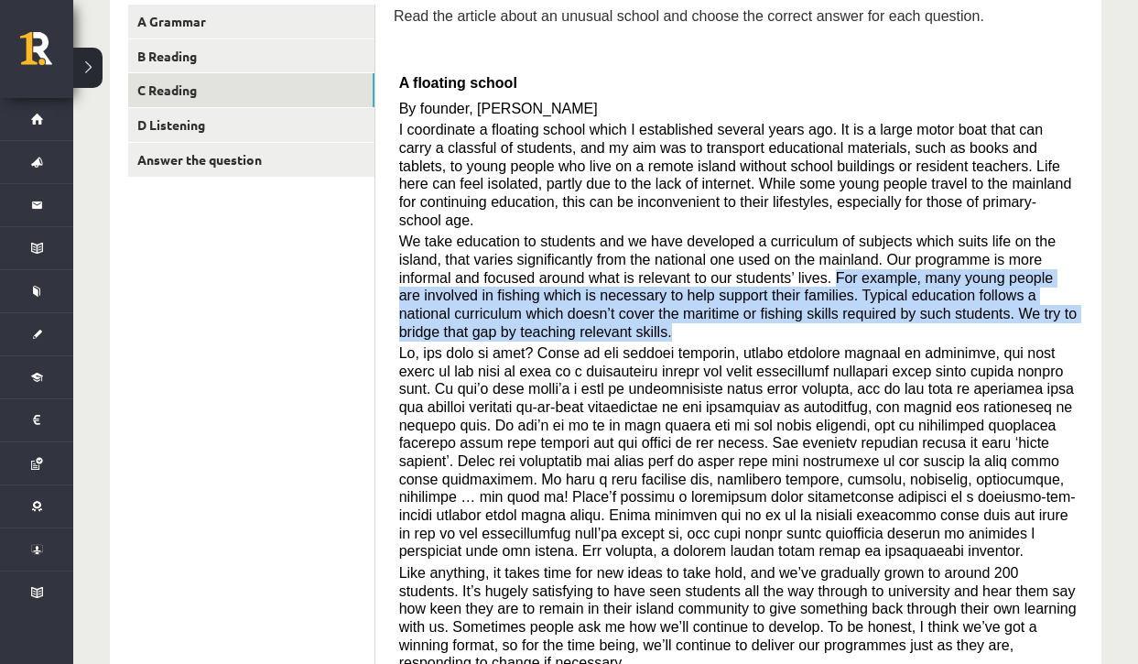
drag, startPoint x: 838, startPoint y: 266, endPoint x: 702, endPoint y: 322, distance: 147.4
click at [702, 322] on p "We take education to students and we have developed a curriculum of subjects wh…" at bounding box center [738, 286] width 679 height 108
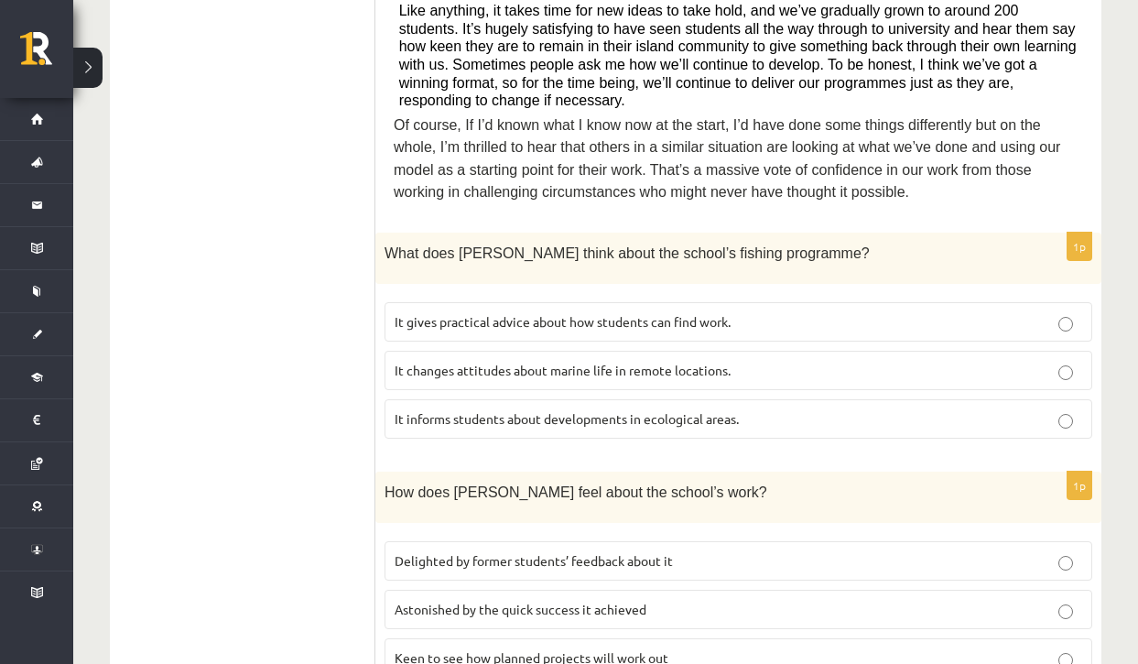
scroll to position [890, 0]
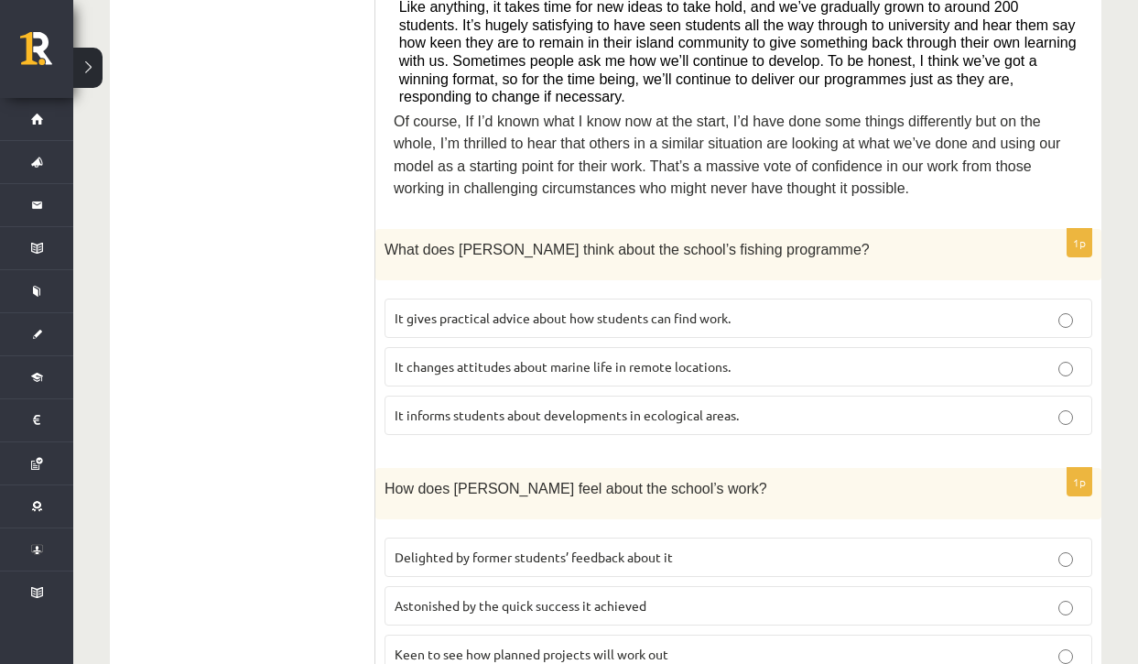
click at [585, 406] on span "It informs students about developments in ecological areas." at bounding box center [567, 414] width 344 height 16
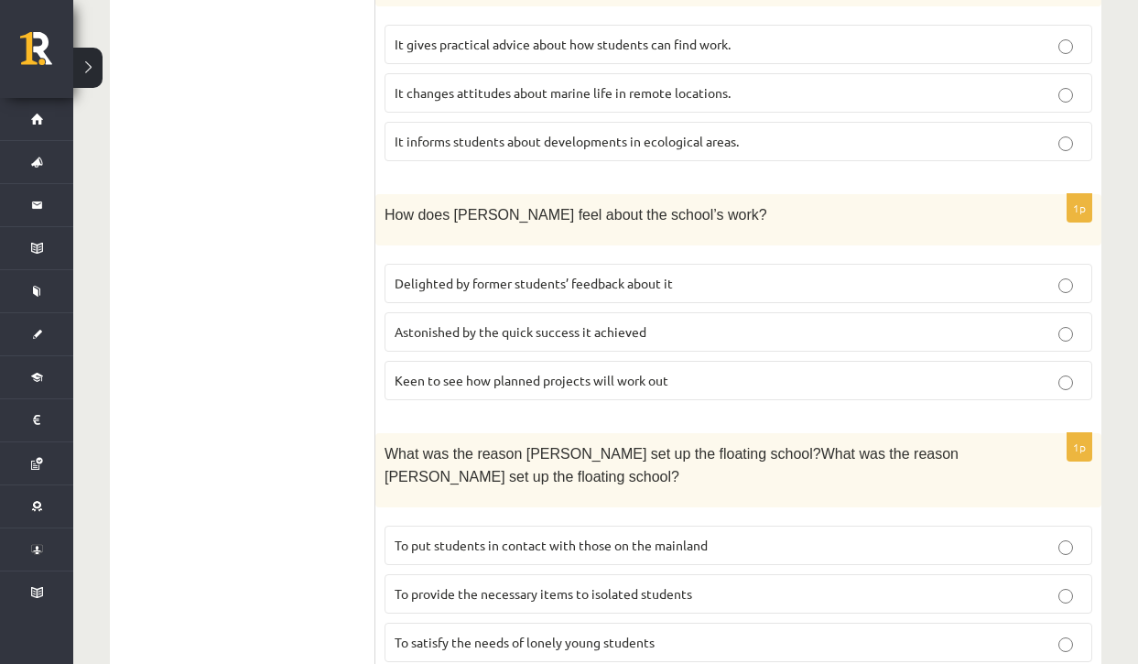
scroll to position [1167, 0]
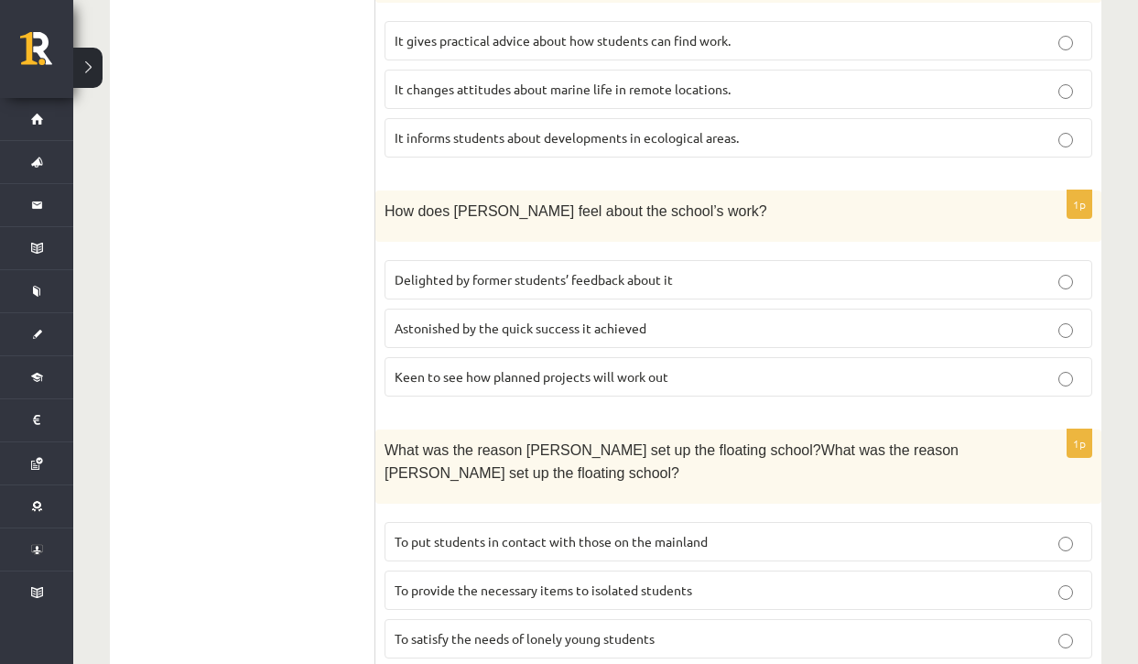
click at [674, 319] on p "Astonished by the quick success it achieved" at bounding box center [738, 328] width 687 height 19
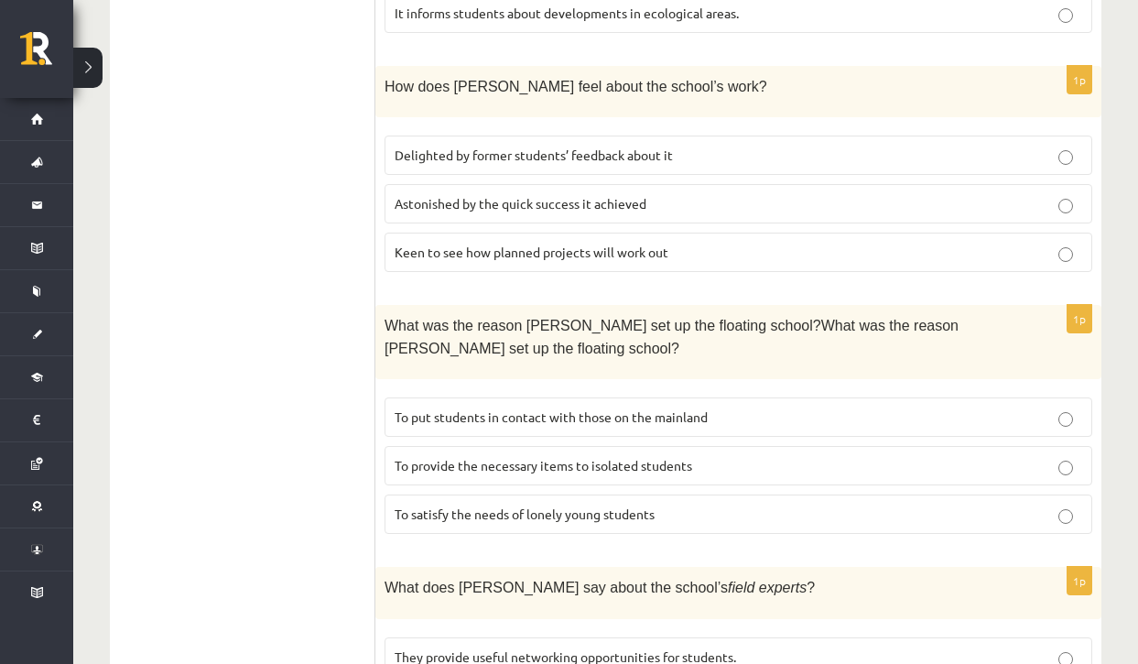
scroll to position [1295, 0]
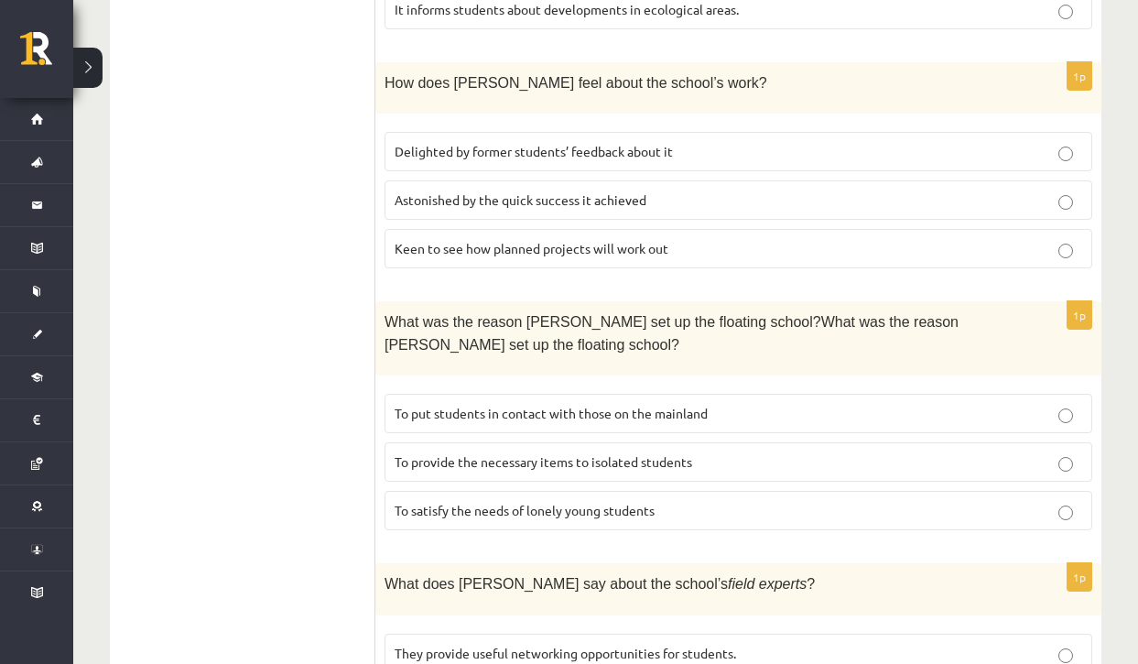
click at [461, 405] on span "To put students in contact with those on the mainland" at bounding box center [551, 413] width 313 height 16
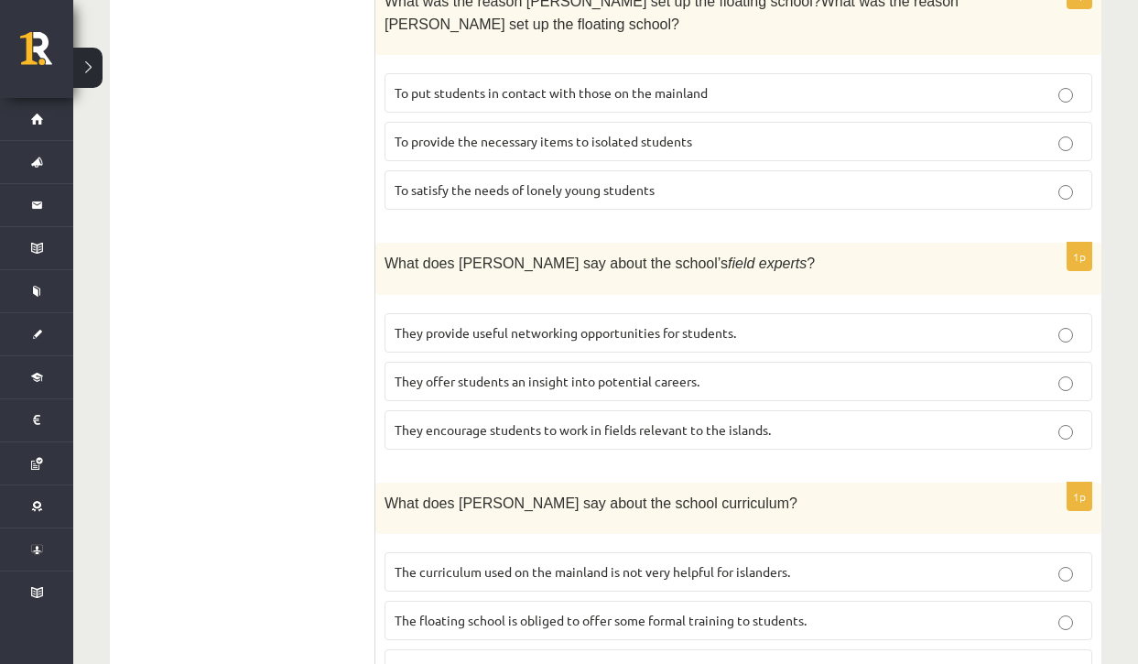
scroll to position [1618, 0]
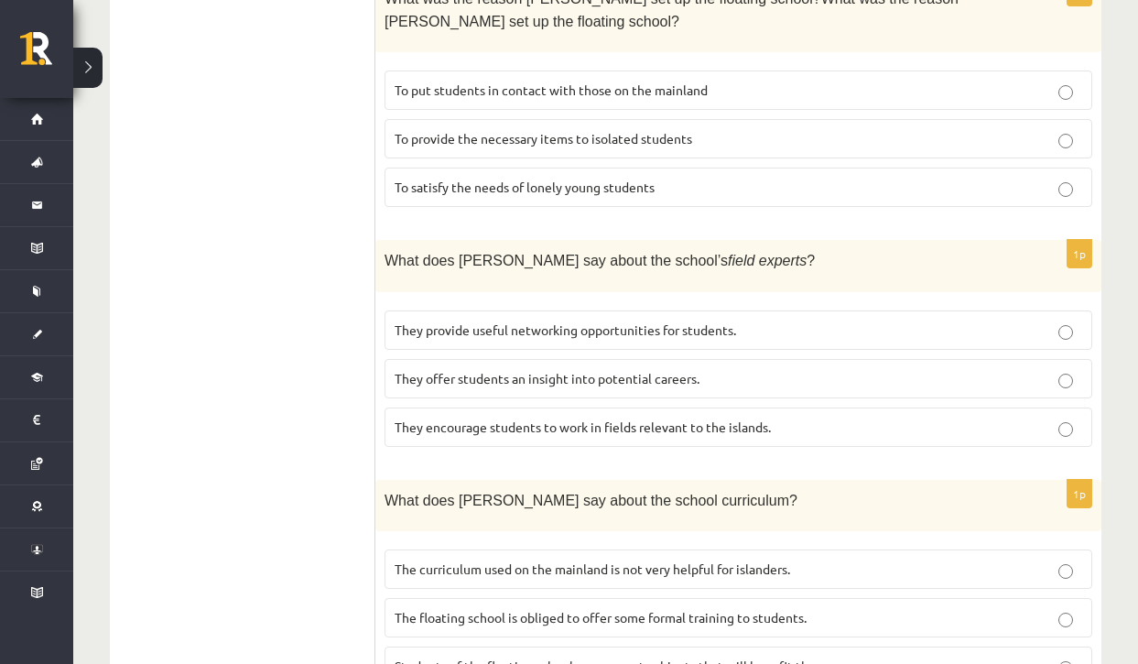
click at [488, 359] on label "They offer students an insight into potential careers." at bounding box center [738, 378] width 708 height 39
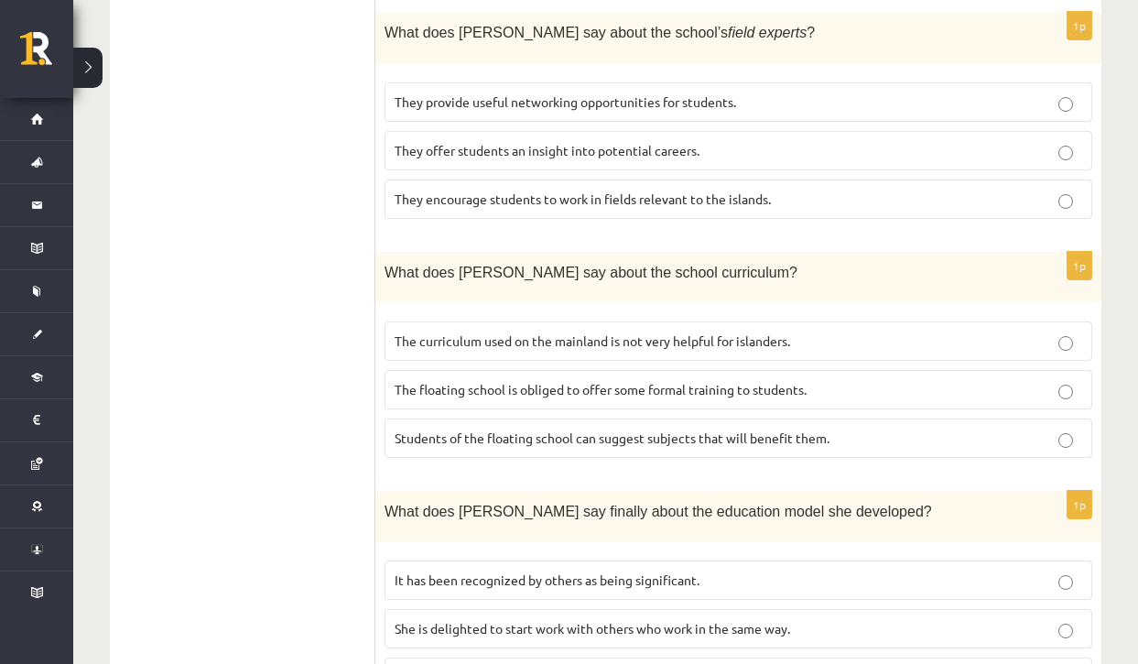
scroll to position [1914, 0]
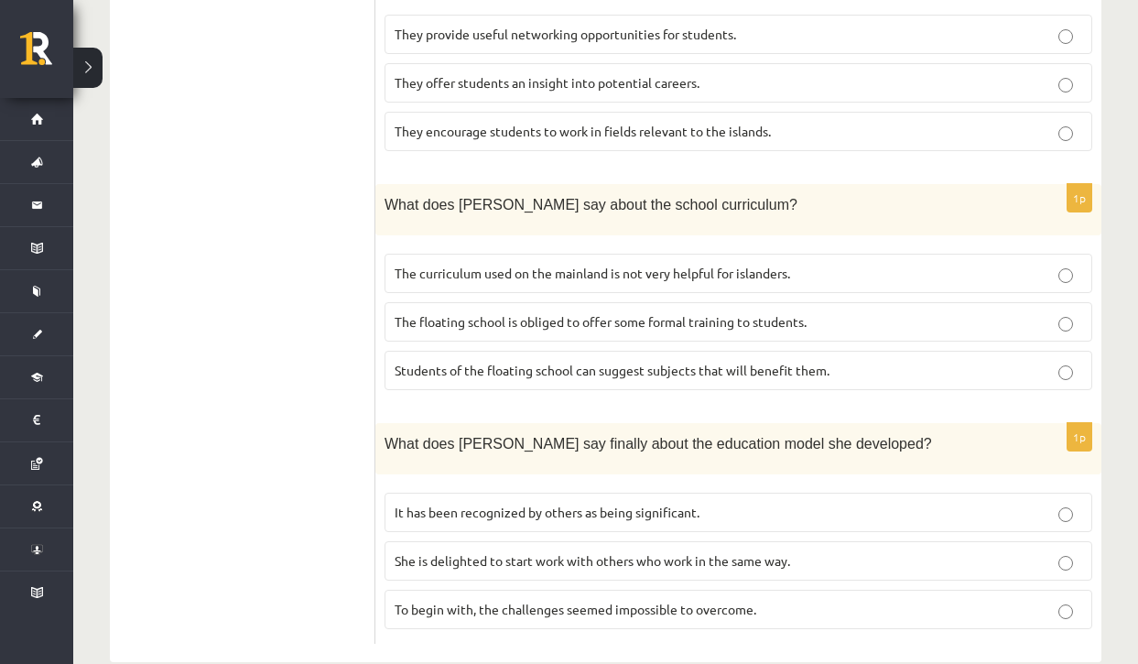
click at [456, 361] on p "Students of the floating school can suggest subjects that will benefit them." at bounding box center [738, 370] width 687 height 19
click at [514, 492] on label "It has been recognized by others as being significant." at bounding box center [738, 511] width 708 height 39
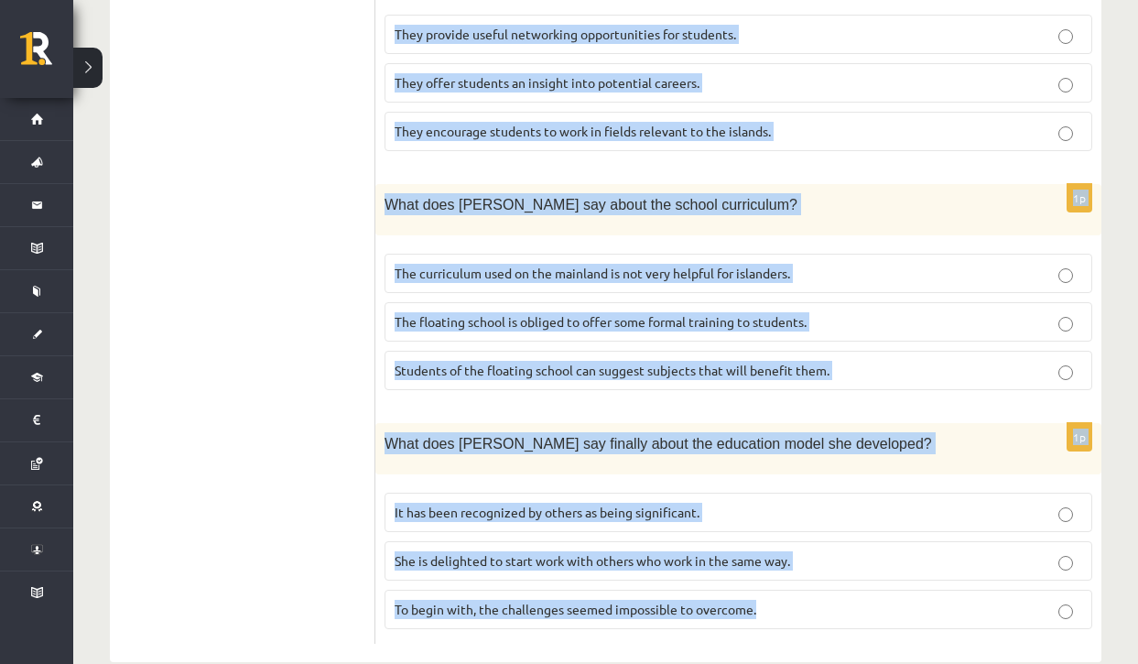
drag, startPoint x: 391, startPoint y: 338, endPoint x: 877, endPoint y: 575, distance: 540.8
copy form "Read the article about an unusual school and choose the correct answer for each…"
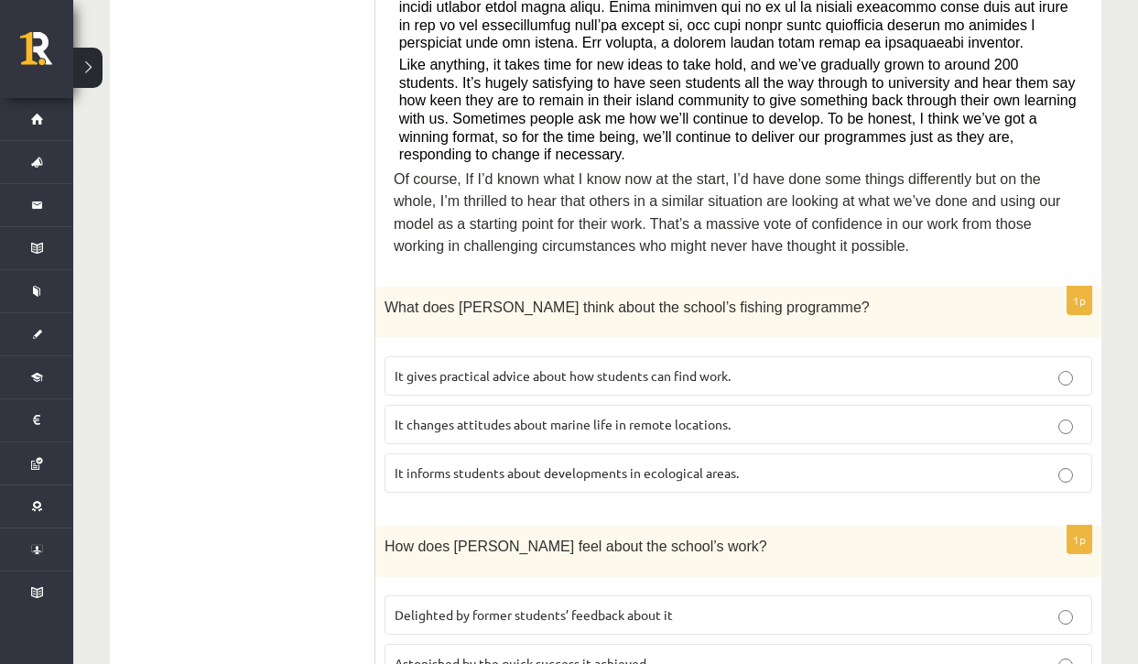
scroll to position [836, 0]
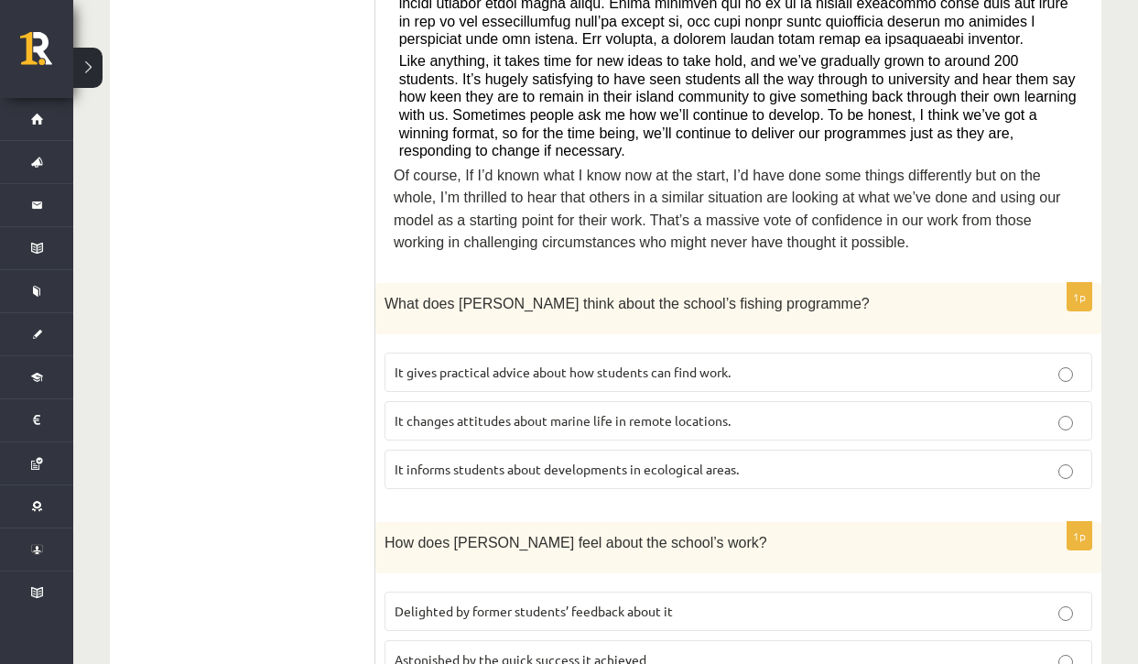
click at [824, 601] on p "Delighted by former students’ feedback about it" at bounding box center [738, 610] width 687 height 19
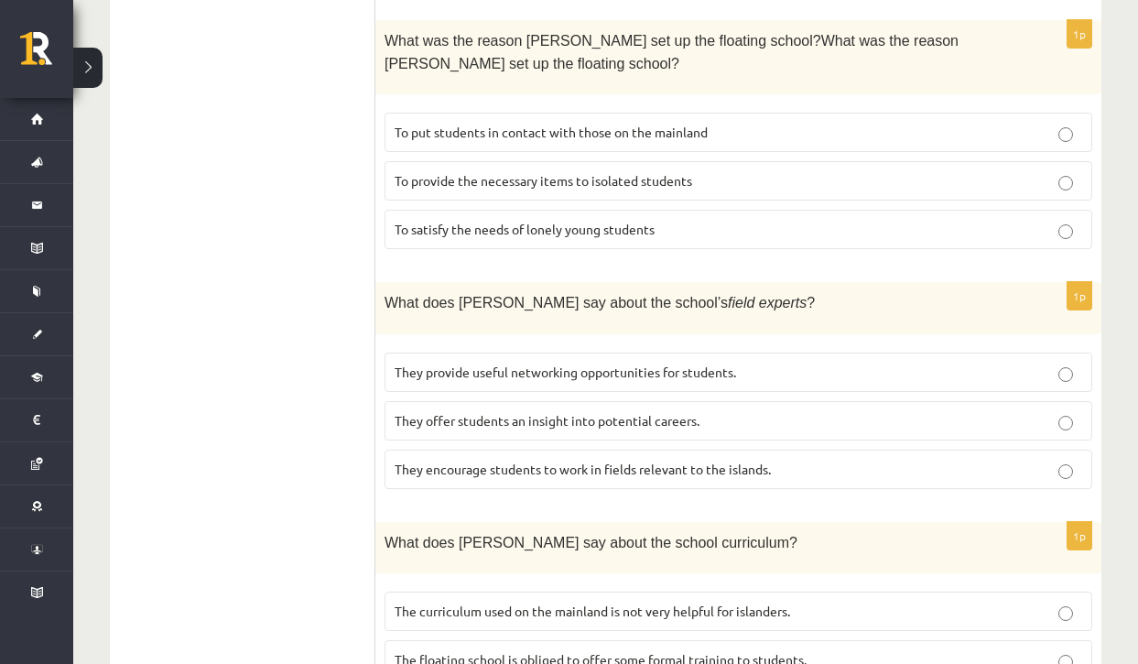
scroll to position [1580, 0]
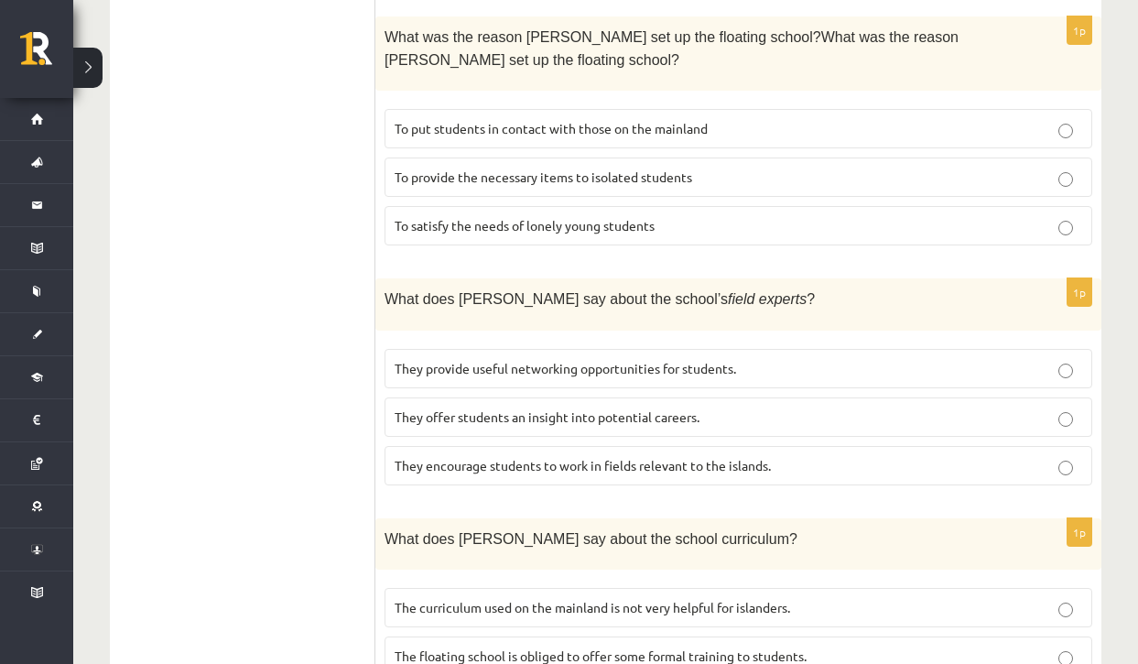
click at [720, 168] on p "To provide the necessary items to isolated students" at bounding box center [738, 177] width 687 height 19
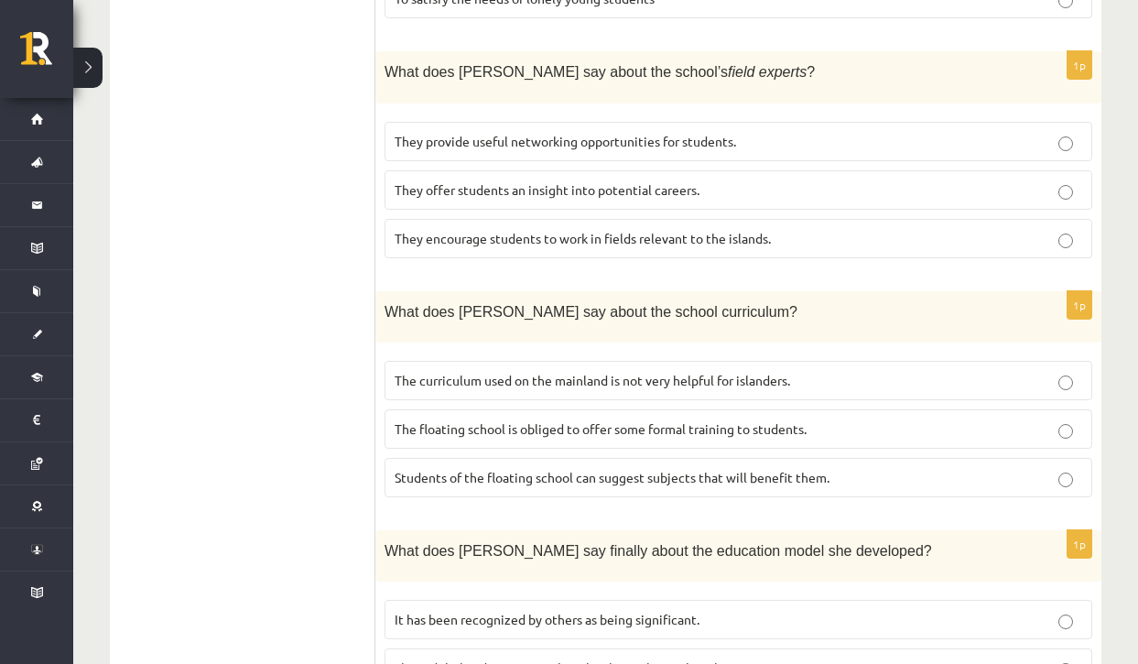
scroll to position [1914, 0]
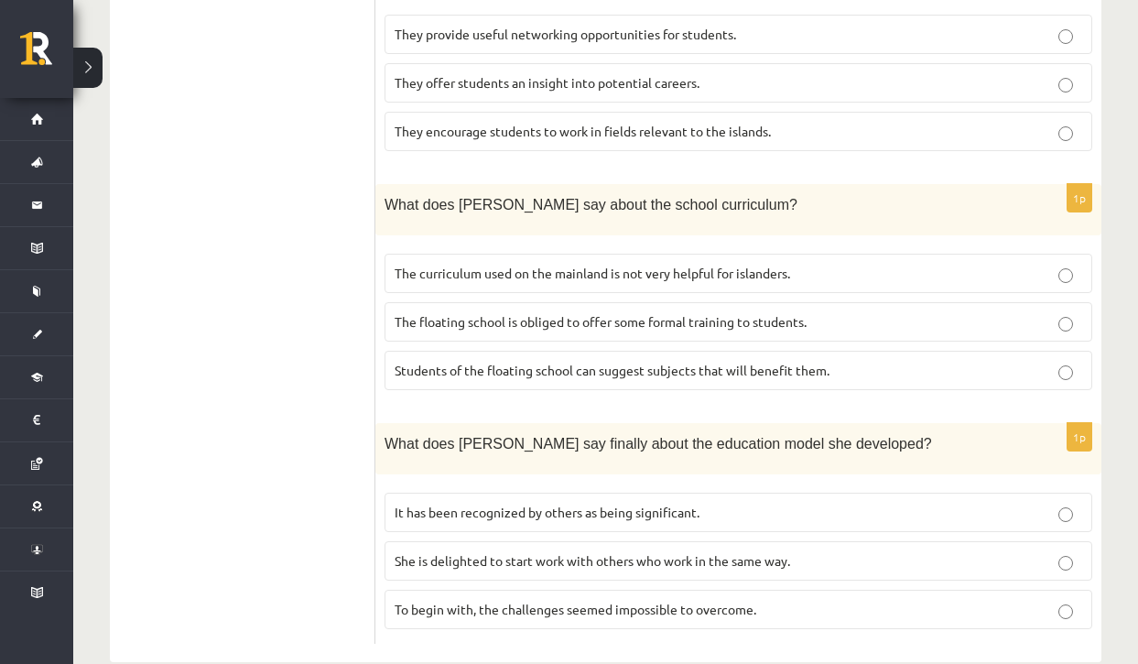
click at [773, 265] on span "The curriculum used on the mainland is not very helpful for islanders." at bounding box center [592, 273] width 395 height 16
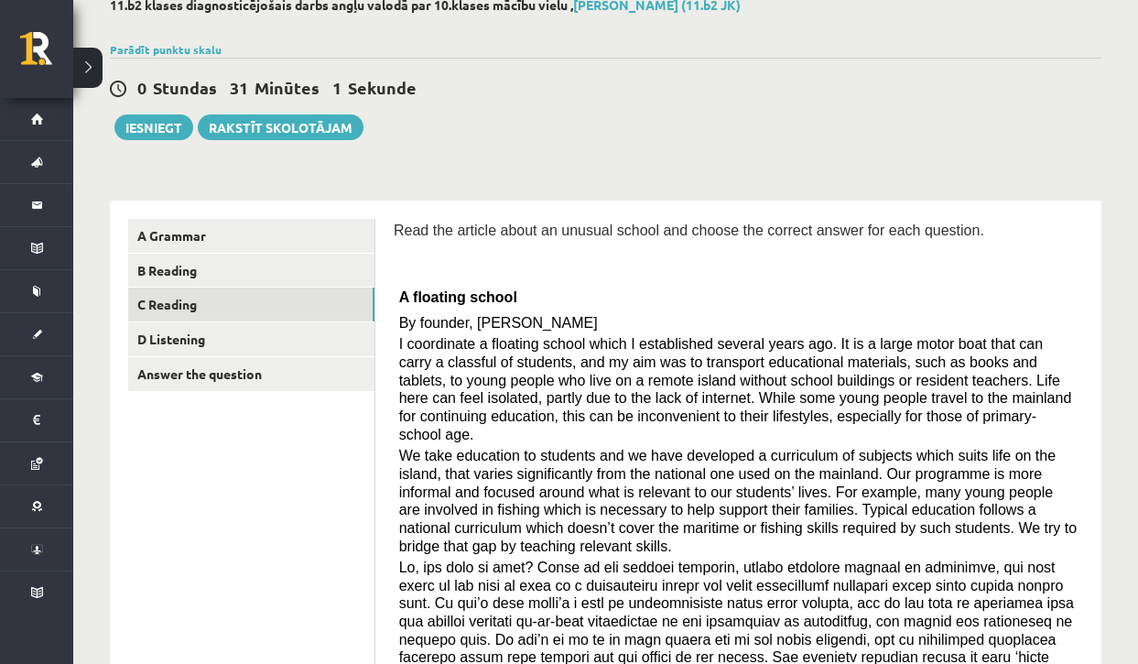
scroll to position [0, 0]
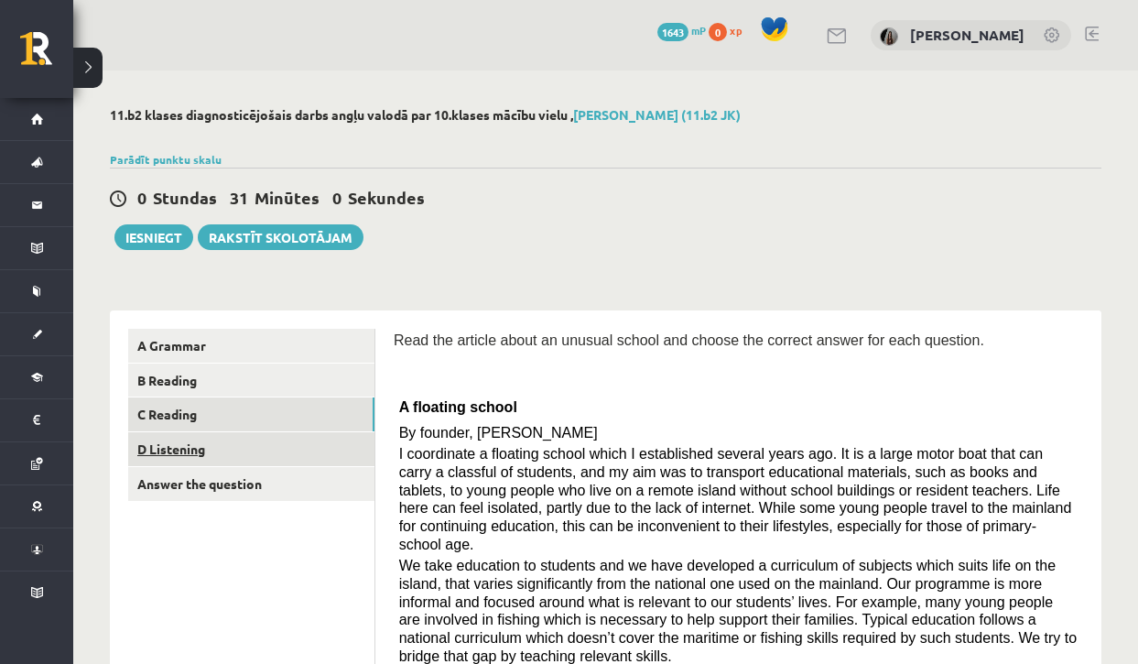
click at [333, 438] on link "D Listening" at bounding box center [251, 449] width 246 height 34
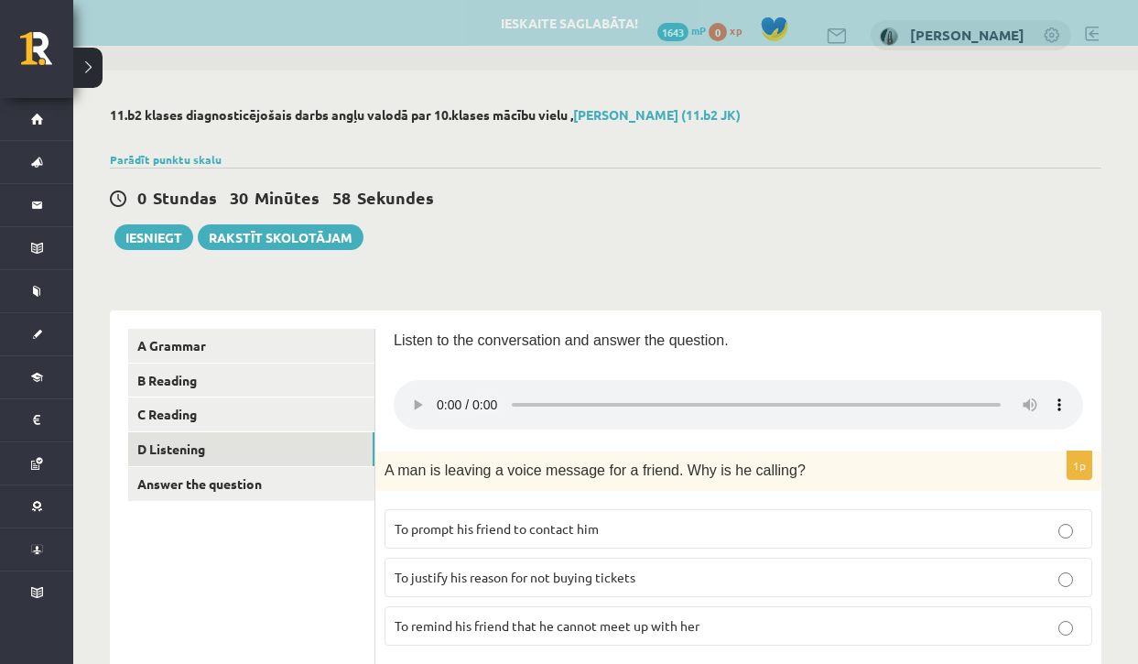
click at [439, 389] on audio at bounding box center [738, 404] width 689 height 49
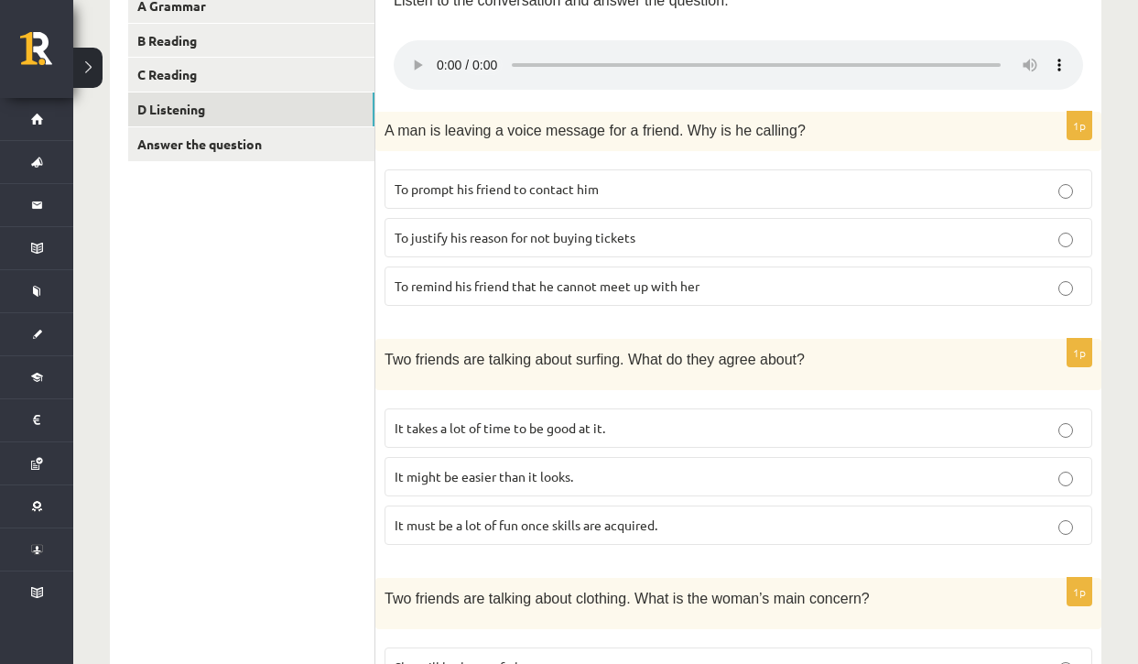
scroll to position [337, 0]
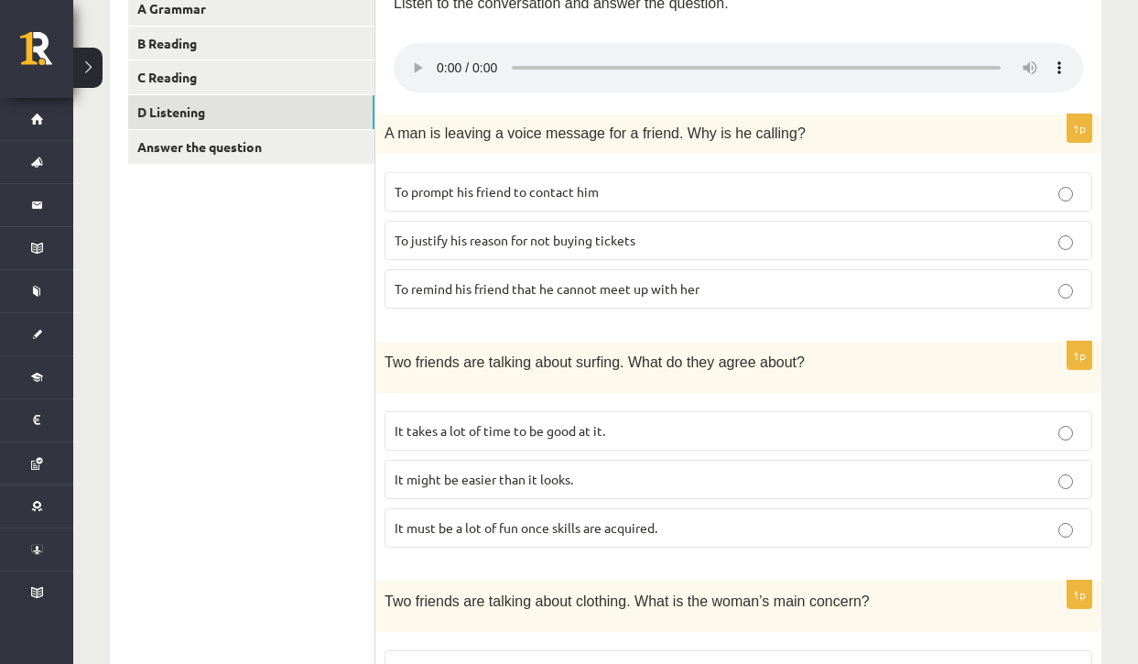
click at [439, 60] on audio at bounding box center [738, 67] width 689 height 49
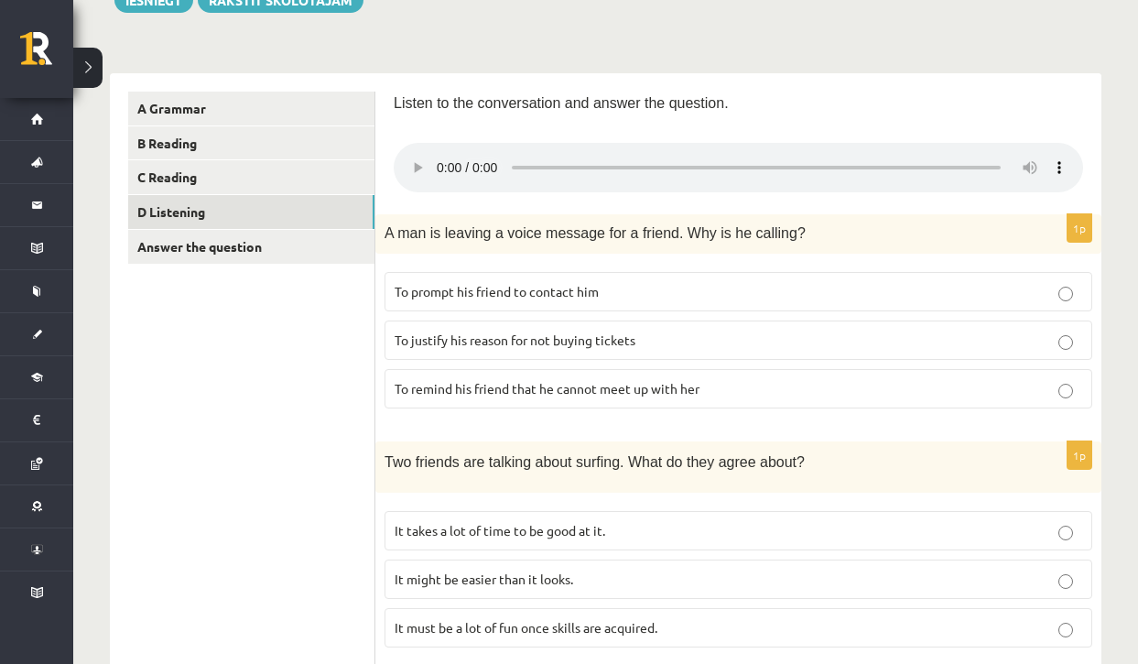
scroll to position [274, 0]
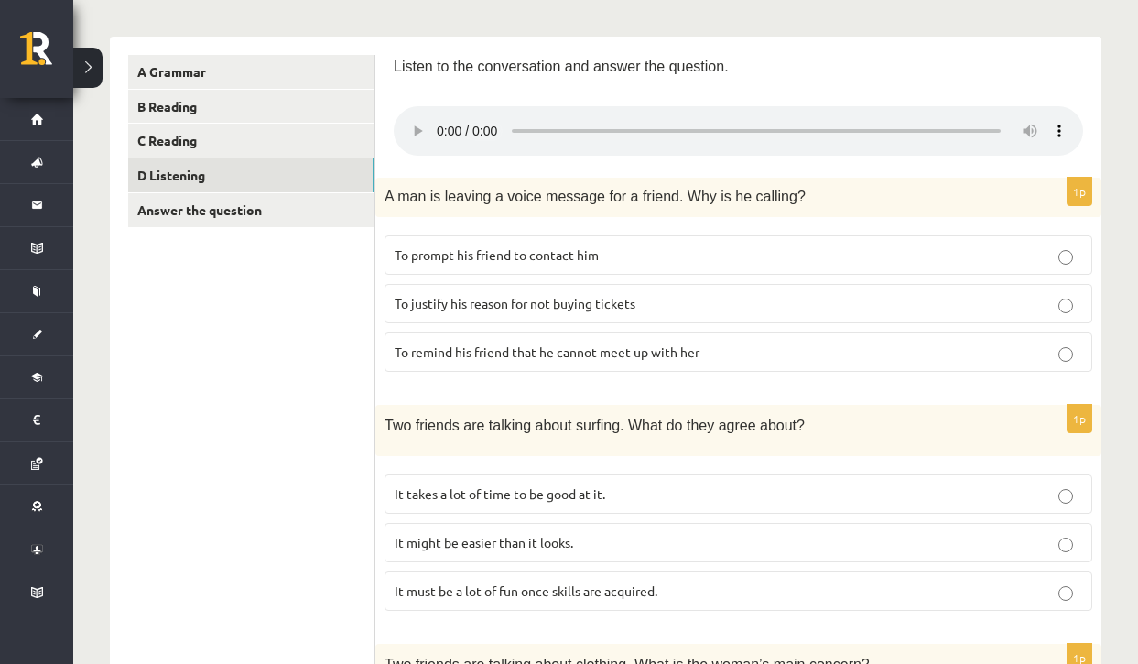
click at [438, 121] on audio at bounding box center [738, 130] width 689 height 49
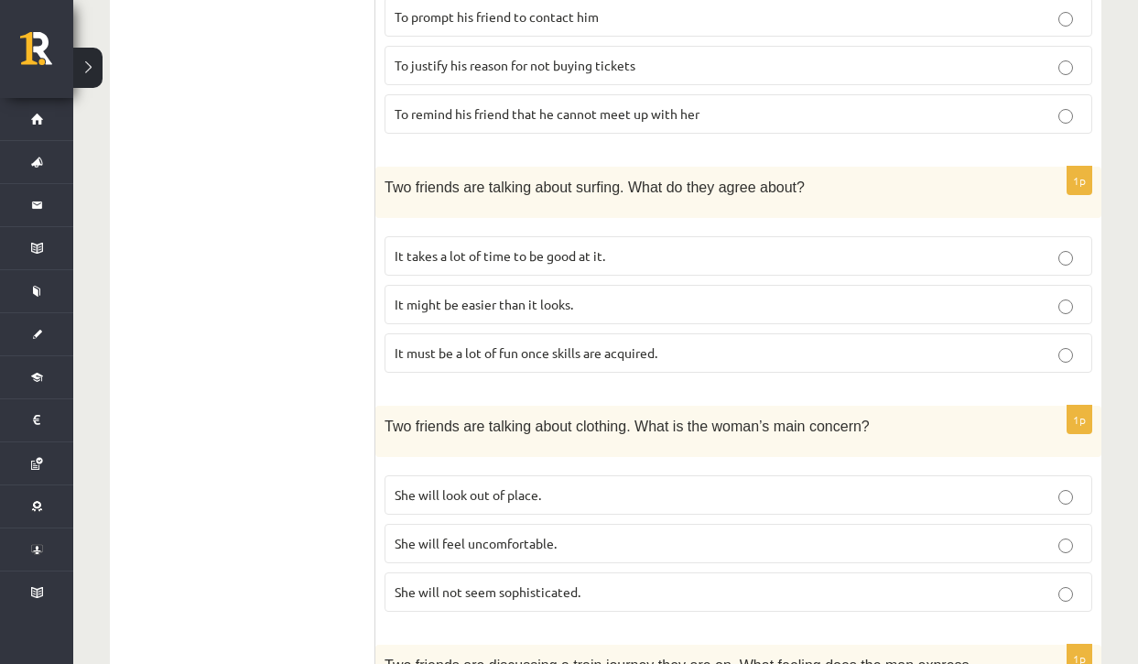
scroll to position [540, 0]
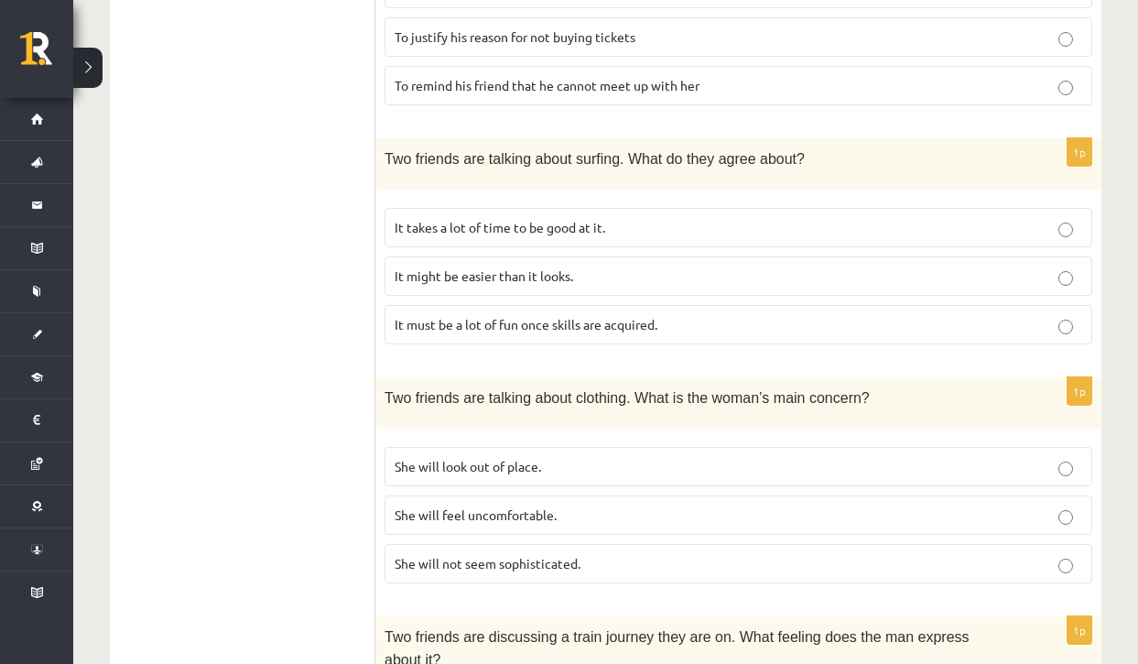
click at [496, 315] on p "It must be a lot of fun once skills are acquired." at bounding box center [738, 324] width 687 height 19
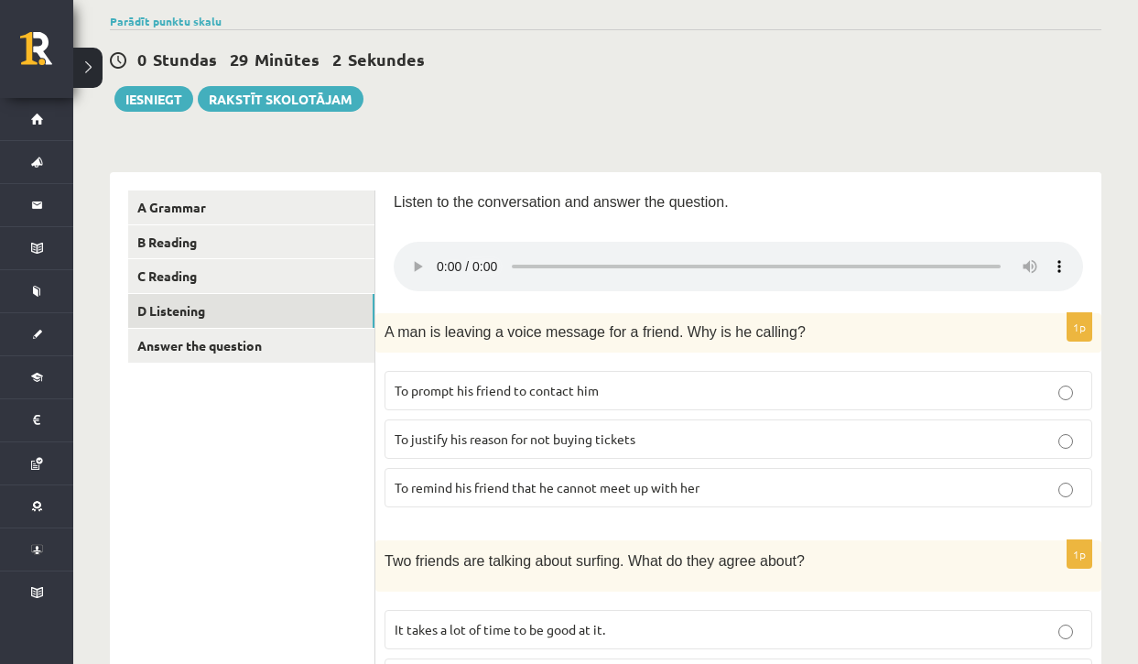
scroll to position [141, 0]
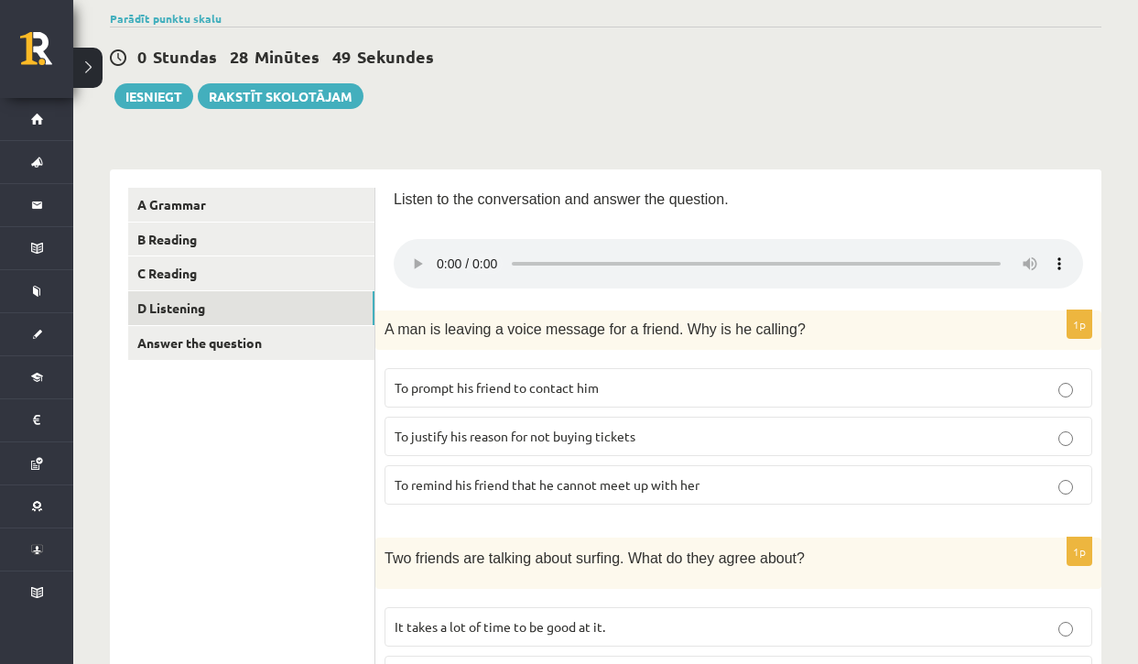
click at [702, 251] on audio at bounding box center [738, 263] width 689 height 49
click at [678, 254] on audio at bounding box center [738, 263] width 689 height 49
click at [438, 253] on audio at bounding box center [738, 263] width 689 height 49
click at [438, 252] on audio at bounding box center [738, 263] width 689 height 49
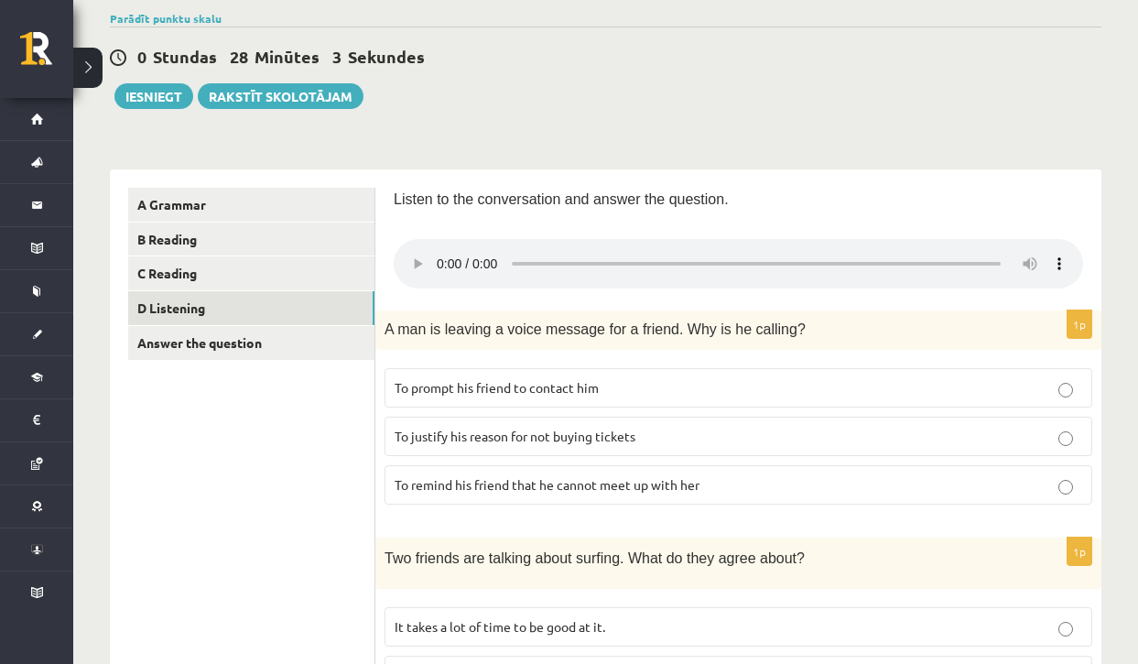
click at [697, 252] on audio at bounding box center [738, 263] width 689 height 49
click at [443, 251] on audio at bounding box center [738, 263] width 689 height 49
click at [662, 254] on audio at bounding box center [738, 263] width 689 height 49
click at [438, 251] on audio at bounding box center [738, 263] width 689 height 49
click at [463, 379] on span "To prompt his friend to contact him" at bounding box center [497, 387] width 204 height 16
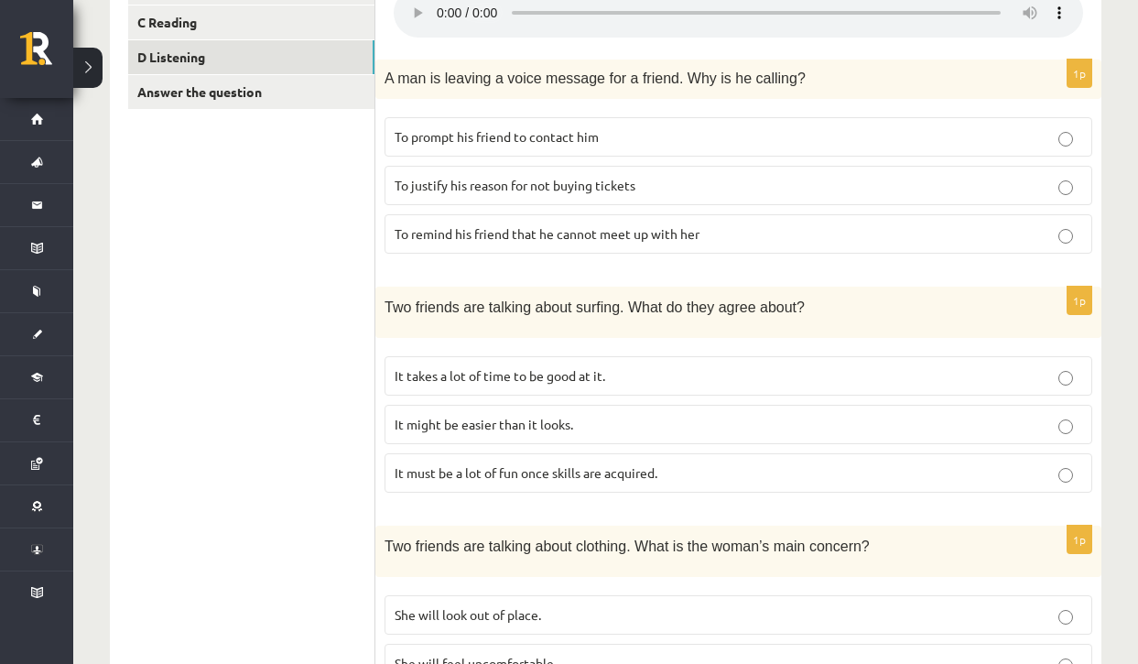
scroll to position [235, 0]
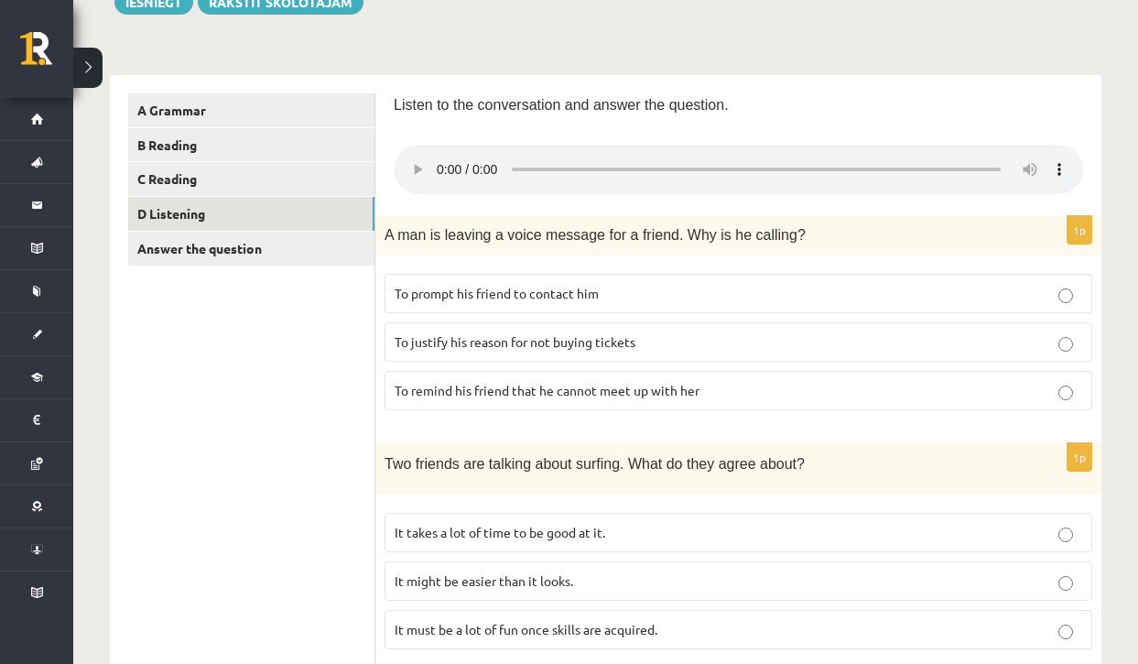
click at [438, 157] on audio at bounding box center [738, 169] width 689 height 49
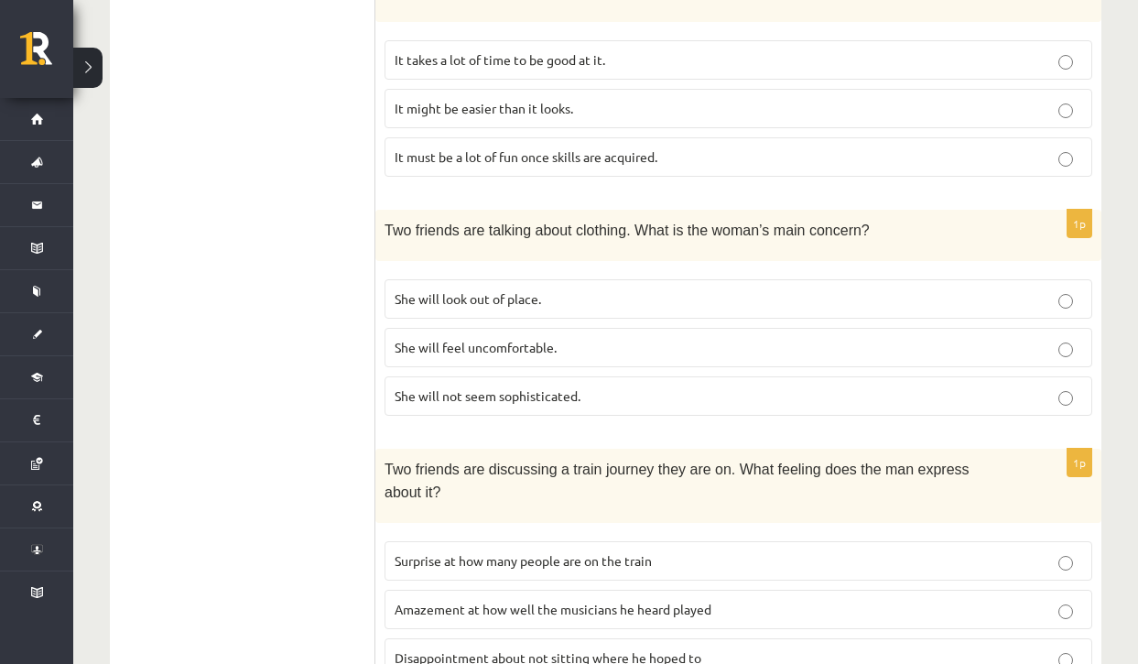
scroll to position [694, 0]
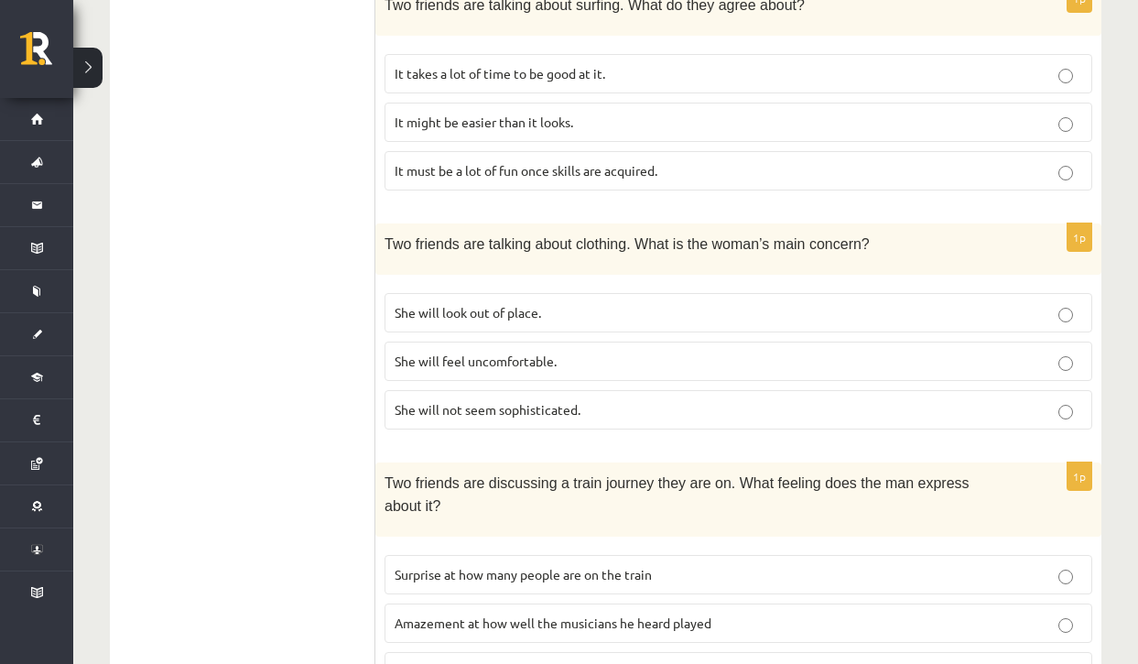
click at [546, 303] on p "She will look out of place." at bounding box center [738, 312] width 687 height 19
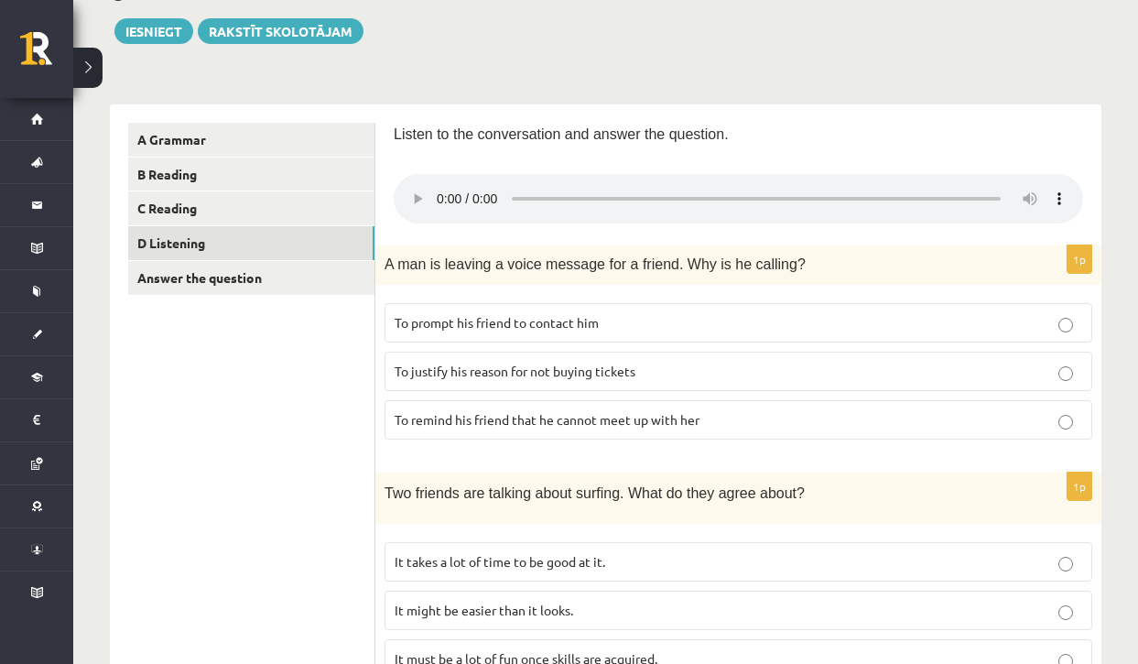
scroll to position [201, 0]
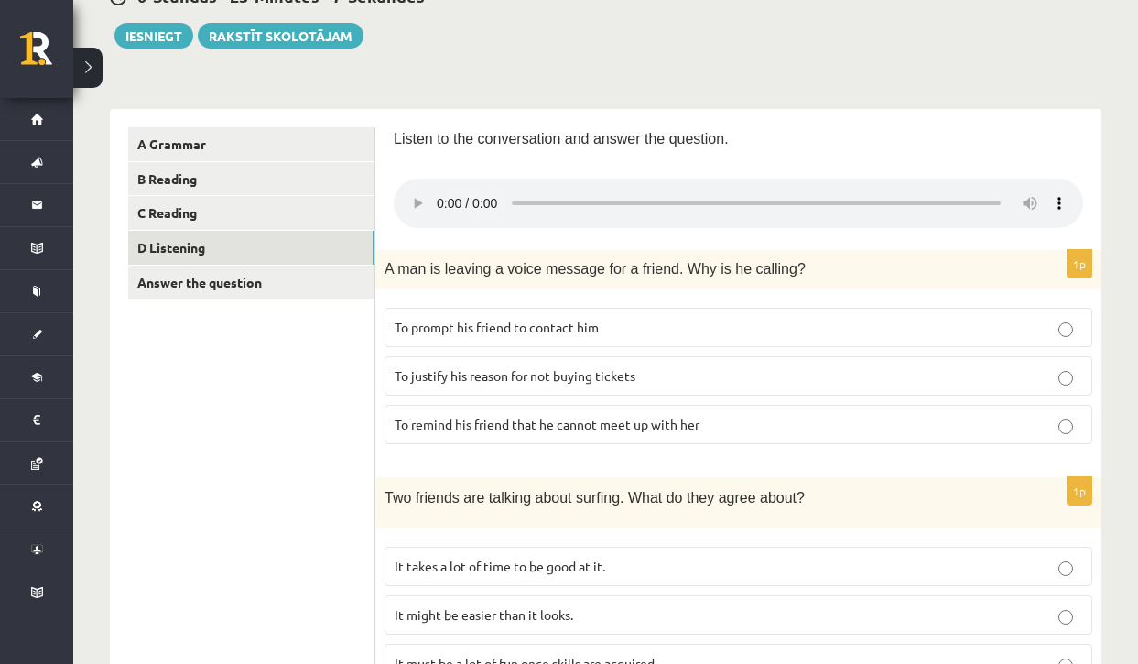
click at [433, 189] on audio at bounding box center [738, 202] width 689 height 49
click at [439, 193] on audio at bounding box center [738, 202] width 689 height 49
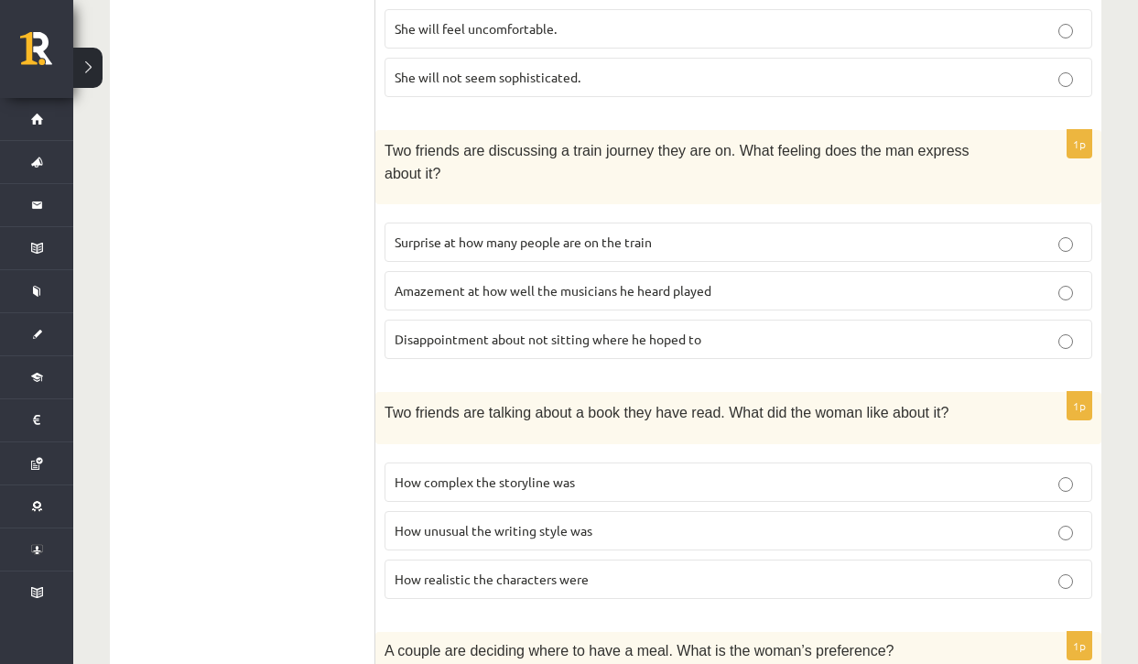
scroll to position [1229, 0]
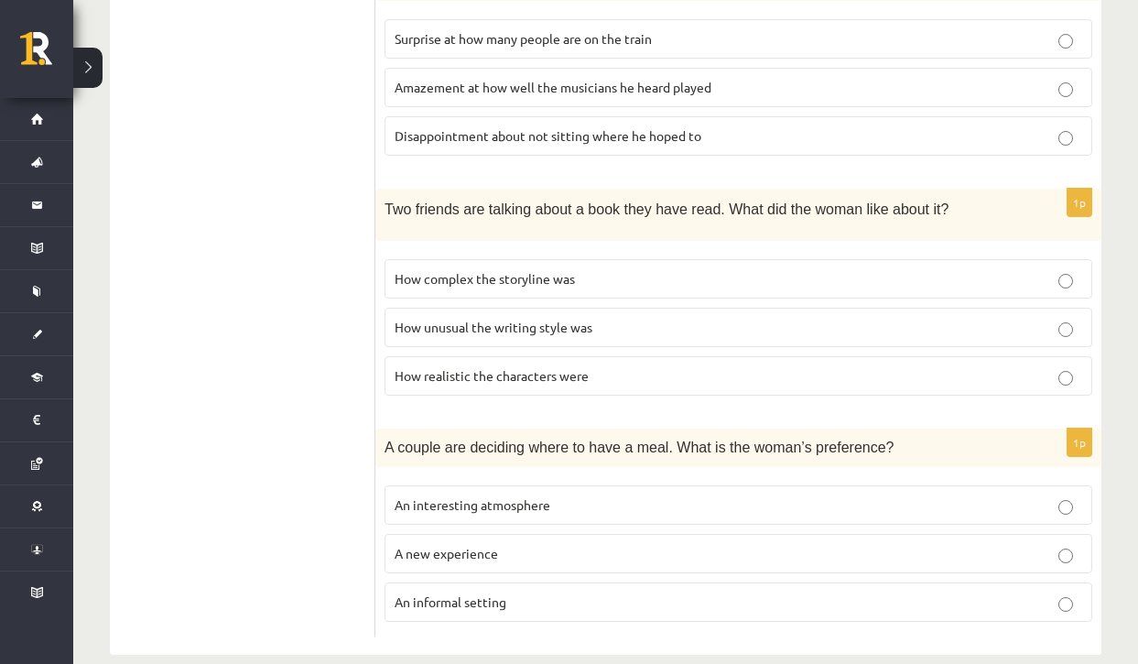
click at [459, 593] on span "An informal setting" at bounding box center [451, 601] width 112 height 16
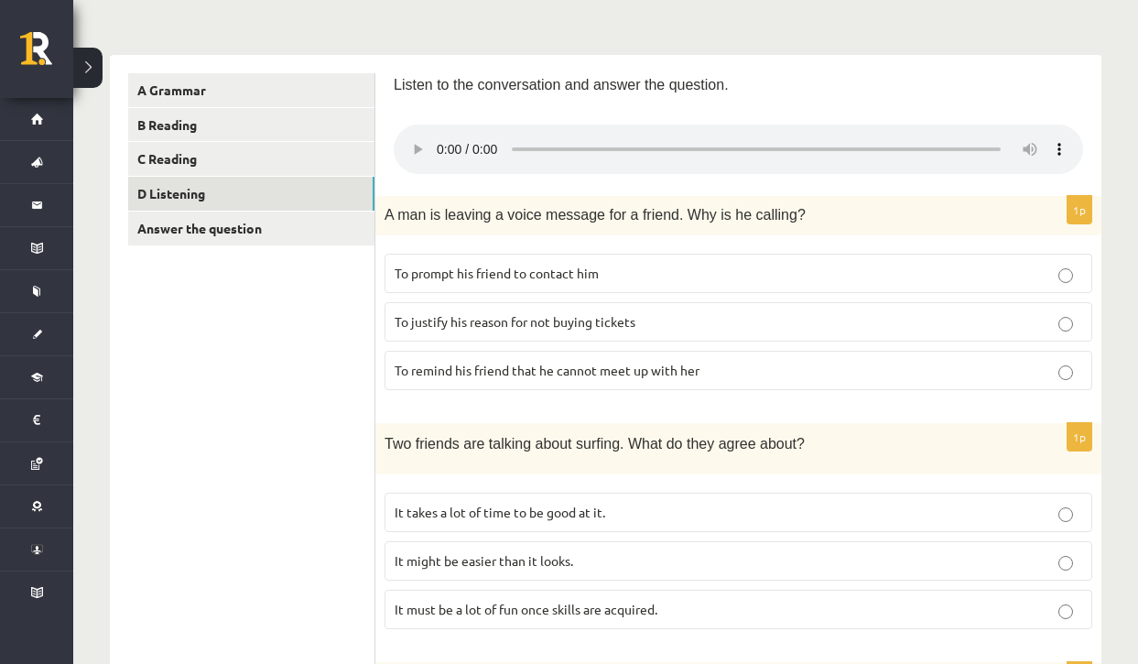
scroll to position [248, 0]
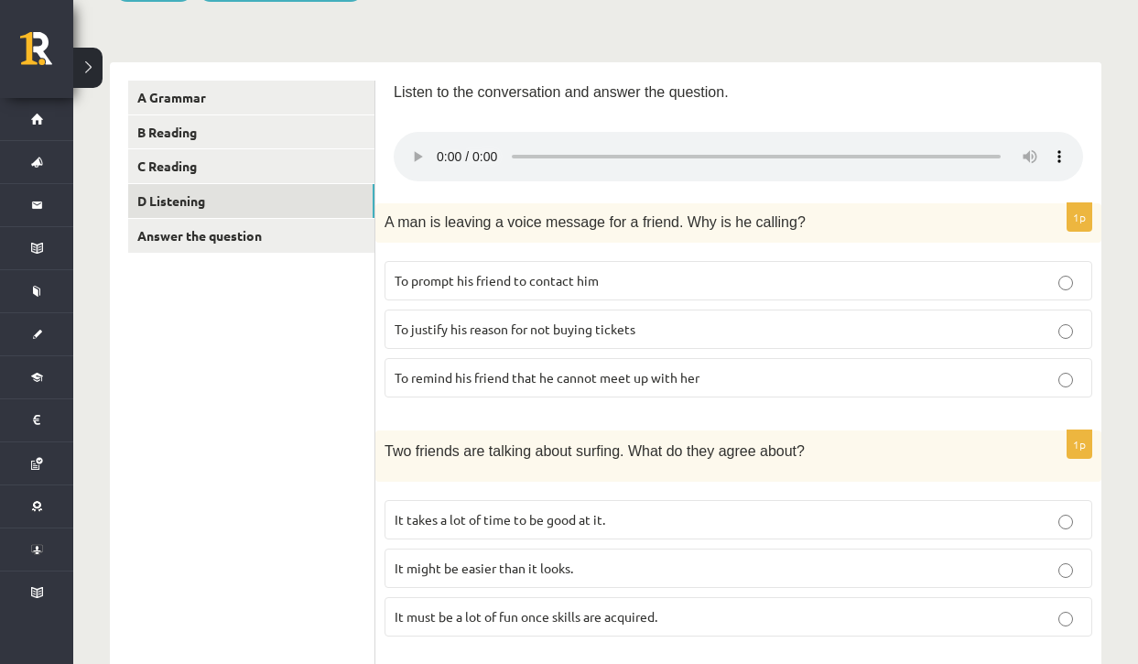
click at [439, 148] on audio at bounding box center [738, 156] width 689 height 49
click at [449, 320] on span "To justify his reason for not buying tickets" at bounding box center [515, 328] width 241 height 16
click at [437, 141] on audio at bounding box center [738, 156] width 689 height 49
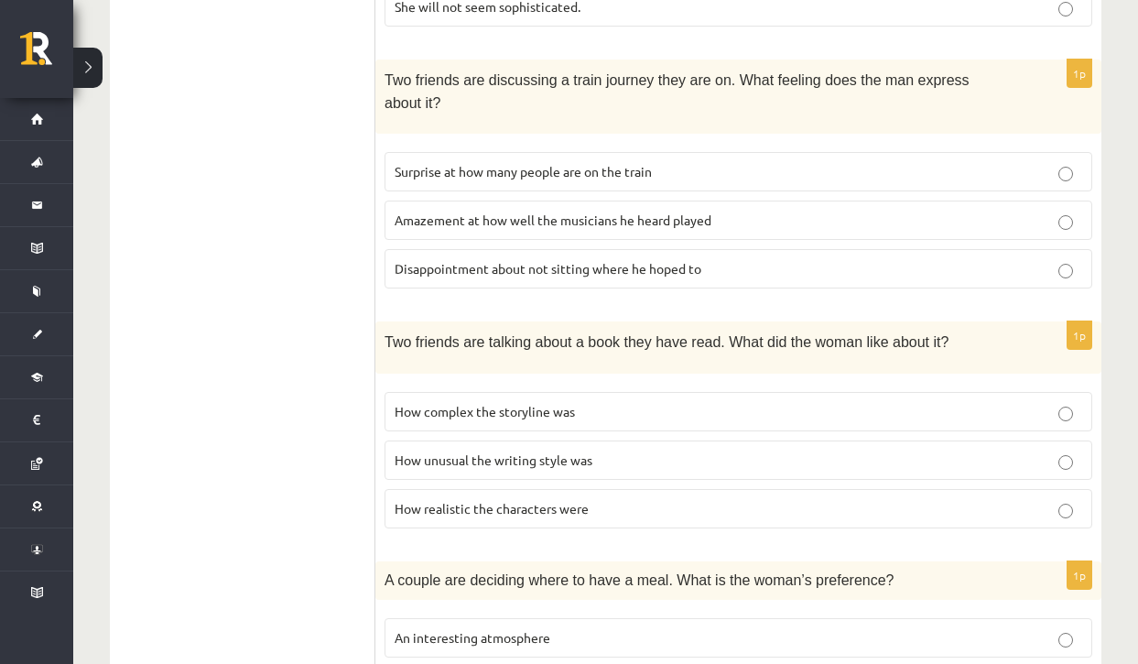
scroll to position [1101, 0]
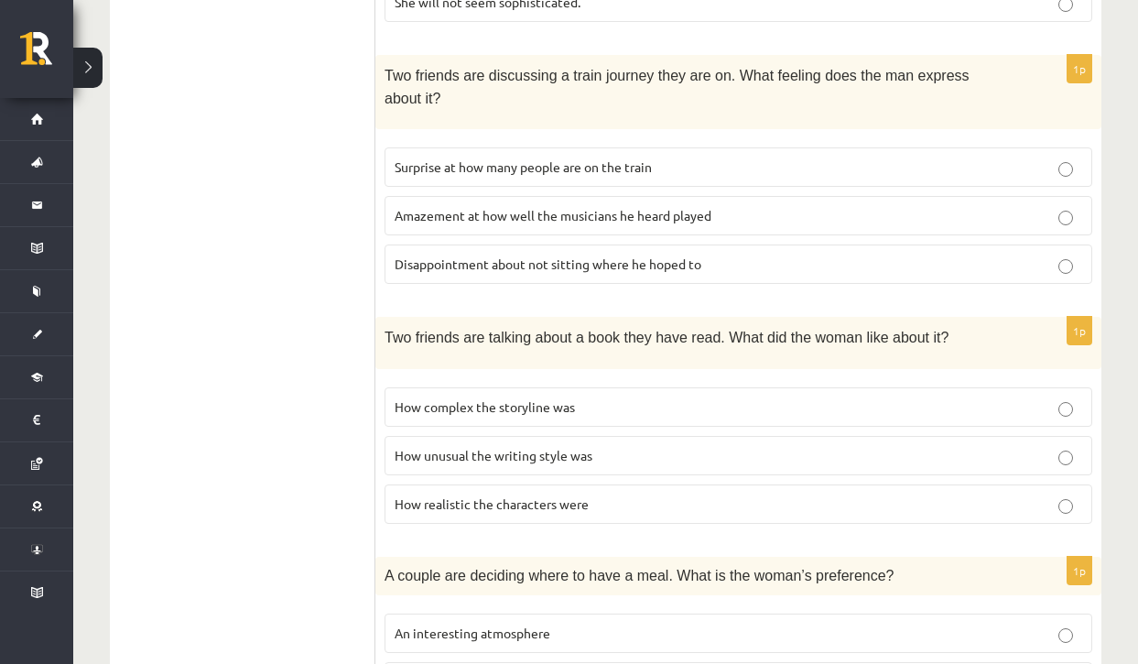
click at [501, 486] on label "How realistic the characters were" at bounding box center [738, 503] width 708 height 39
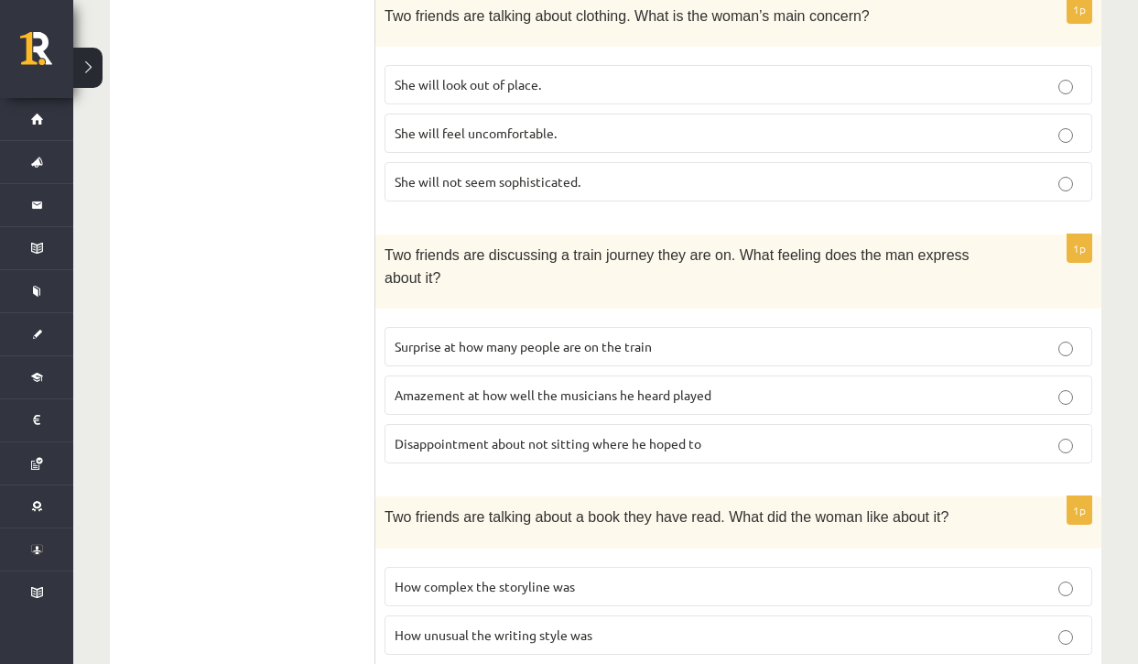
scroll to position [924, 0]
click at [515, 336] on span "Surprise at how many people are on the train" at bounding box center [523, 344] width 257 height 16
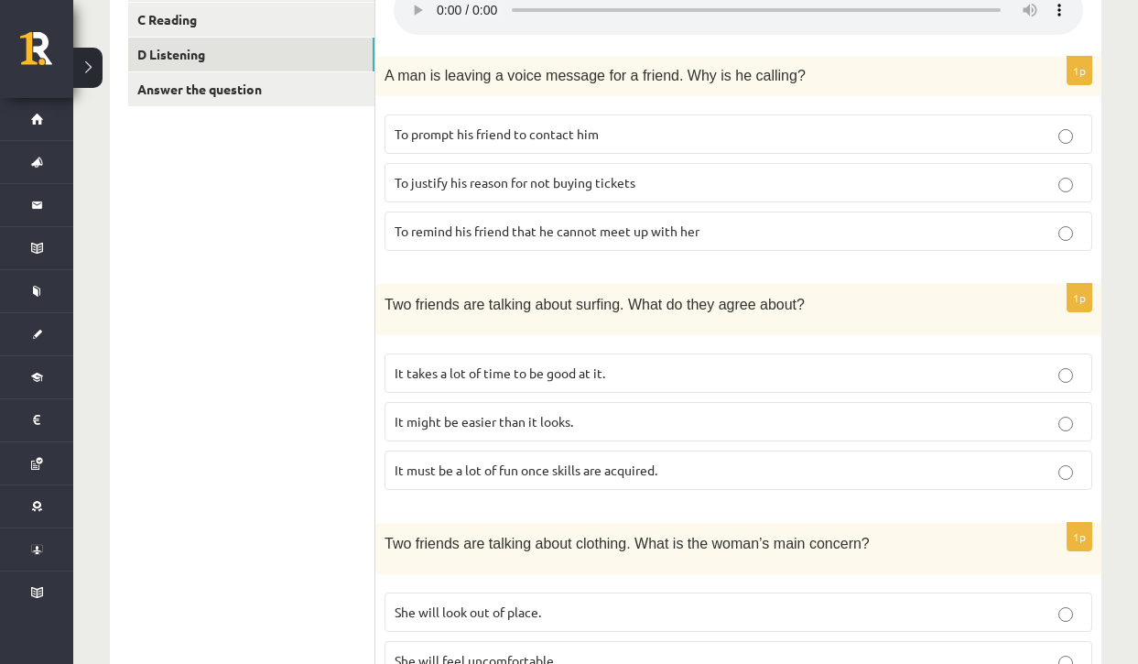
scroll to position [227, 0]
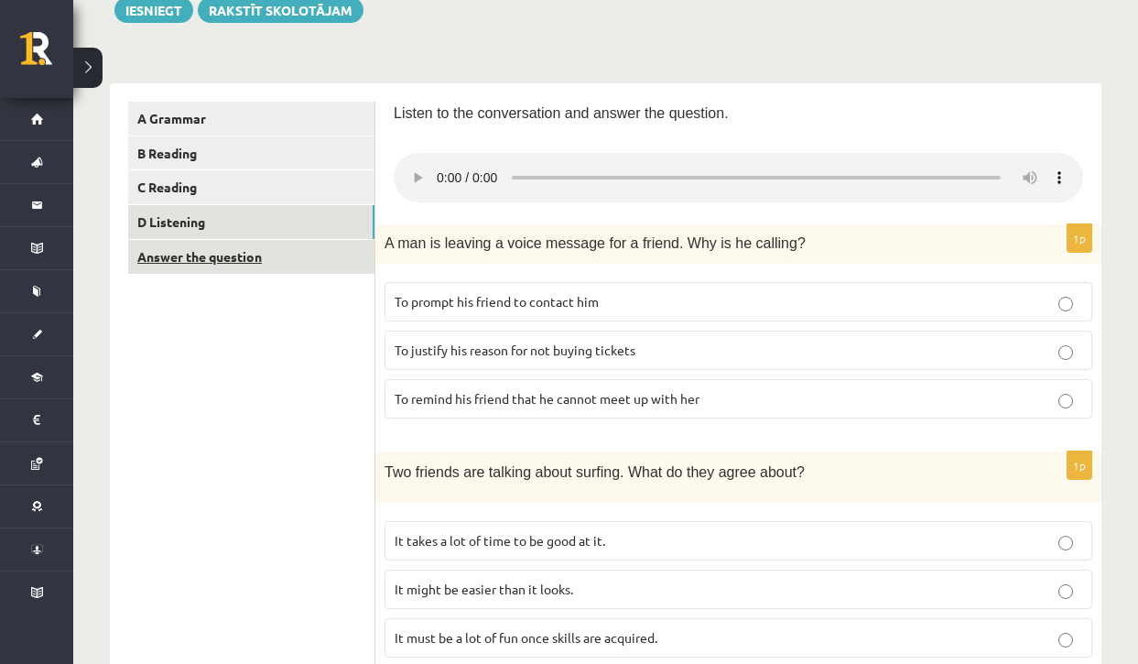
click at [317, 260] on link "Answer the question" at bounding box center [251, 257] width 246 height 34
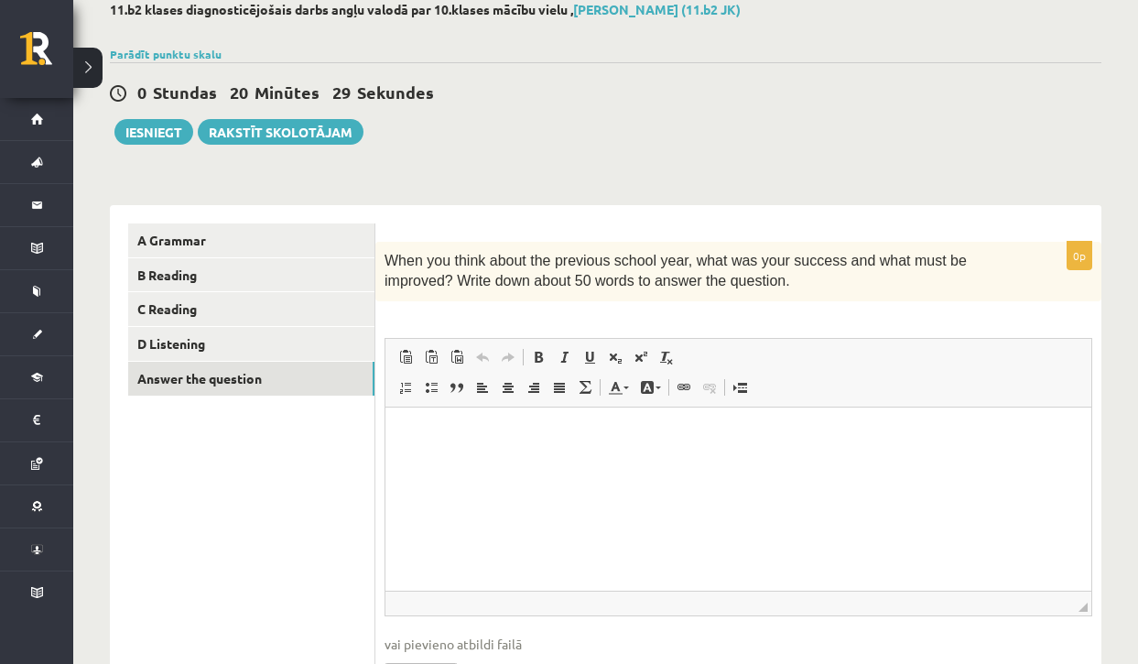
scroll to position [103, 0]
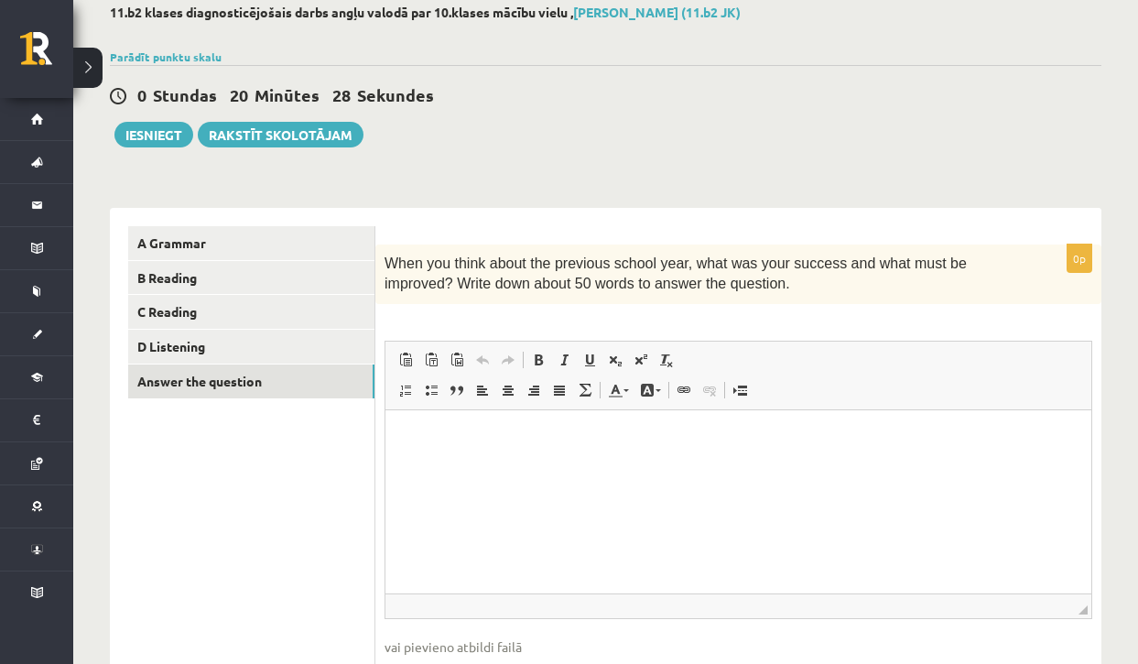
click at [579, 457] on html at bounding box center [738, 437] width 706 height 56
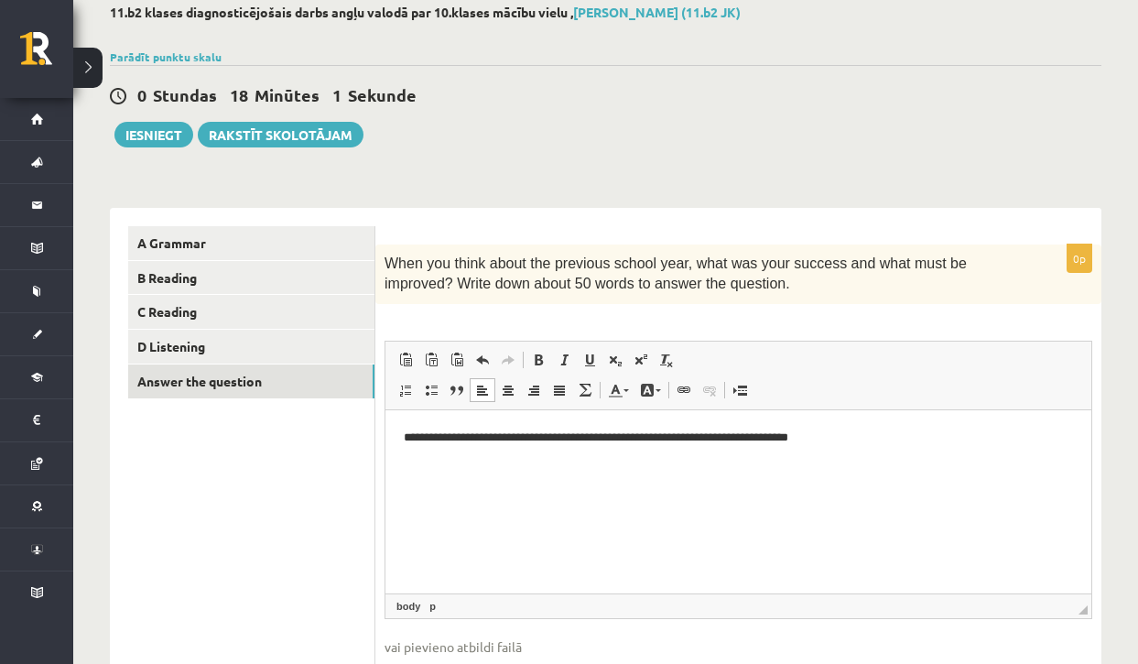
click at [704, 438] on p "**********" at bounding box center [738, 436] width 669 height 18
click at [873, 438] on p "**********" at bounding box center [738, 436] width 669 height 18
click at [946, 438] on p "**********" at bounding box center [738, 436] width 669 height 18
click at [934, 438] on p "**********" at bounding box center [738, 436] width 669 height 18
click at [953, 440] on p "**********" at bounding box center [738, 436] width 669 height 18
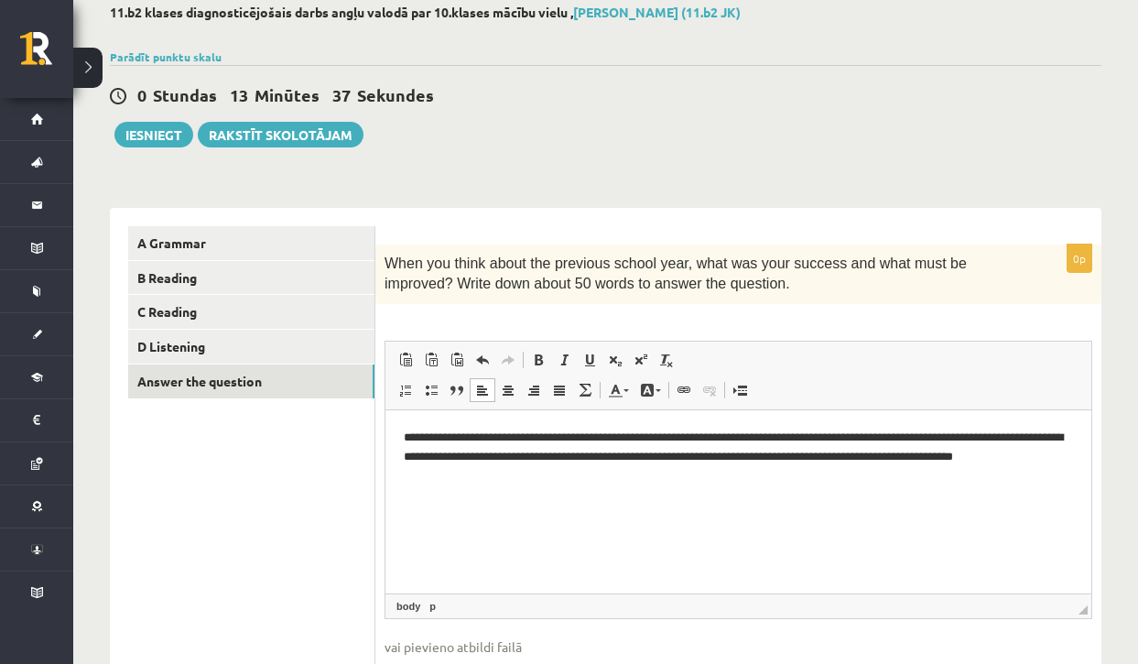
click at [668, 454] on p "**********" at bounding box center [738, 454] width 669 height 55
drag, startPoint x: 805, startPoint y: 453, endPoint x: 929, endPoint y: 459, distance: 124.6
click at [929, 459] on p "**********" at bounding box center [738, 454] width 669 height 55
copy p "**********"
click at [715, 459] on p "**********" at bounding box center [738, 454] width 669 height 55
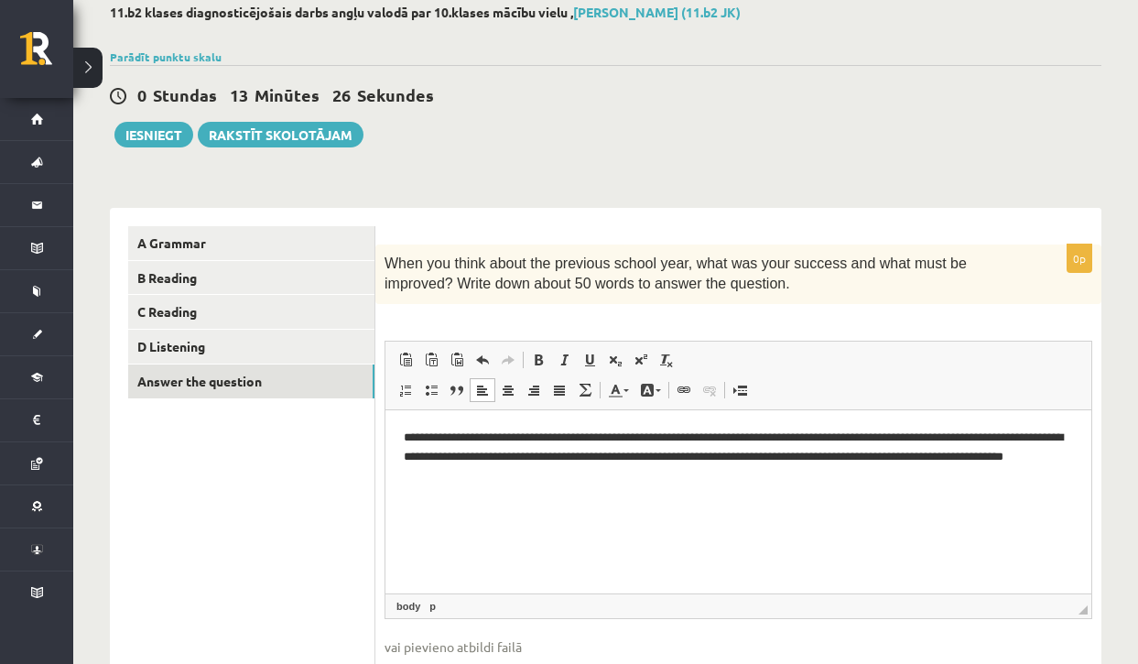
click at [719, 458] on p "**********" at bounding box center [738, 454] width 669 height 55
click at [849, 455] on p "**********" at bounding box center [738, 454] width 669 height 55
drag, startPoint x: 928, startPoint y: 453, endPoint x: 1093, endPoint y: 443, distance: 165.1
click at [1091, 443] on html "**********" at bounding box center [738, 455] width 706 height 92
drag, startPoint x: 928, startPoint y: 456, endPoint x: 953, endPoint y: 457, distance: 24.7
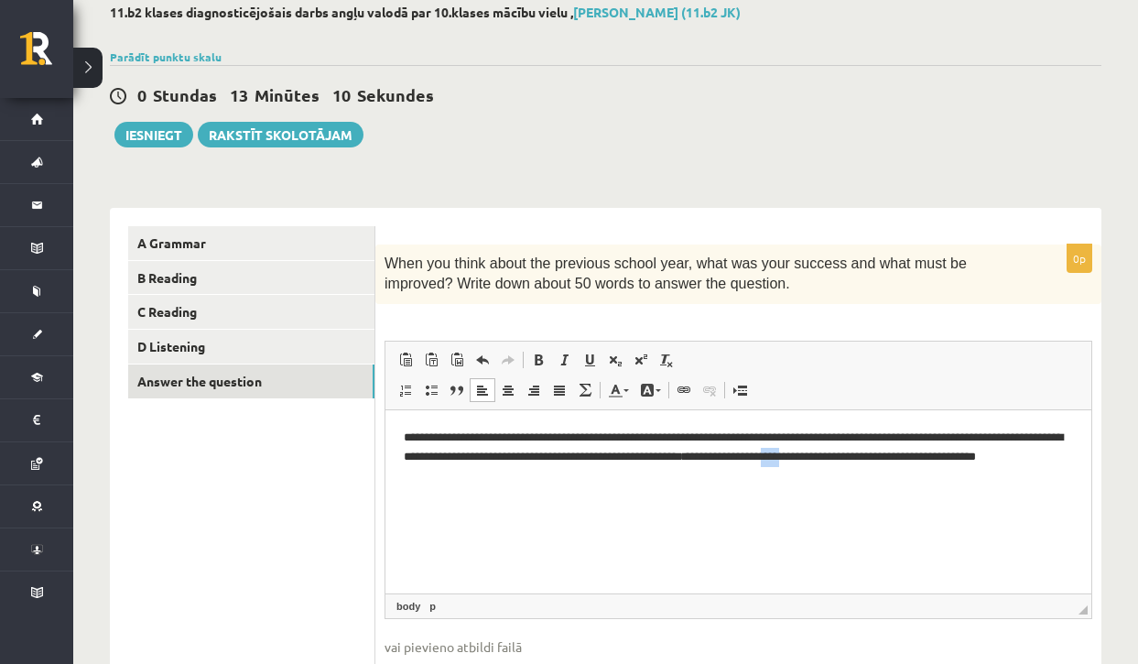
click at [953, 457] on p "**********" at bounding box center [738, 454] width 669 height 55
click at [502, 476] on p "**********" at bounding box center [738, 454] width 669 height 55
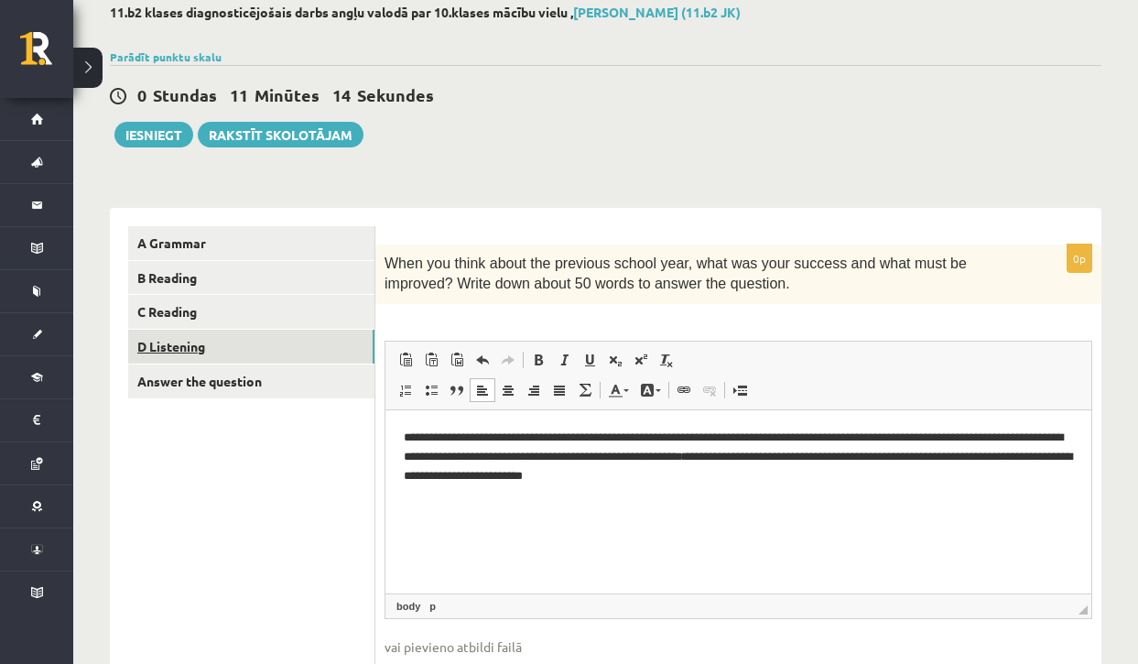
click at [212, 337] on link "D Listening" at bounding box center [251, 347] width 246 height 34
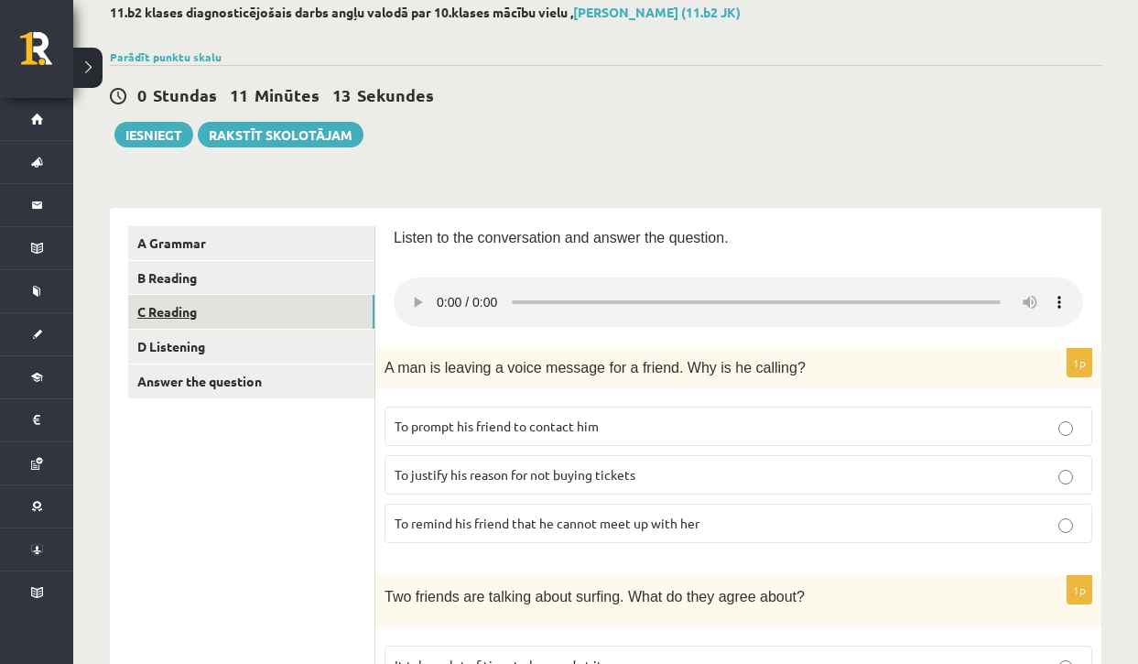
click at [291, 313] on link "C Reading" at bounding box center [251, 312] width 246 height 34
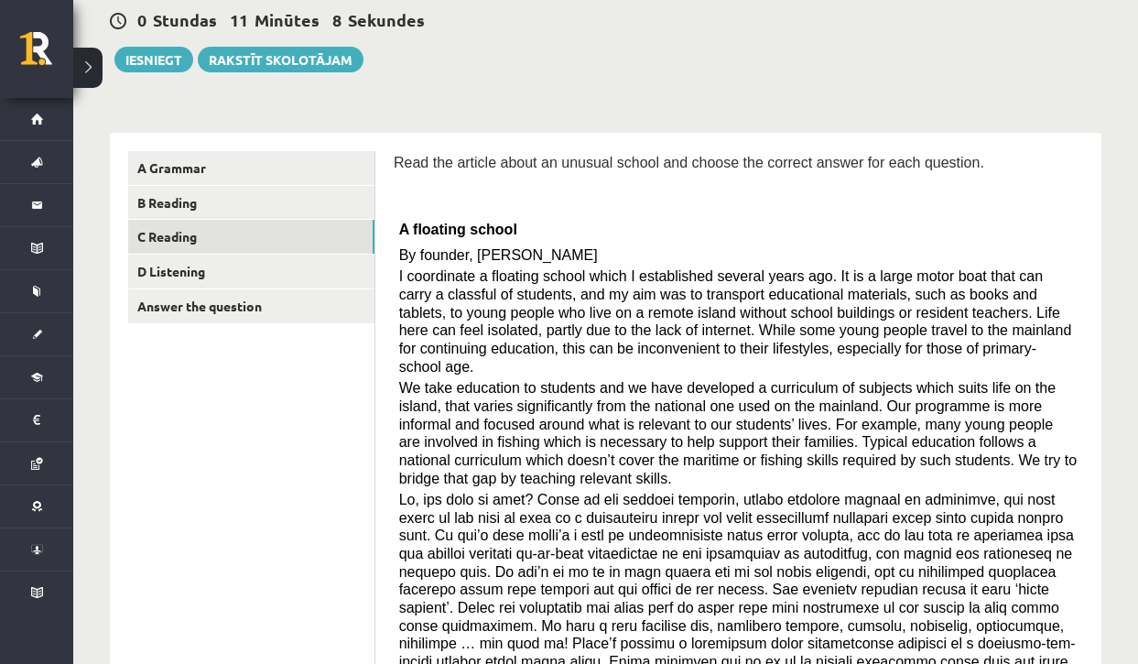
scroll to position [0, 0]
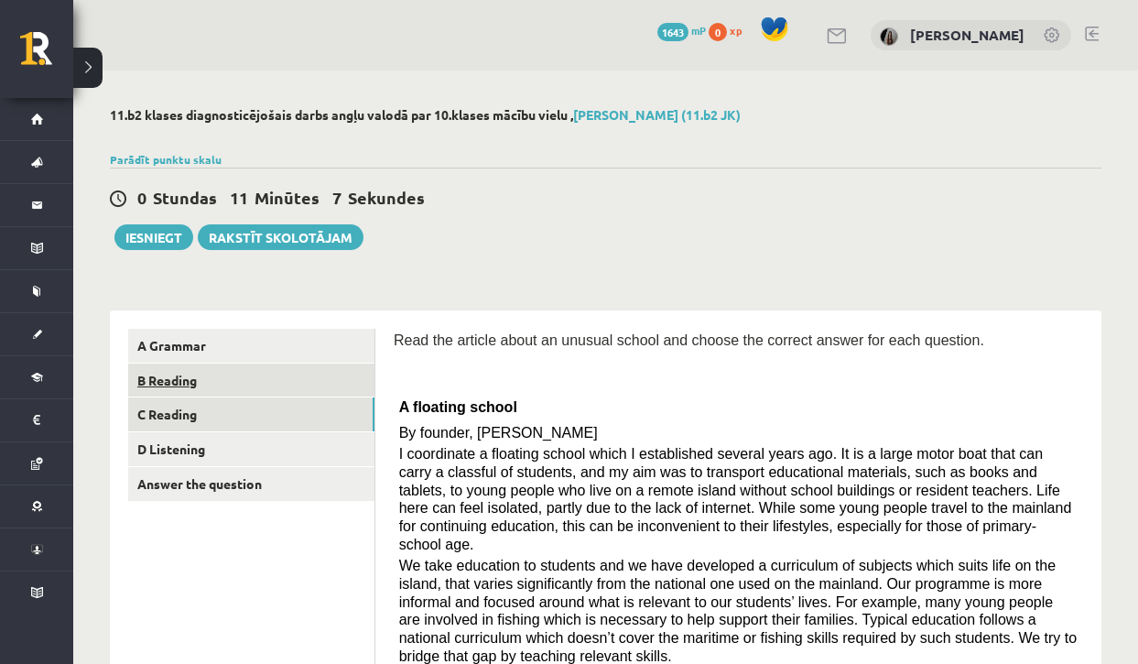
click at [224, 383] on link "B Reading" at bounding box center [251, 380] width 246 height 34
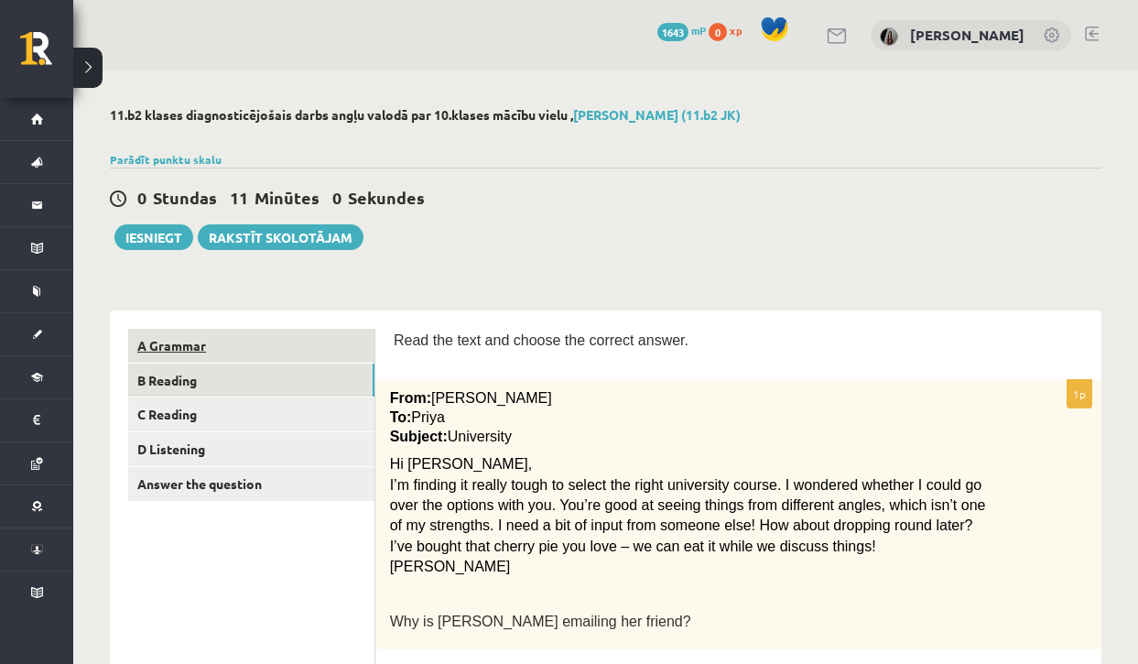
click at [304, 350] on link "A Grammar" at bounding box center [251, 346] width 246 height 34
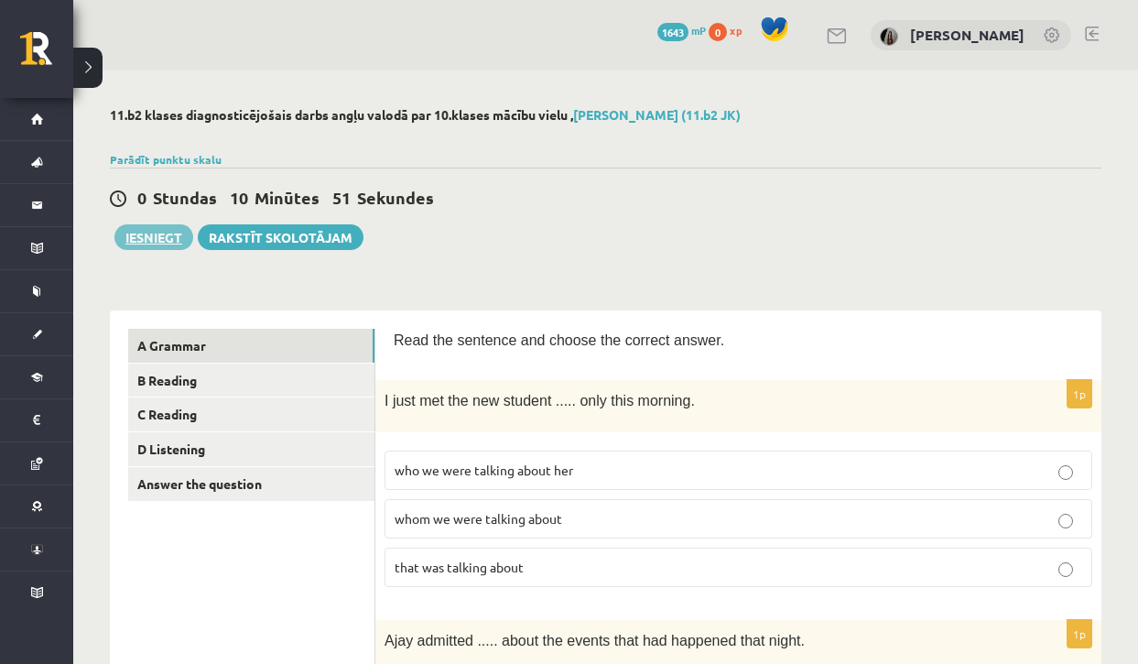
click at [151, 247] on button "Iesniegt" at bounding box center [153, 237] width 79 height 26
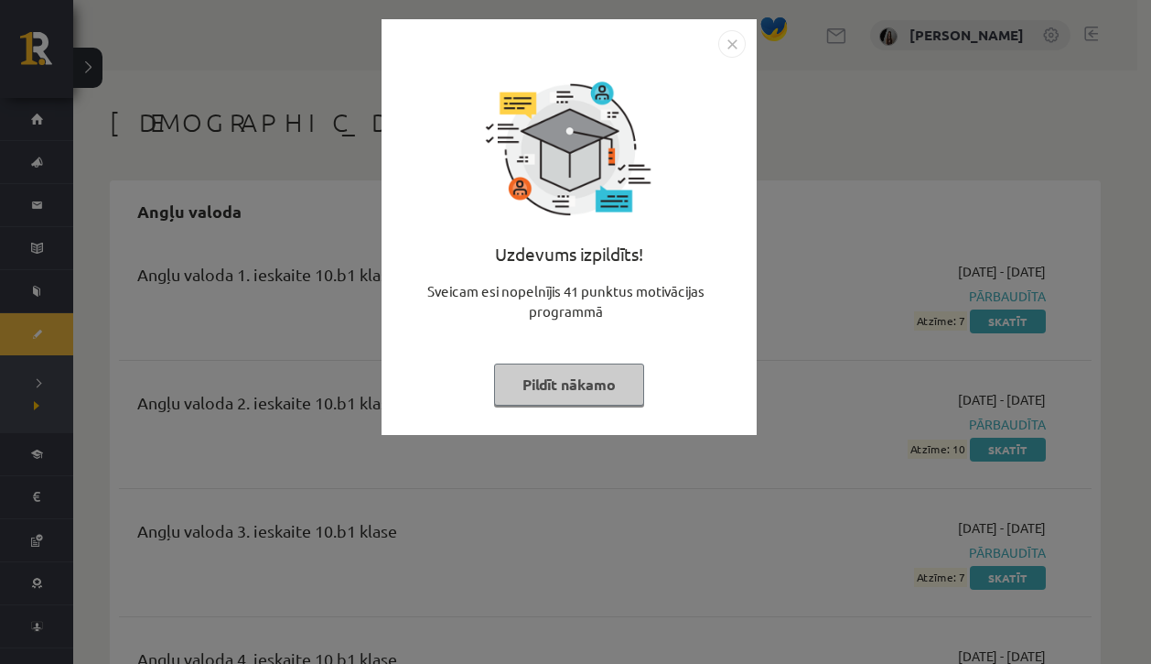
click at [730, 56] on img "Close" at bounding box center [732, 43] width 27 height 27
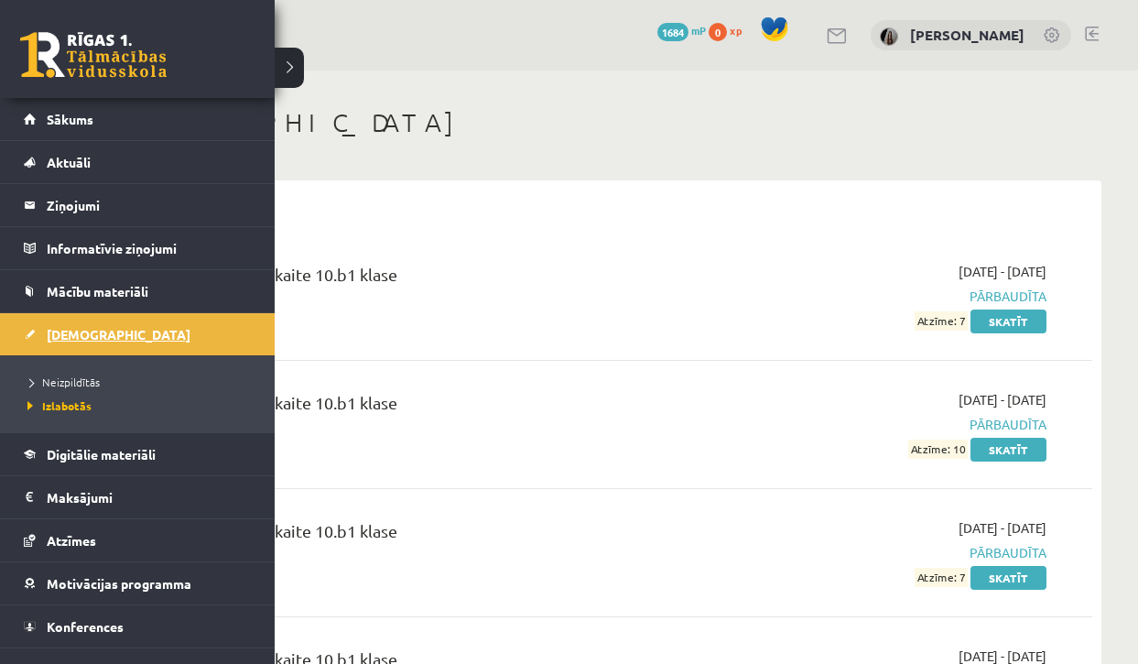
click at [52, 343] on link "[DEMOGRAPHIC_DATA]" at bounding box center [138, 334] width 228 height 42
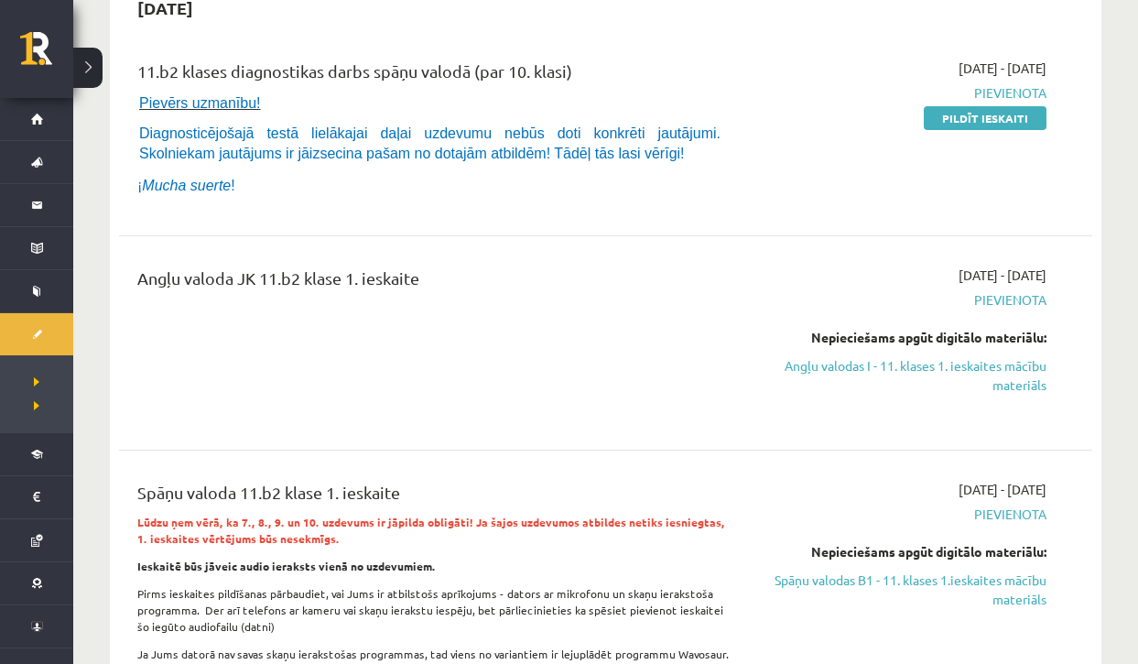
scroll to position [351, 0]
